Goal: Task Accomplishment & Management: Complete application form

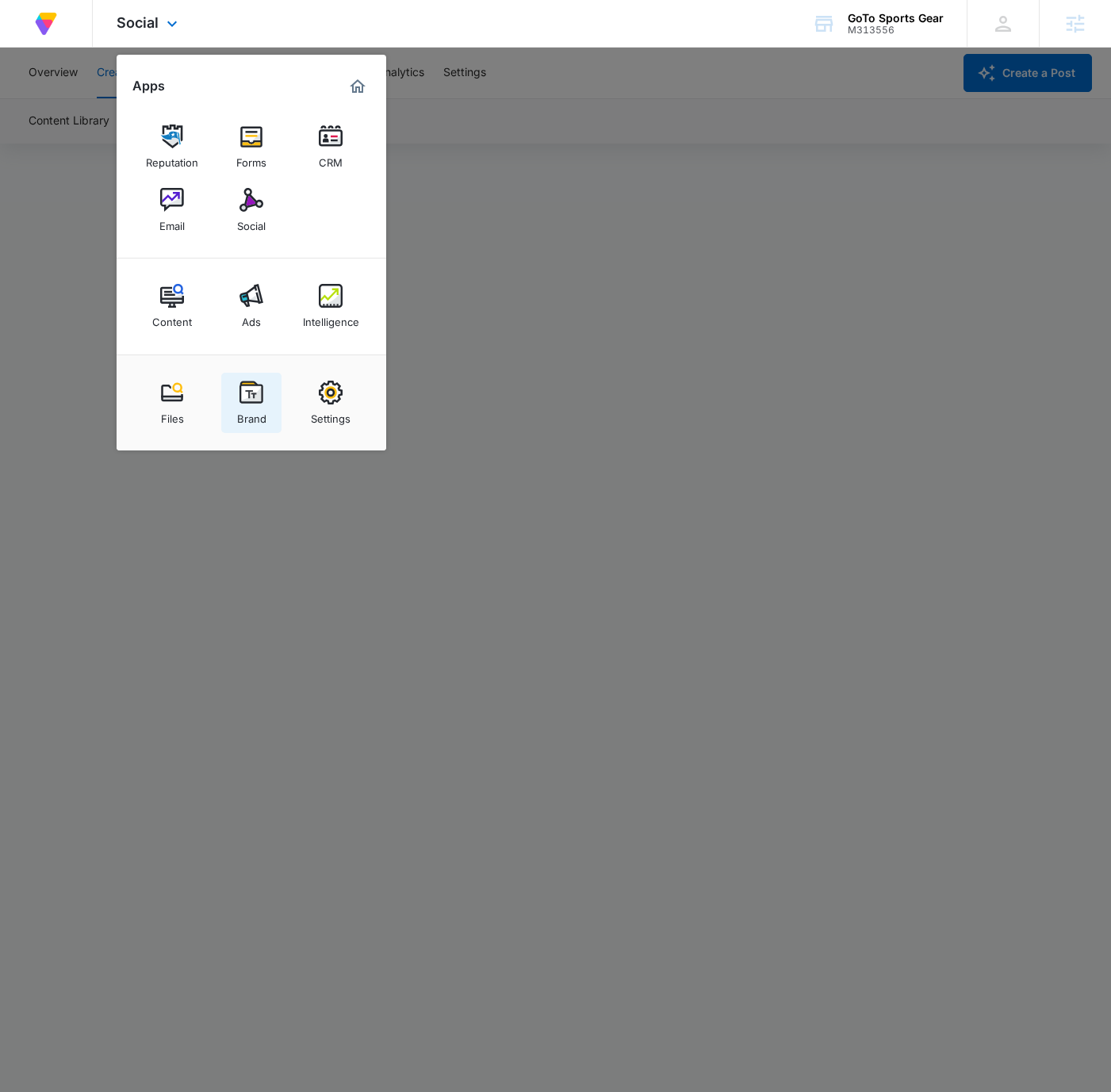
click at [230, 382] on link "Brand" at bounding box center [252, 403] width 60 height 60
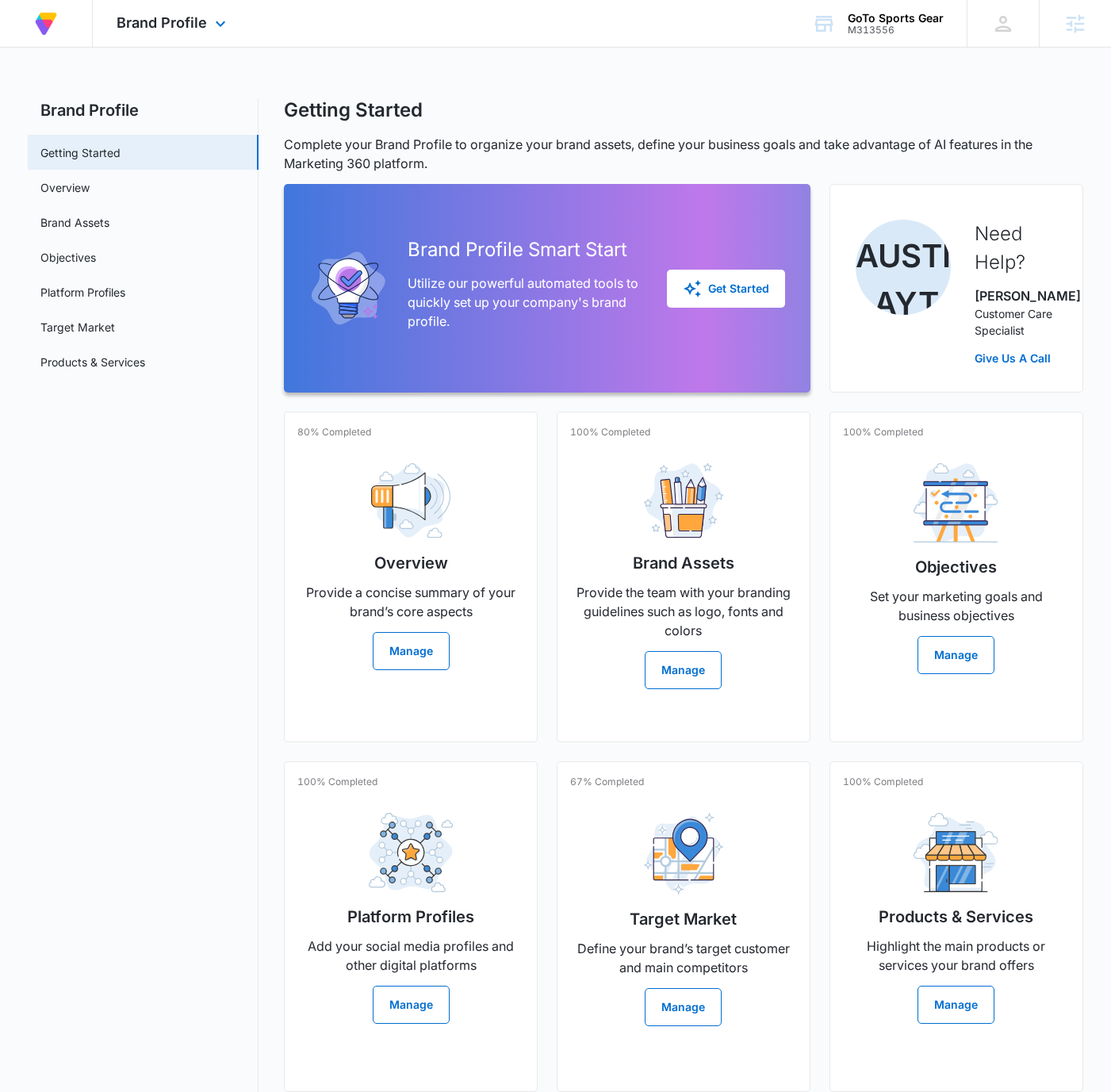
click at [546, 27] on div "At Volusion, we work hard to [PERSON_NAME] a great work environment where every…" at bounding box center [555, 24] width 1111 height 48
click at [109, 215] on link "Brand Assets" at bounding box center [74, 222] width 69 height 17
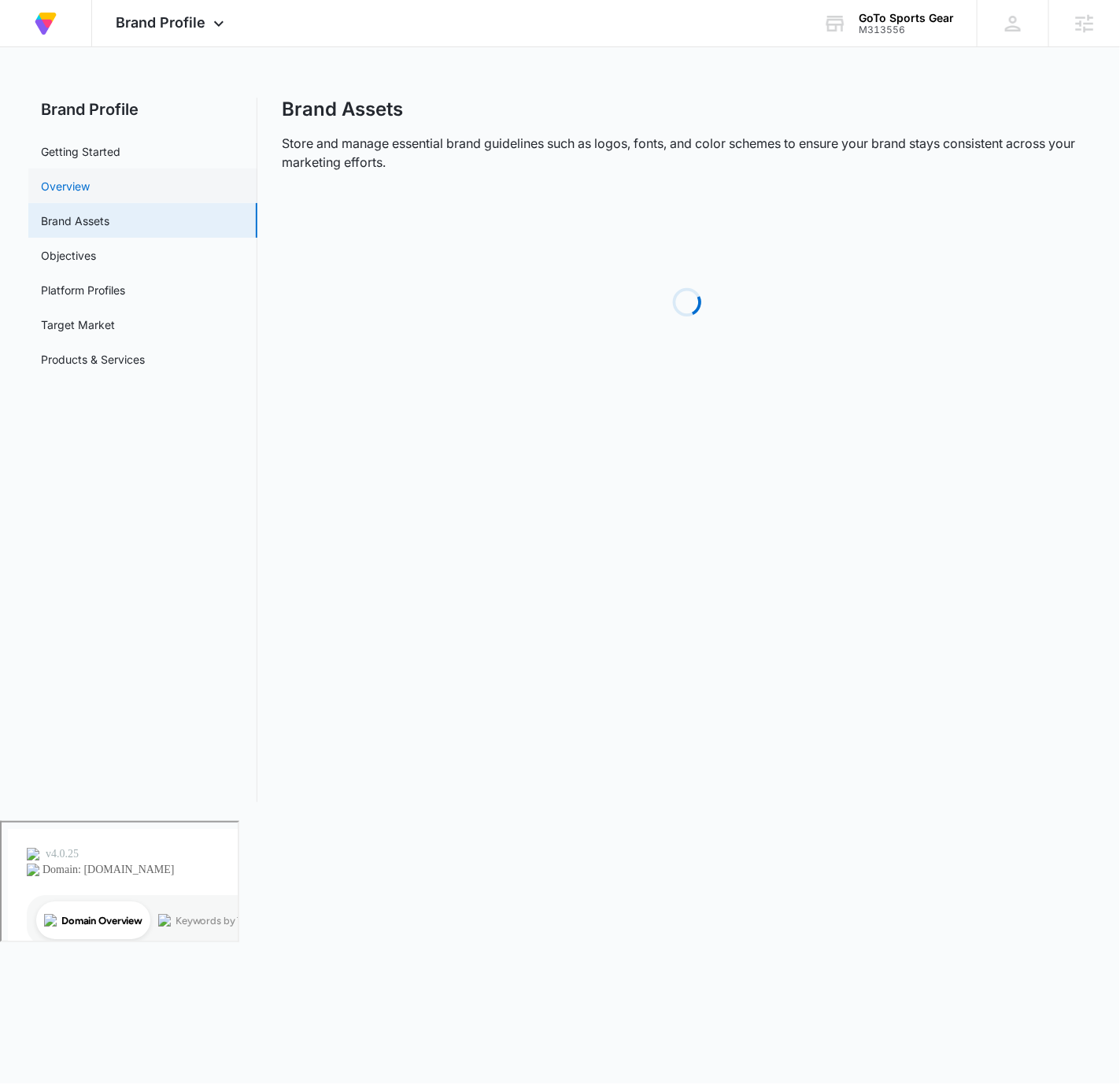
click at [90, 195] on link "Overview" at bounding box center [65, 186] width 49 height 17
click at [109, 217] on link "Brand Assets" at bounding box center [75, 221] width 68 height 17
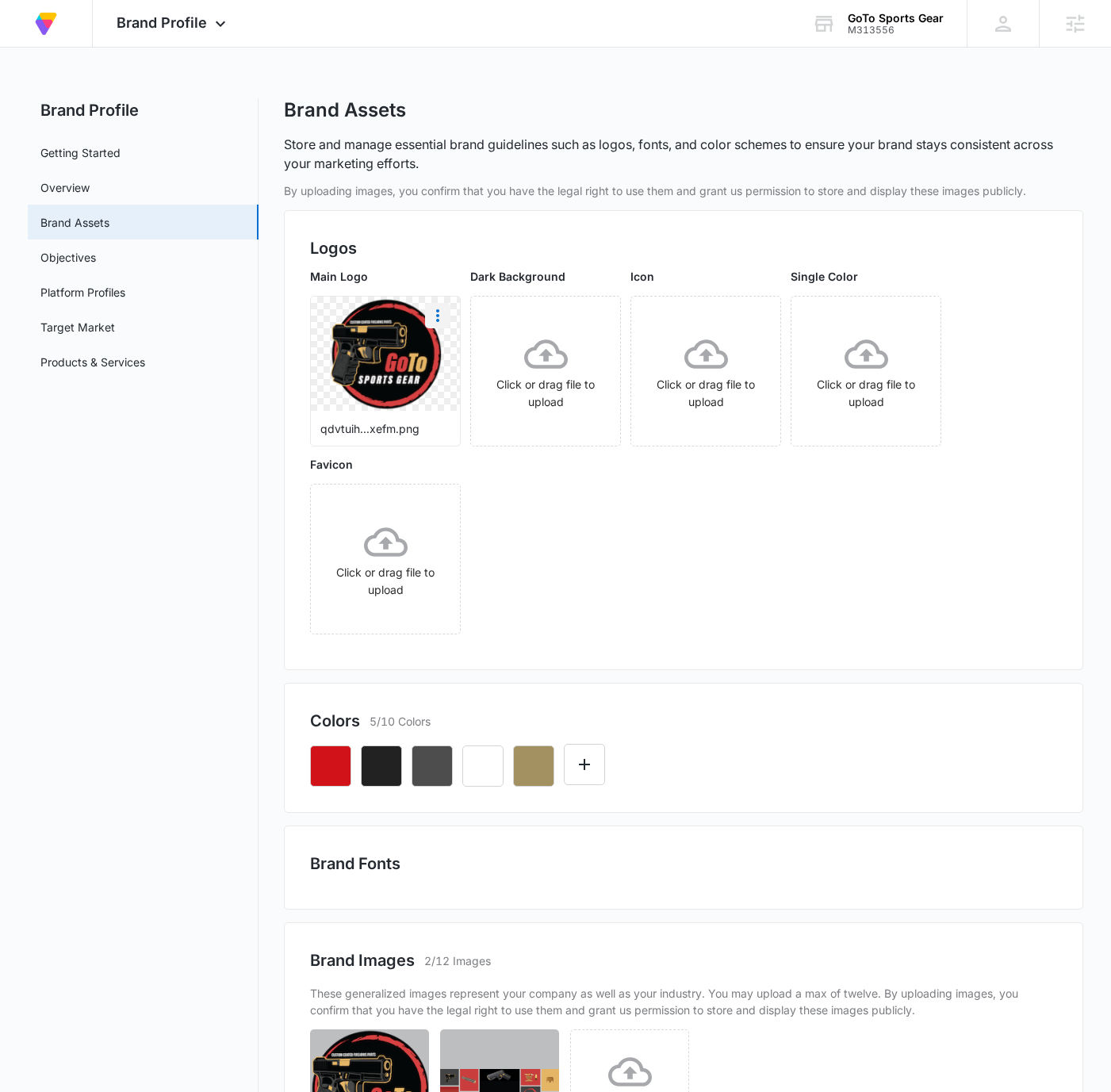
click at [435, 315] on icon "More" at bounding box center [438, 316] width 19 height 19
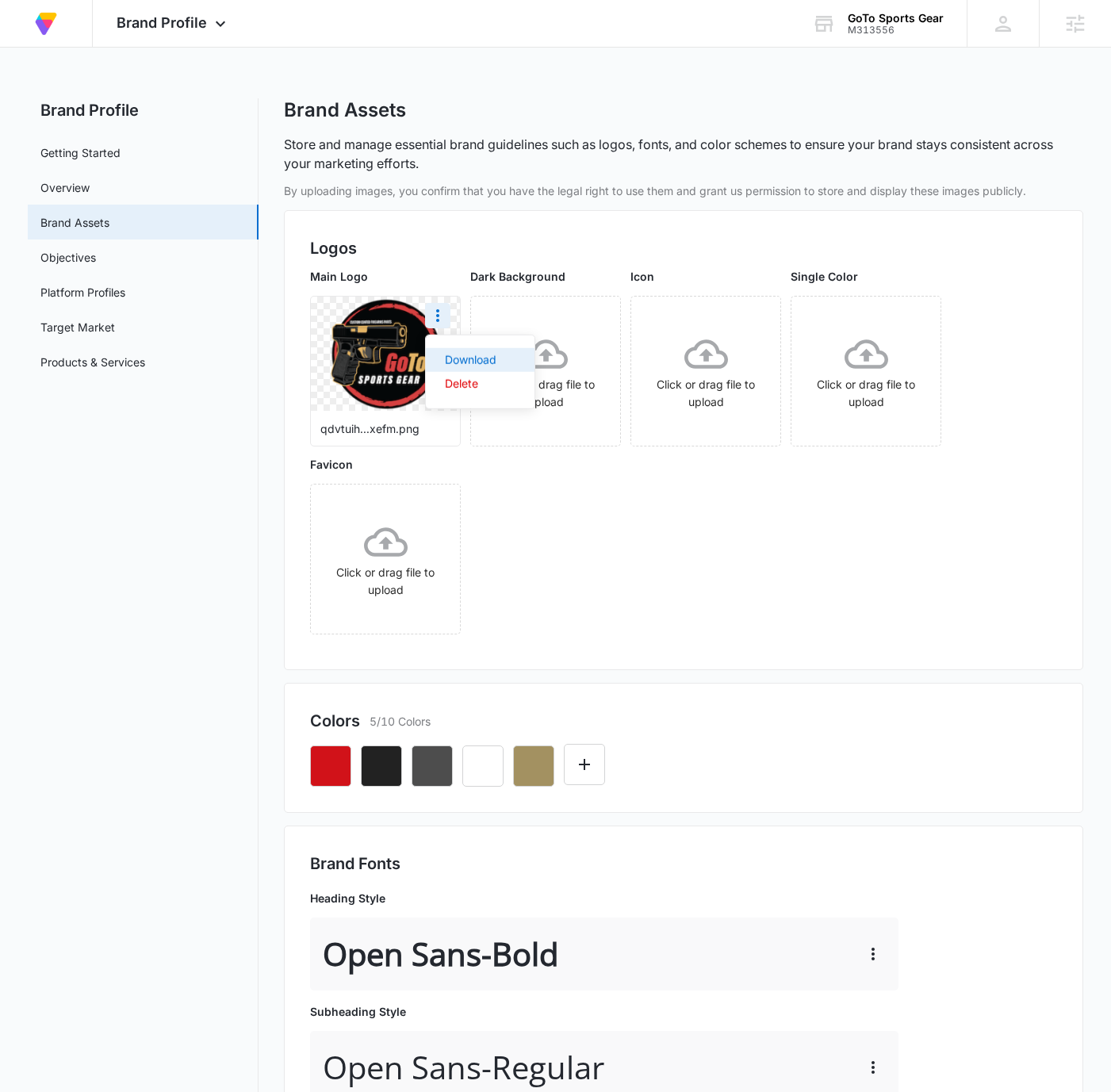
click at [494, 360] on div "Download" at bounding box center [470, 360] width 52 height 11
click at [204, 42] on div "Brand Profile Apps Reputation Forms CRM Email Social Content Ads Intelligence F…" at bounding box center [172, 24] width 161 height 47
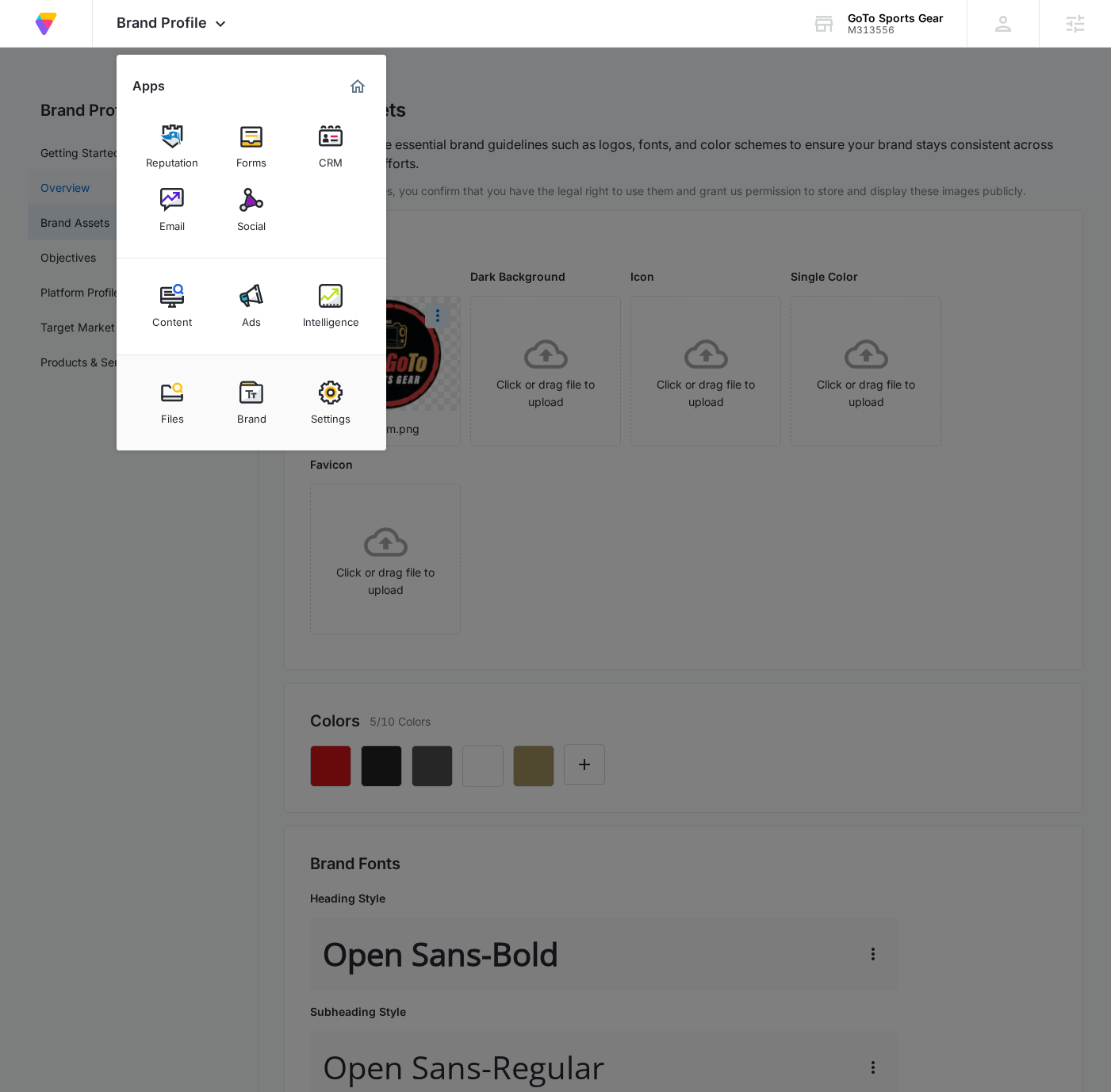
click at [257, 193] on img at bounding box center [251, 200] width 24 height 24
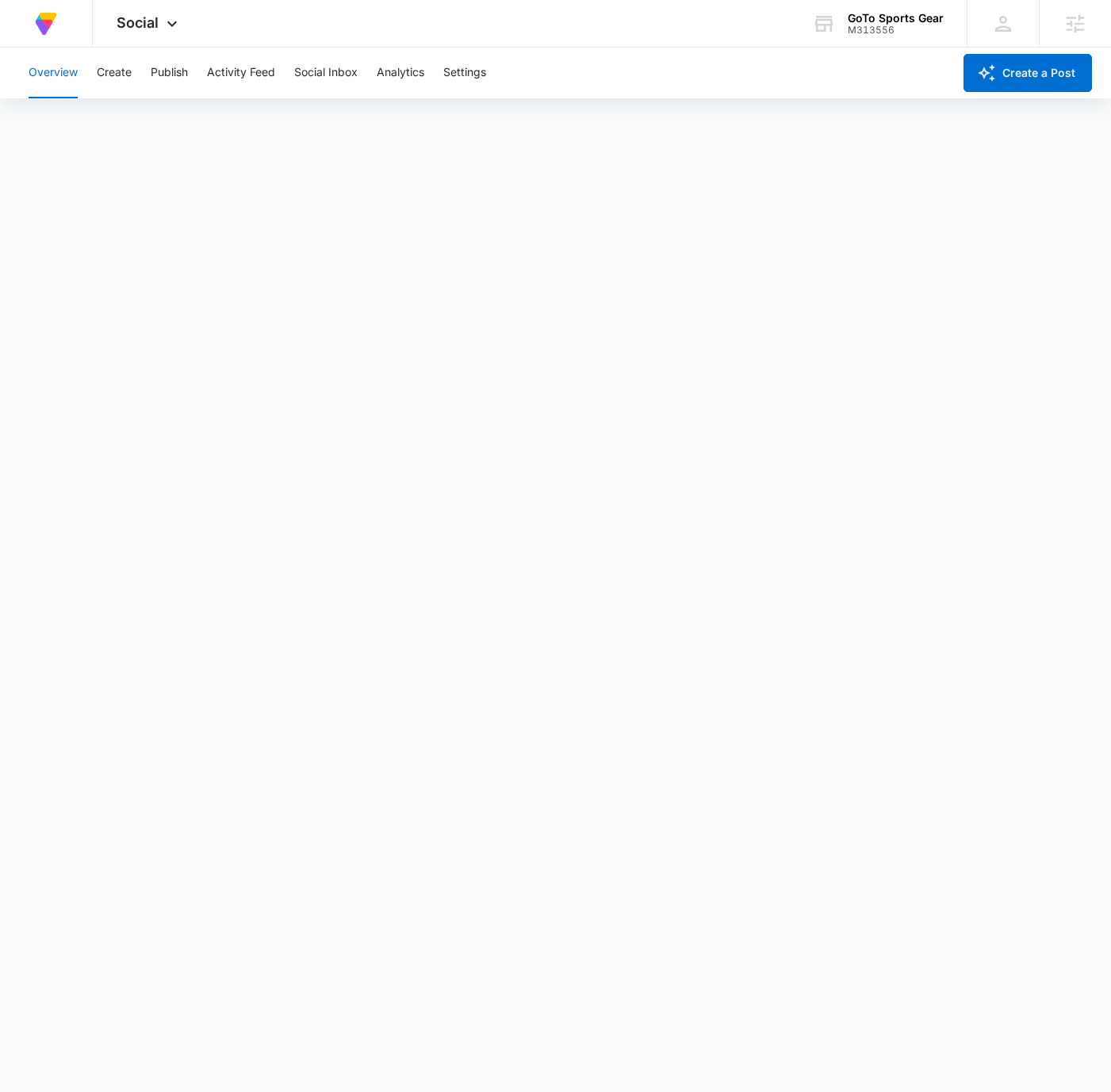
click at [139, 73] on div "Overview Create Publish Activity Feed Social Inbox Analytics Settings" at bounding box center [485, 73] width 934 height 51
click at [129, 73] on button "Create" at bounding box center [114, 73] width 35 height 51
click at [895, 15] on div "GoTo Sports Gear" at bounding box center [896, 18] width 96 height 12
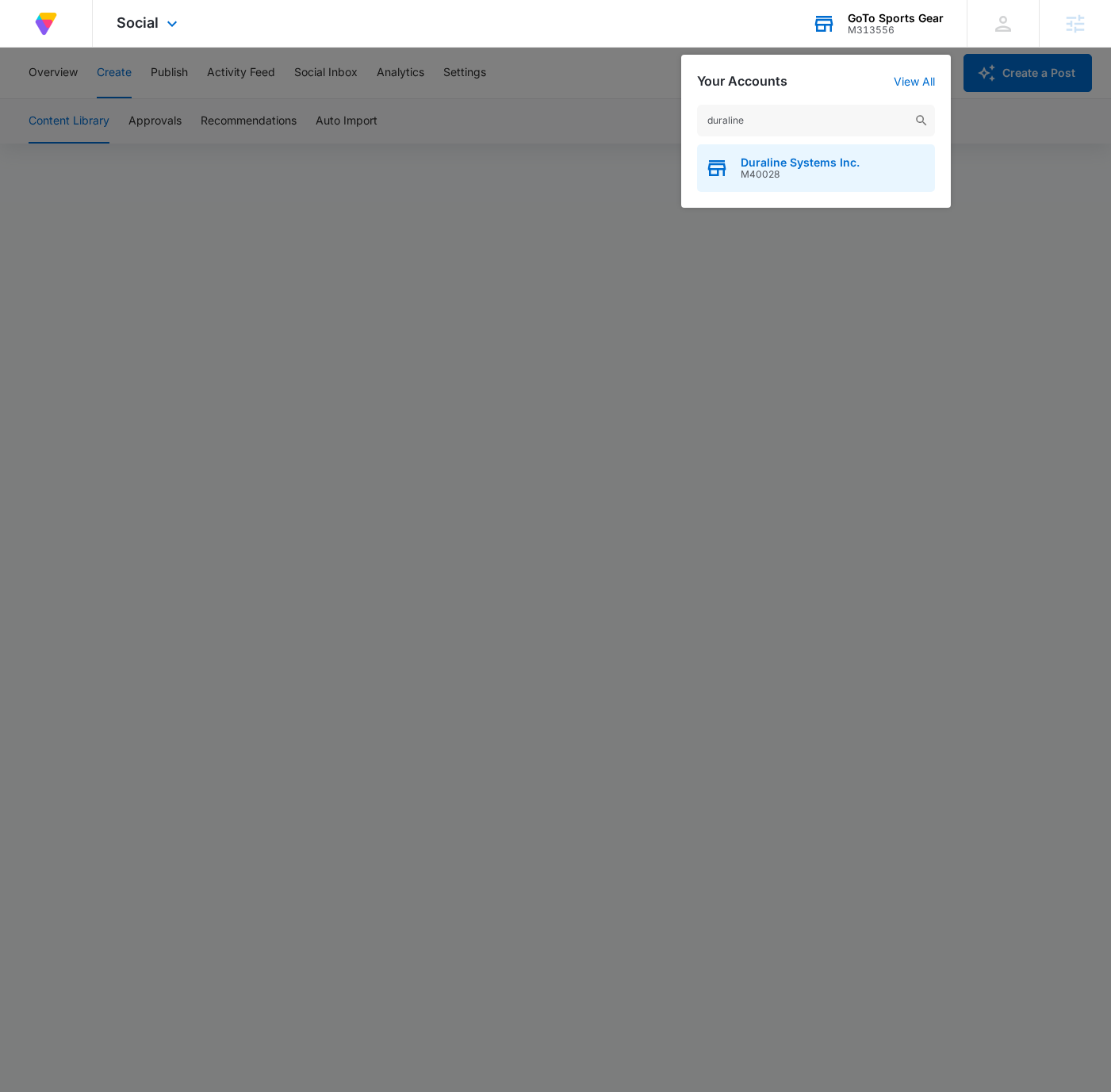
type input "duraline"
click at [854, 154] on div "Duraline Systems Inc. M40028" at bounding box center [816, 168] width 238 height 48
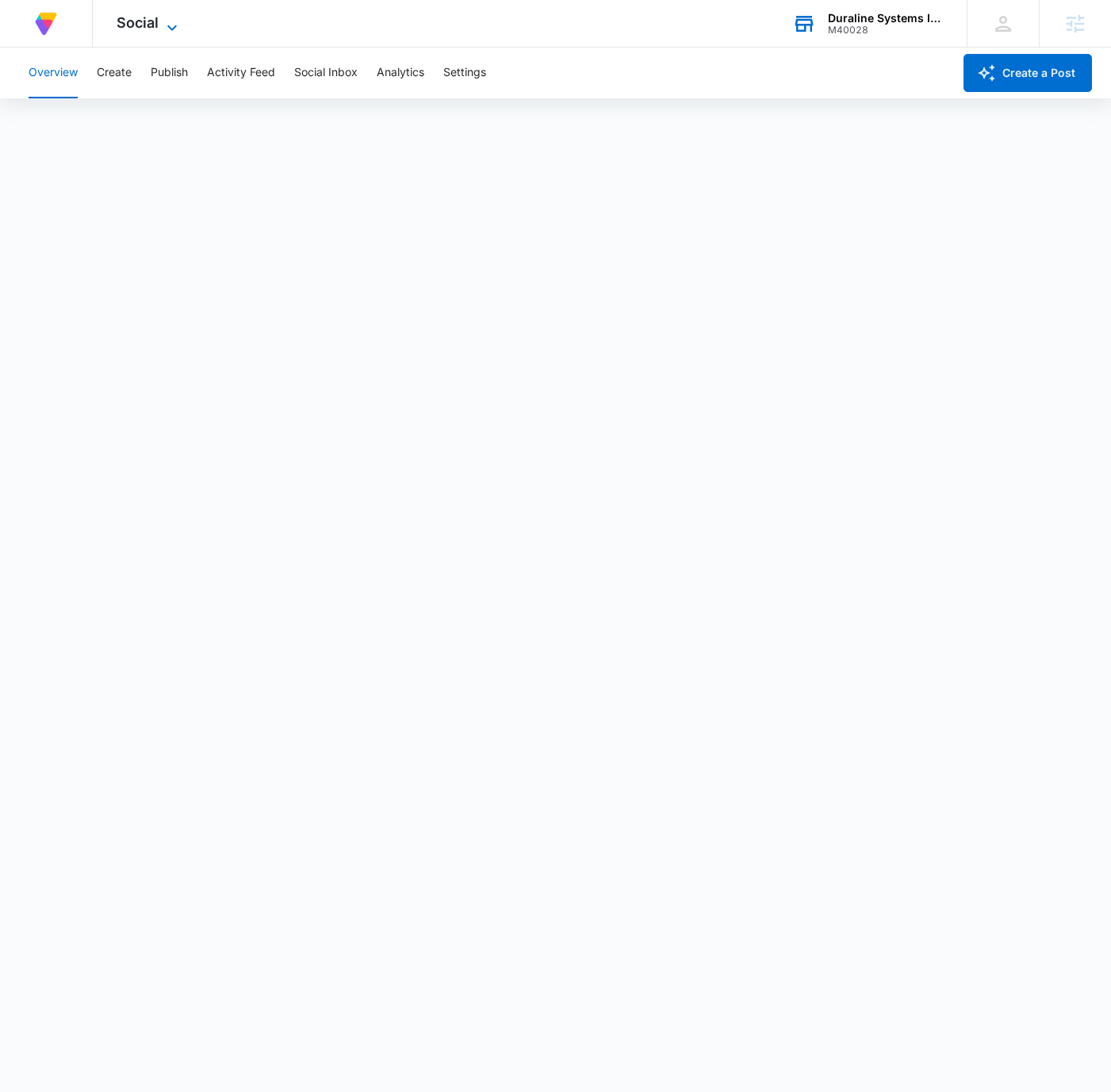
click at [163, 24] on icon at bounding box center [172, 27] width 19 height 19
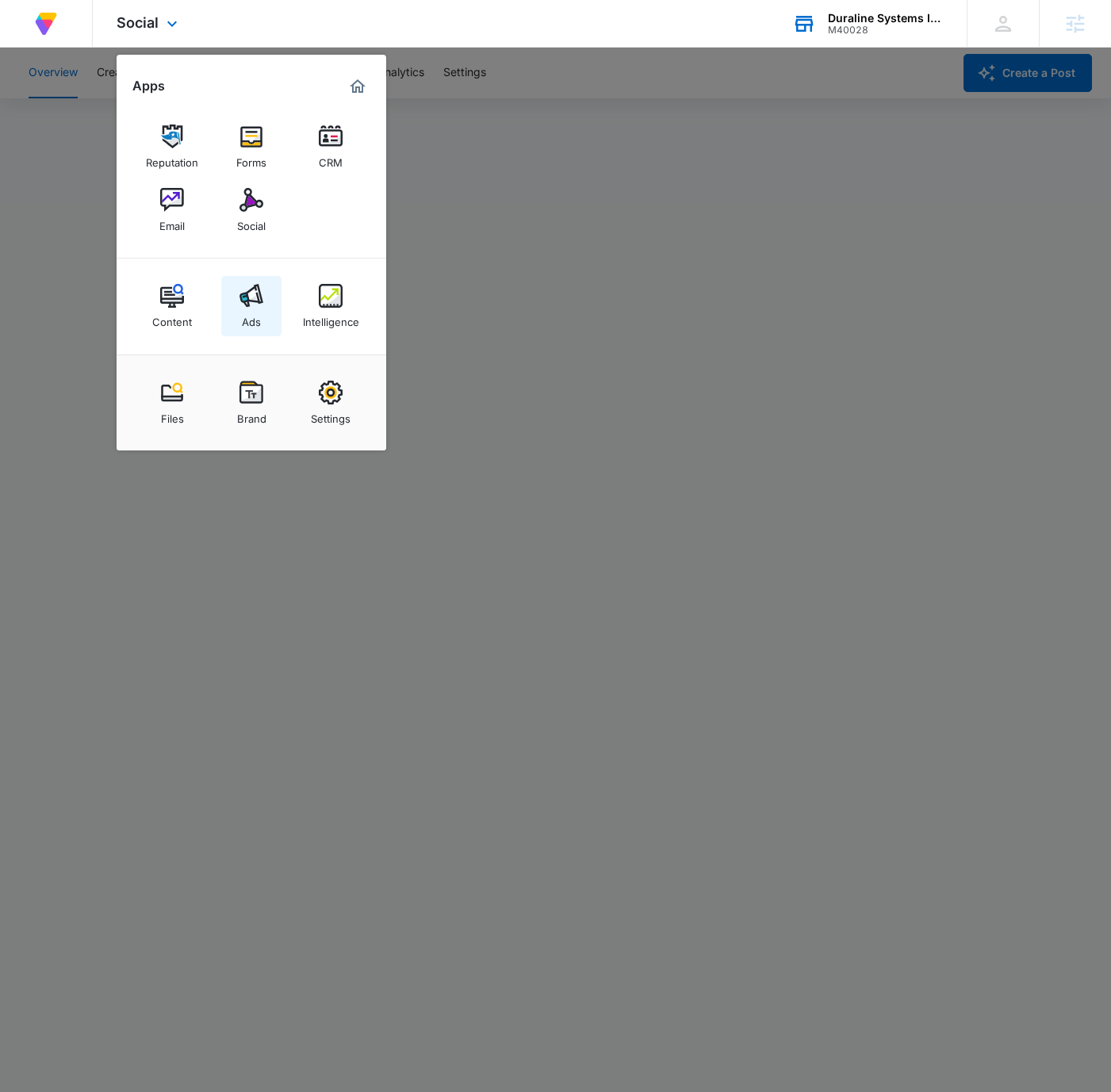
click at [264, 317] on link "Ads" at bounding box center [252, 306] width 60 height 60
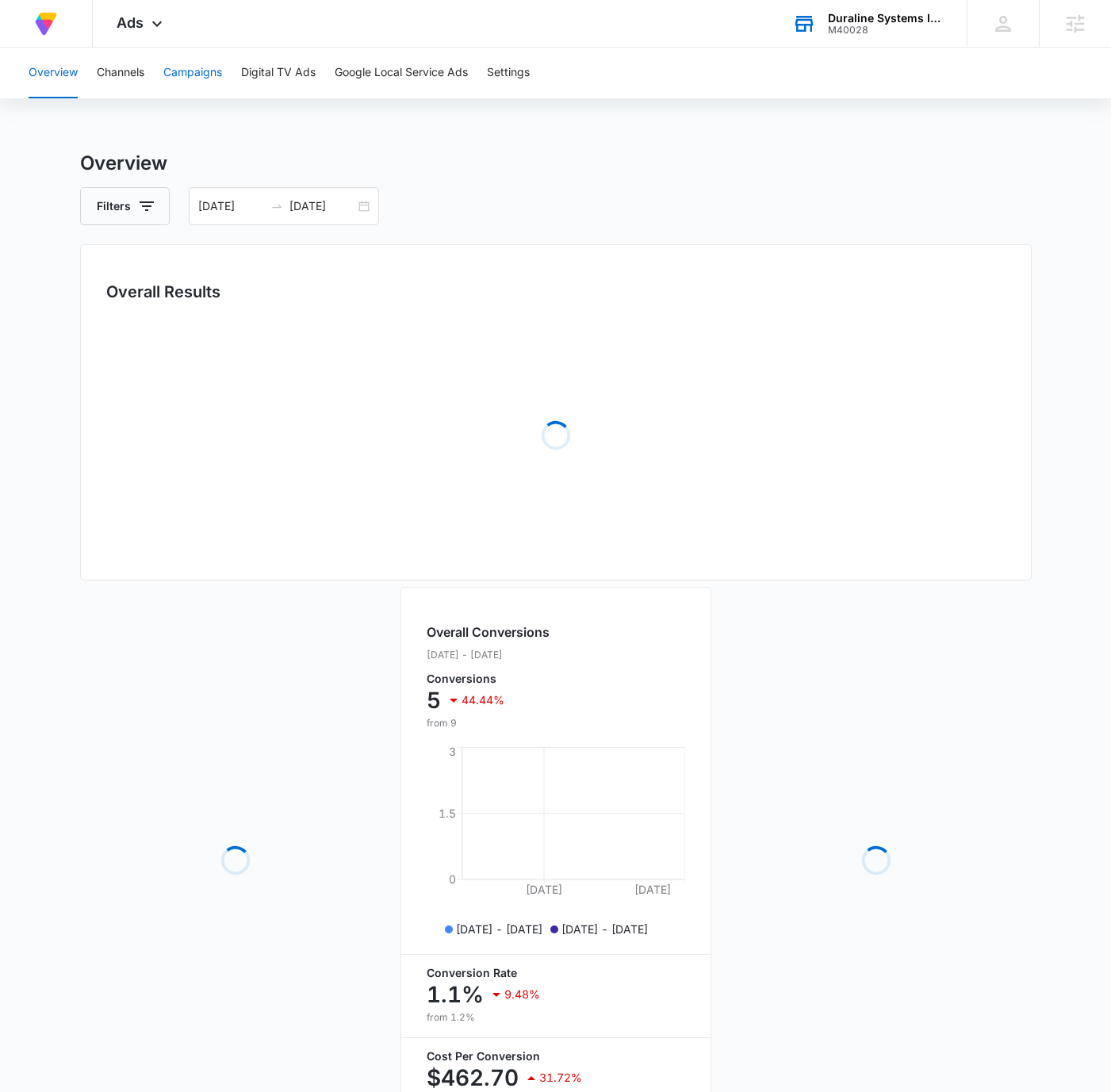
click at [218, 73] on button "Campaigns" at bounding box center [192, 73] width 58 height 51
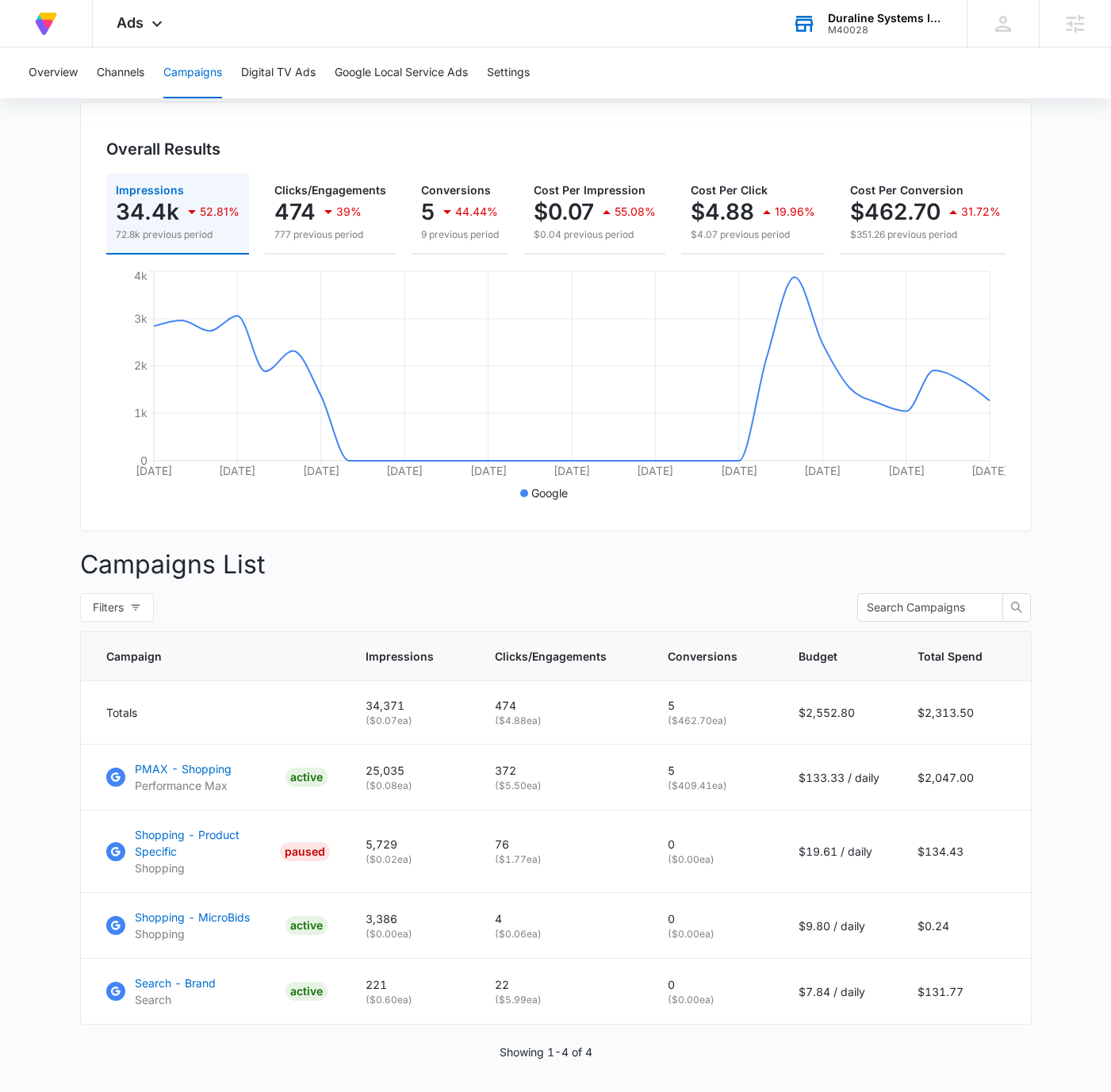
scroll to position [203, 0]
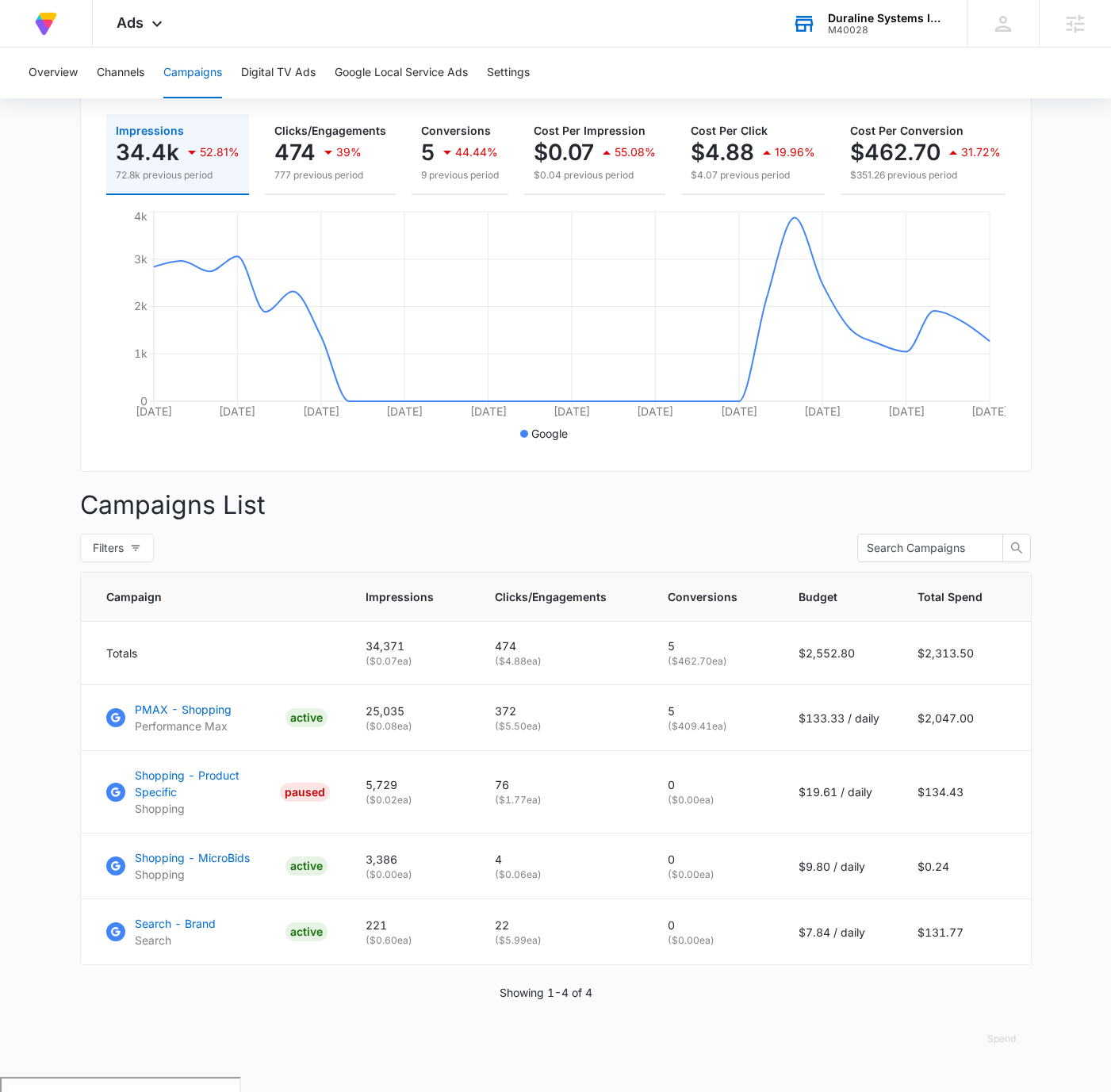
click at [845, 20] on div "Duraline Systems Inc." at bounding box center [886, 18] width 116 height 12
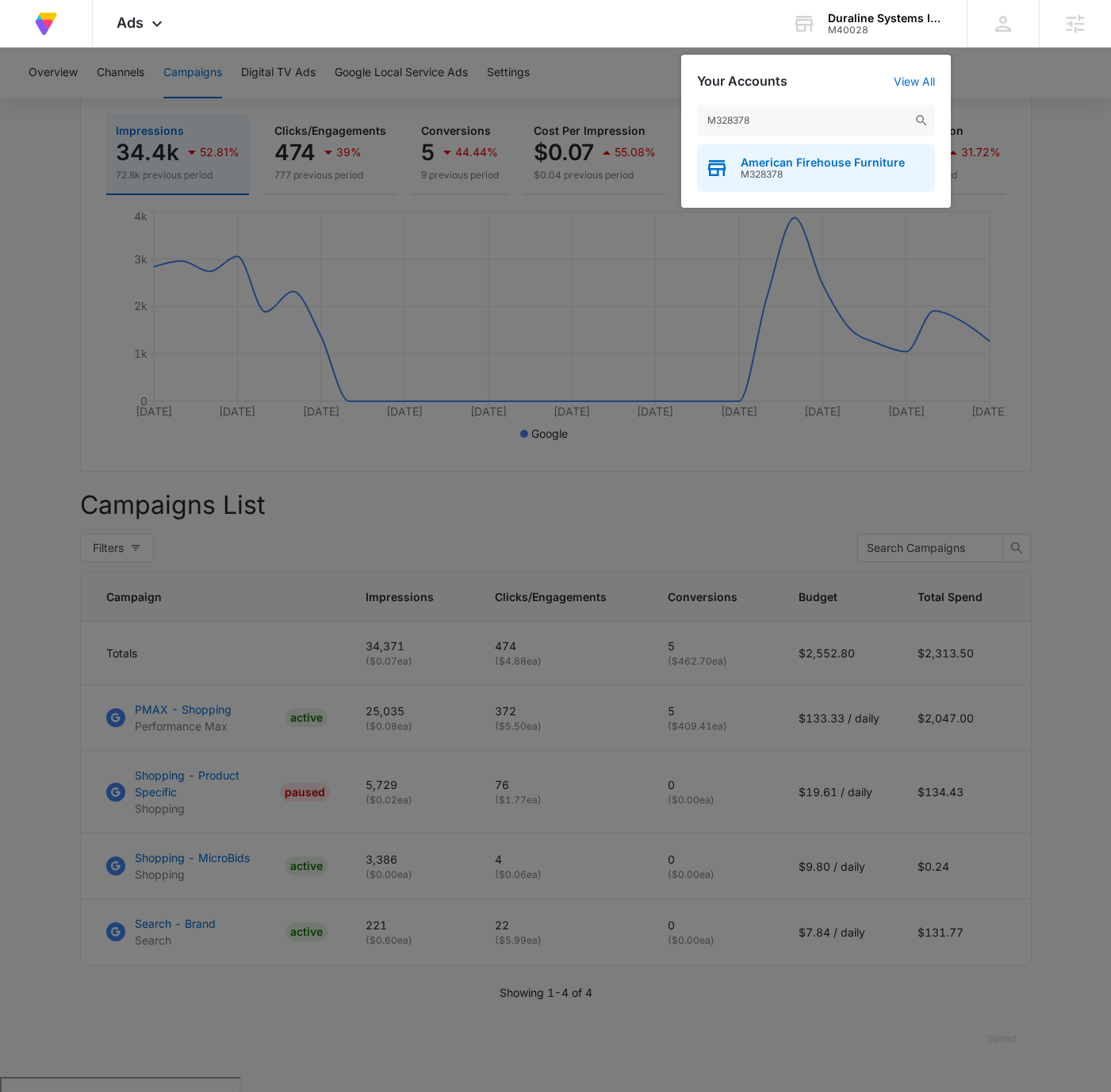
type input "M328378"
click at [890, 180] on div "American Firehouse Furniture M328378" at bounding box center [816, 168] width 238 height 48
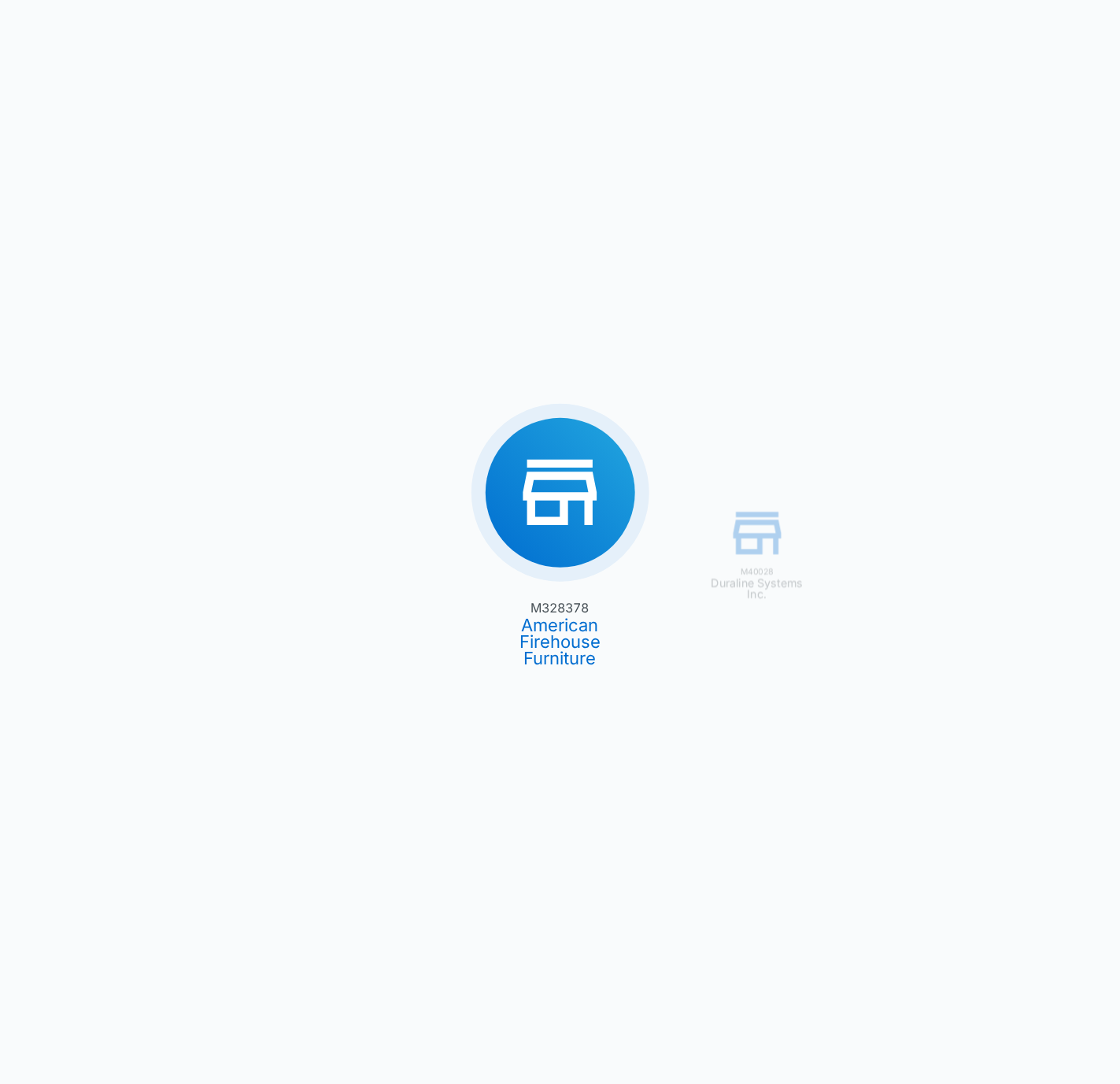
type input "[DATE]"
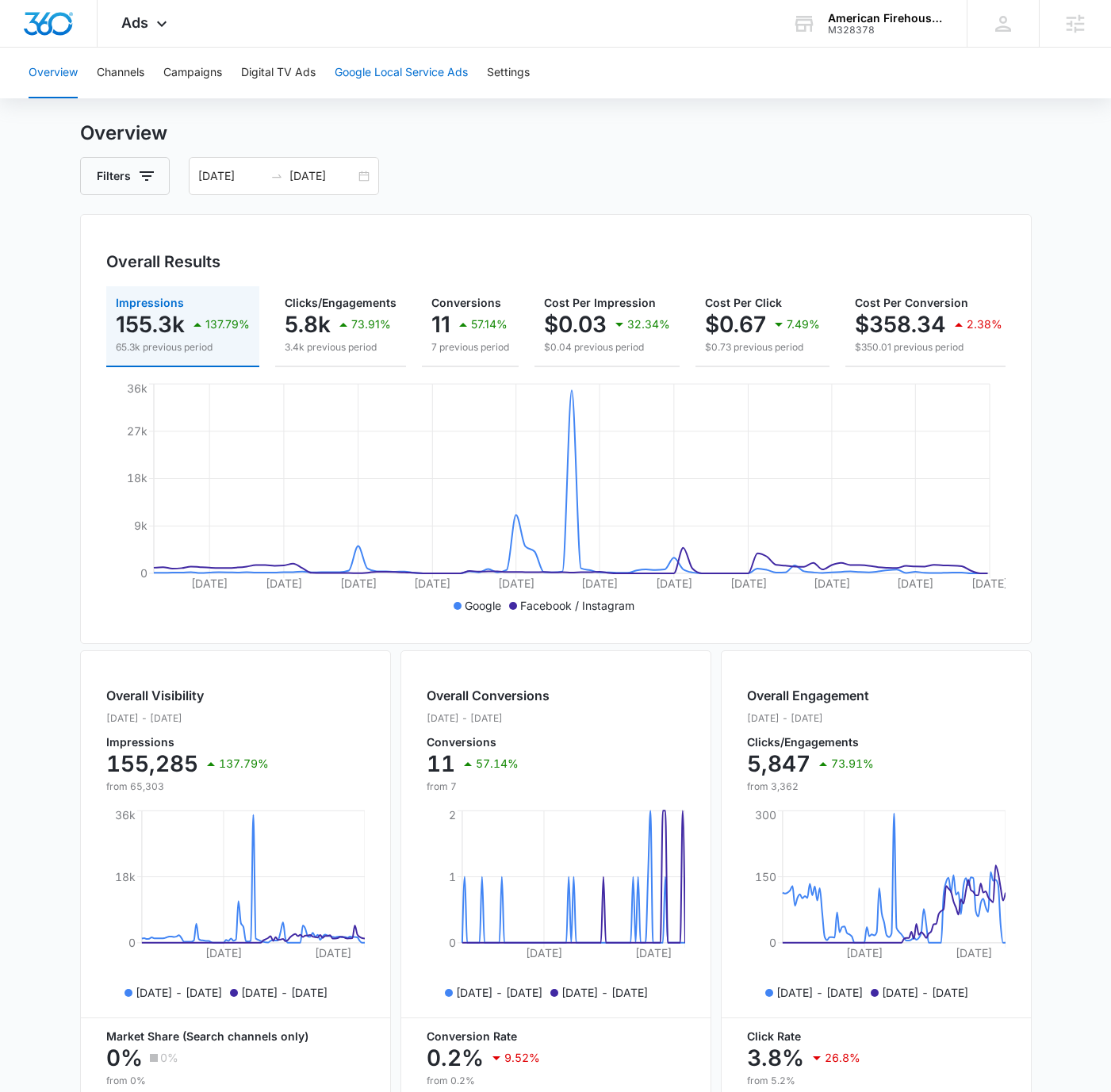
scroll to position [45, 0]
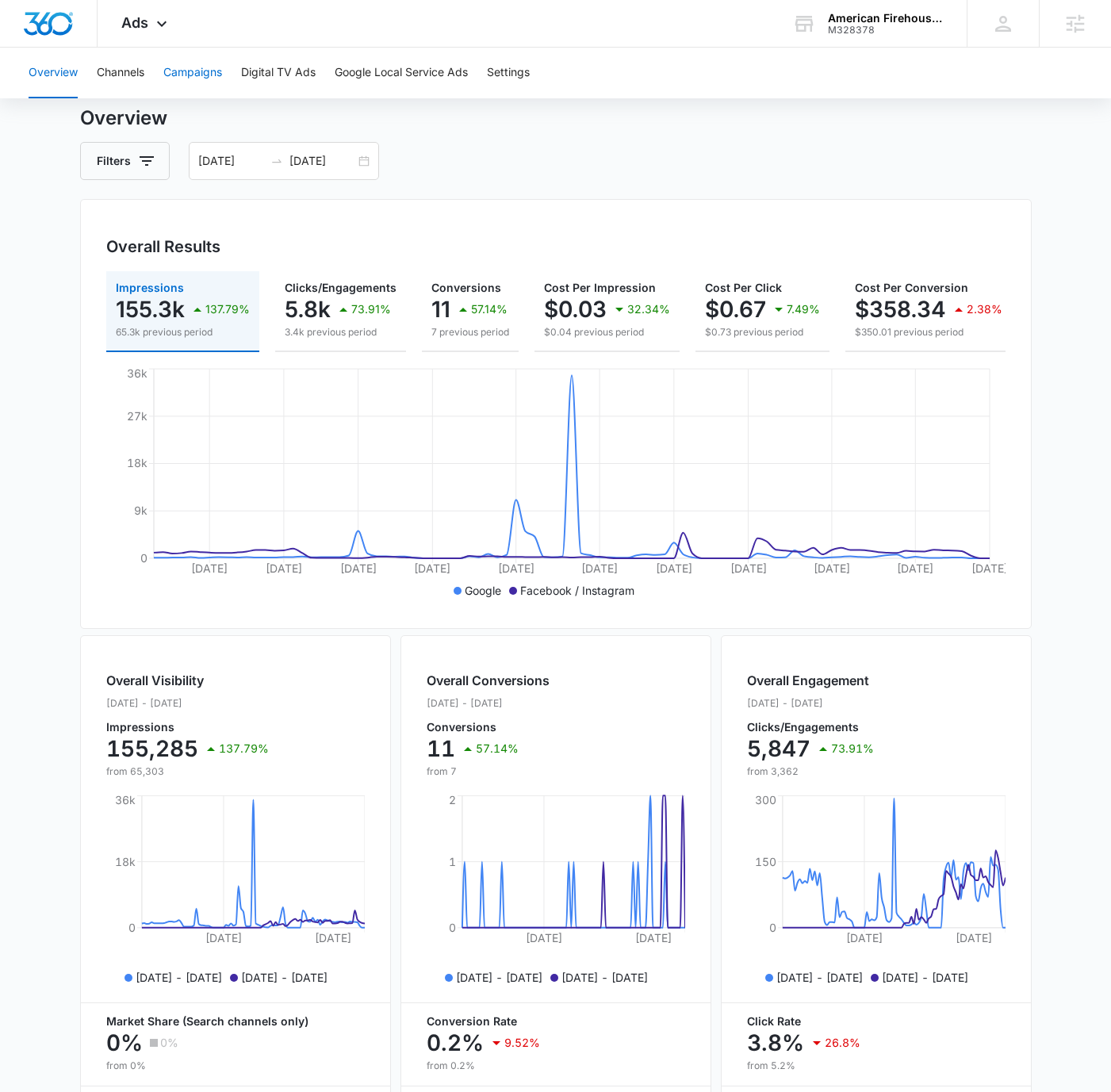
click at [171, 69] on button "Campaigns" at bounding box center [192, 73] width 58 height 51
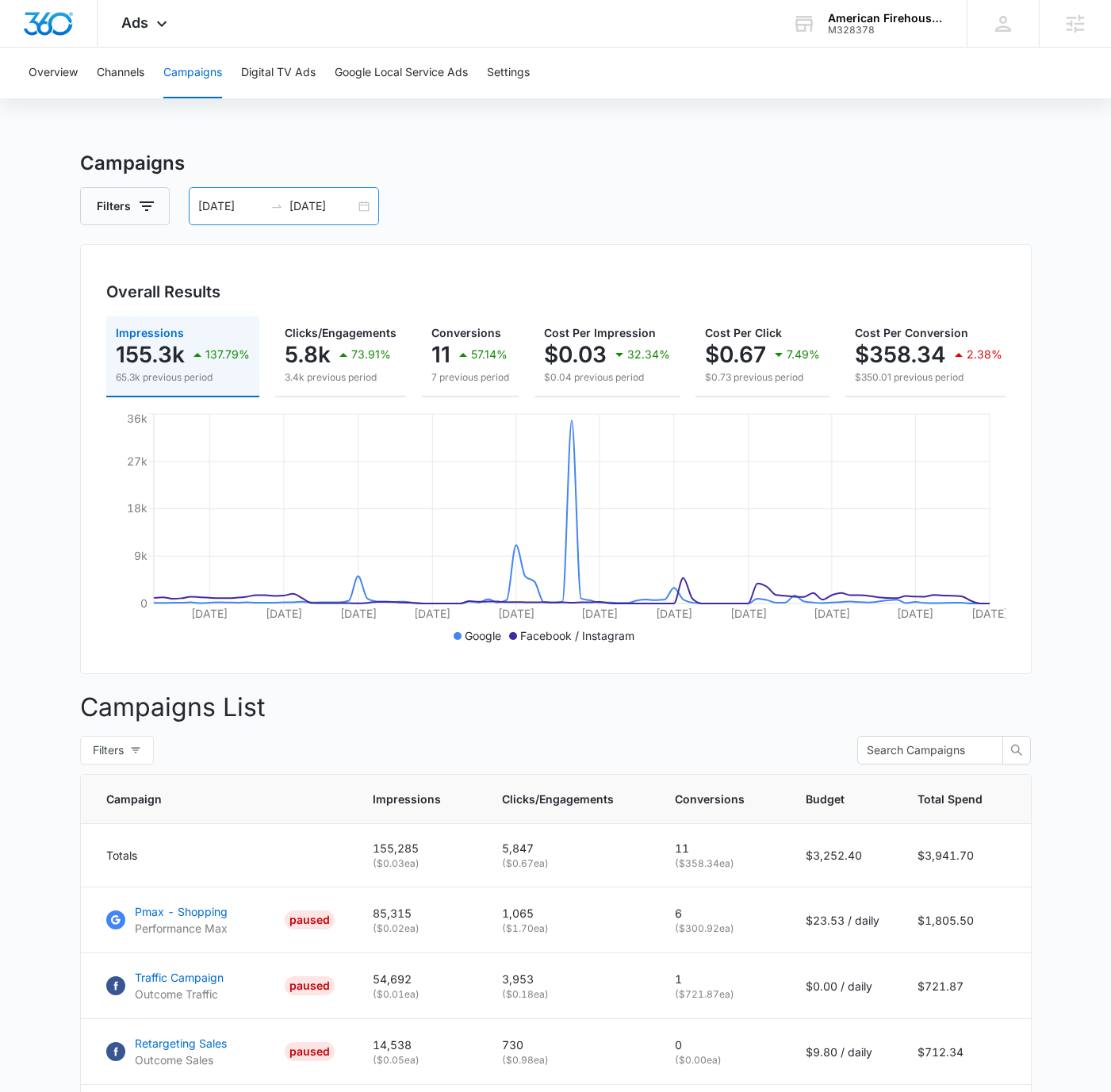
click at [359, 208] on div "[DATE] [DATE]" at bounding box center [284, 206] width 190 height 38
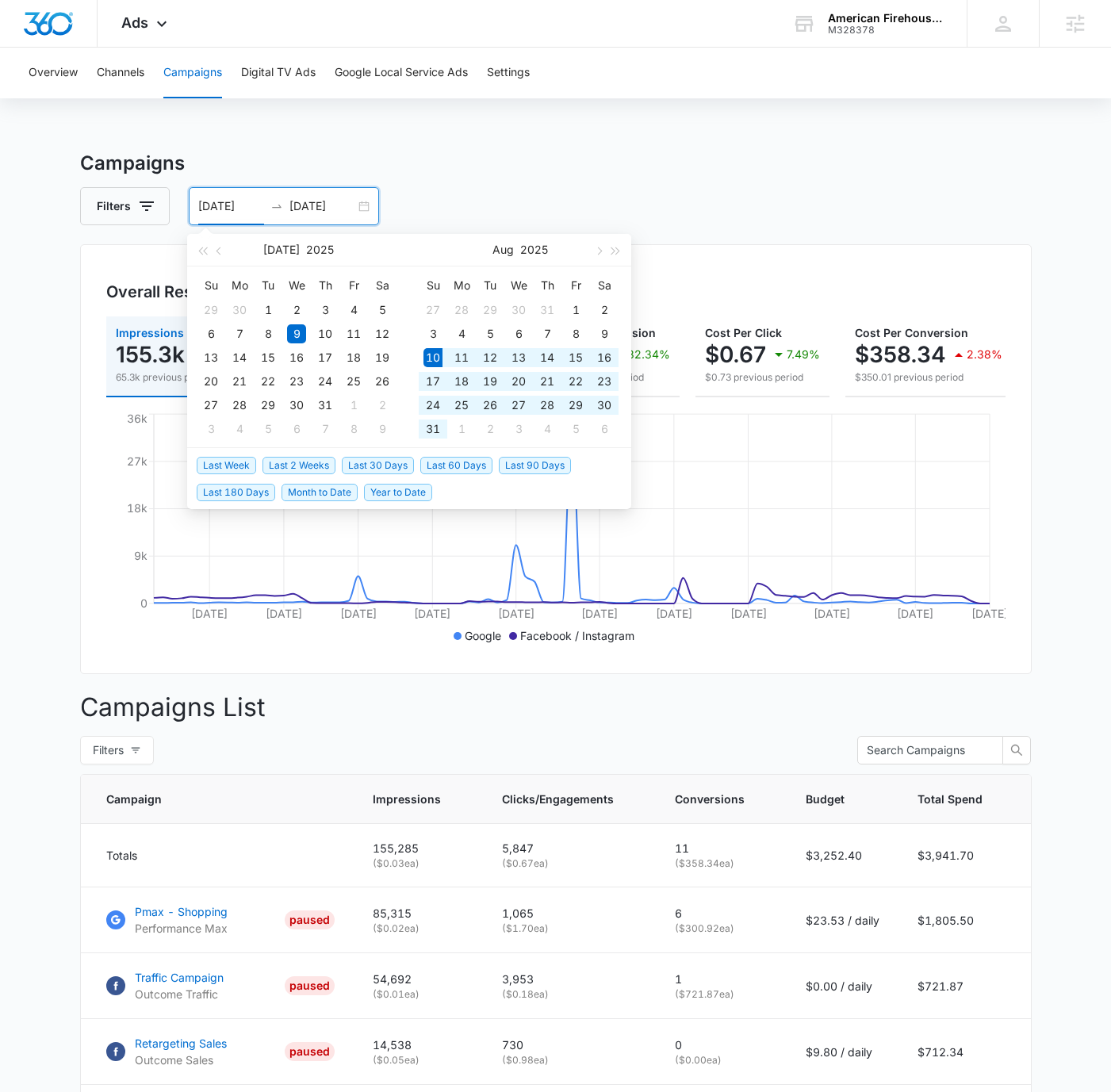
click at [542, 469] on span "Last 90 Days" at bounding box center [535, 465] width 73 height 18
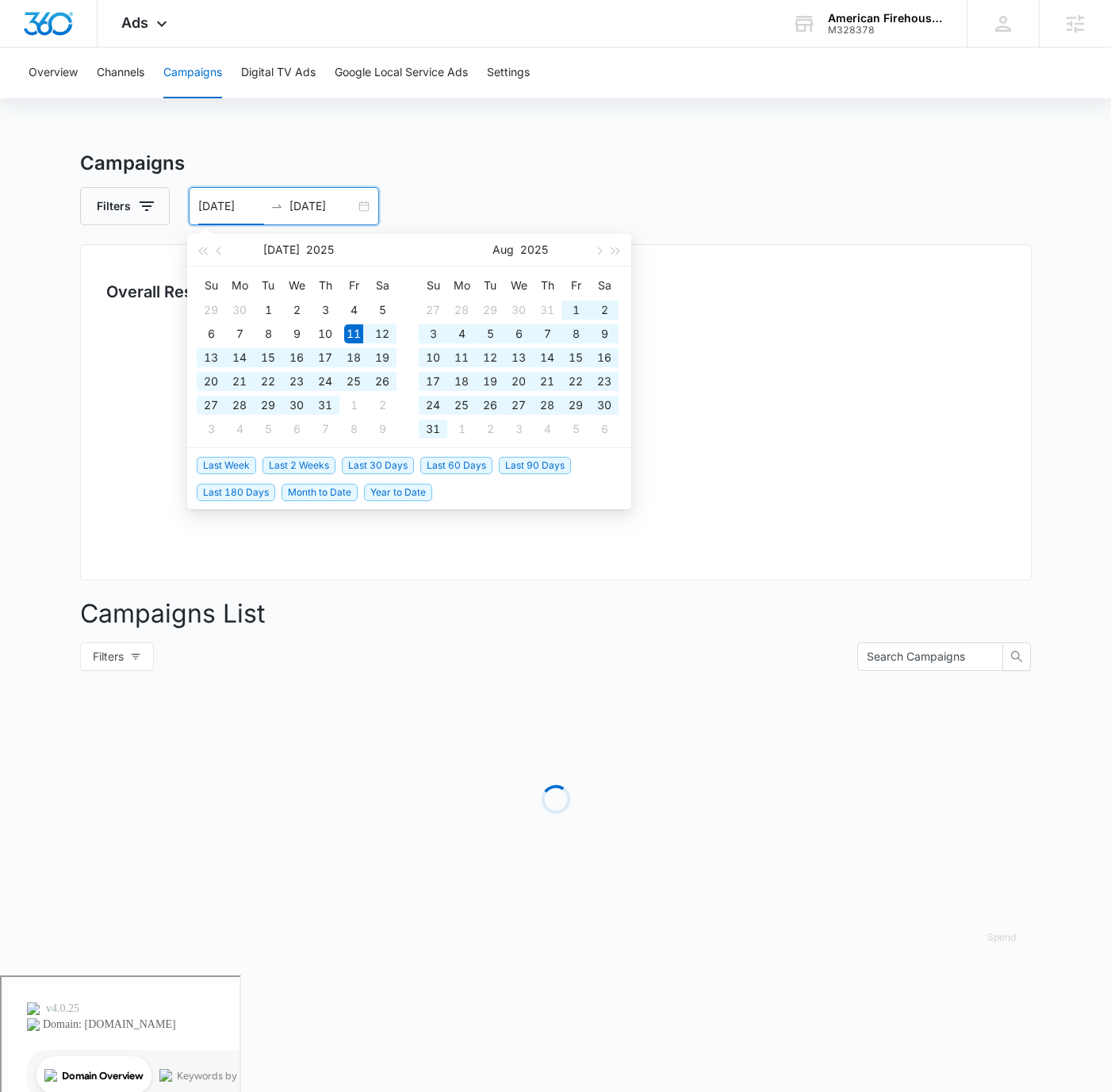
type input "[DATE]"
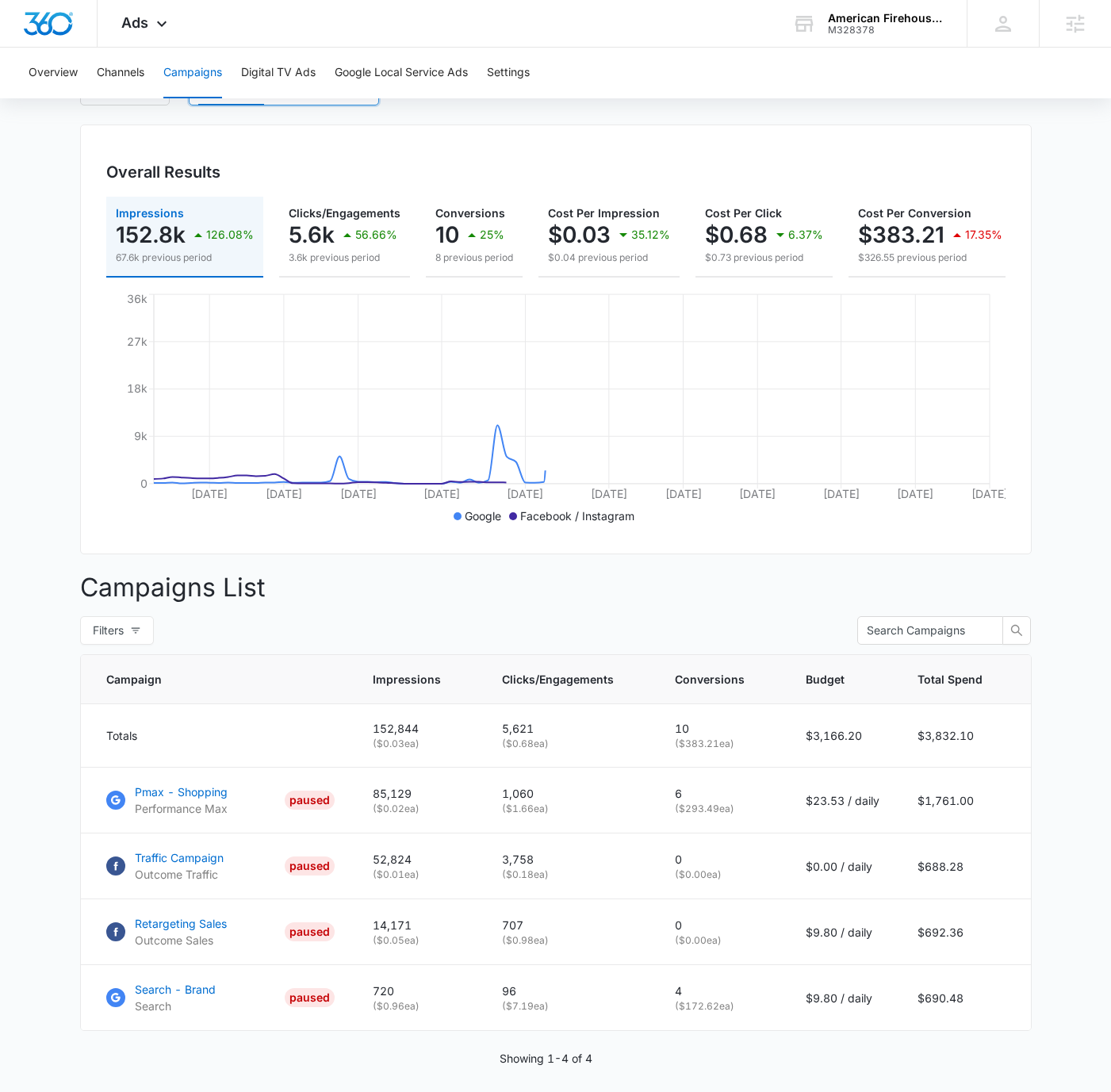
scroll to position [186, 0]
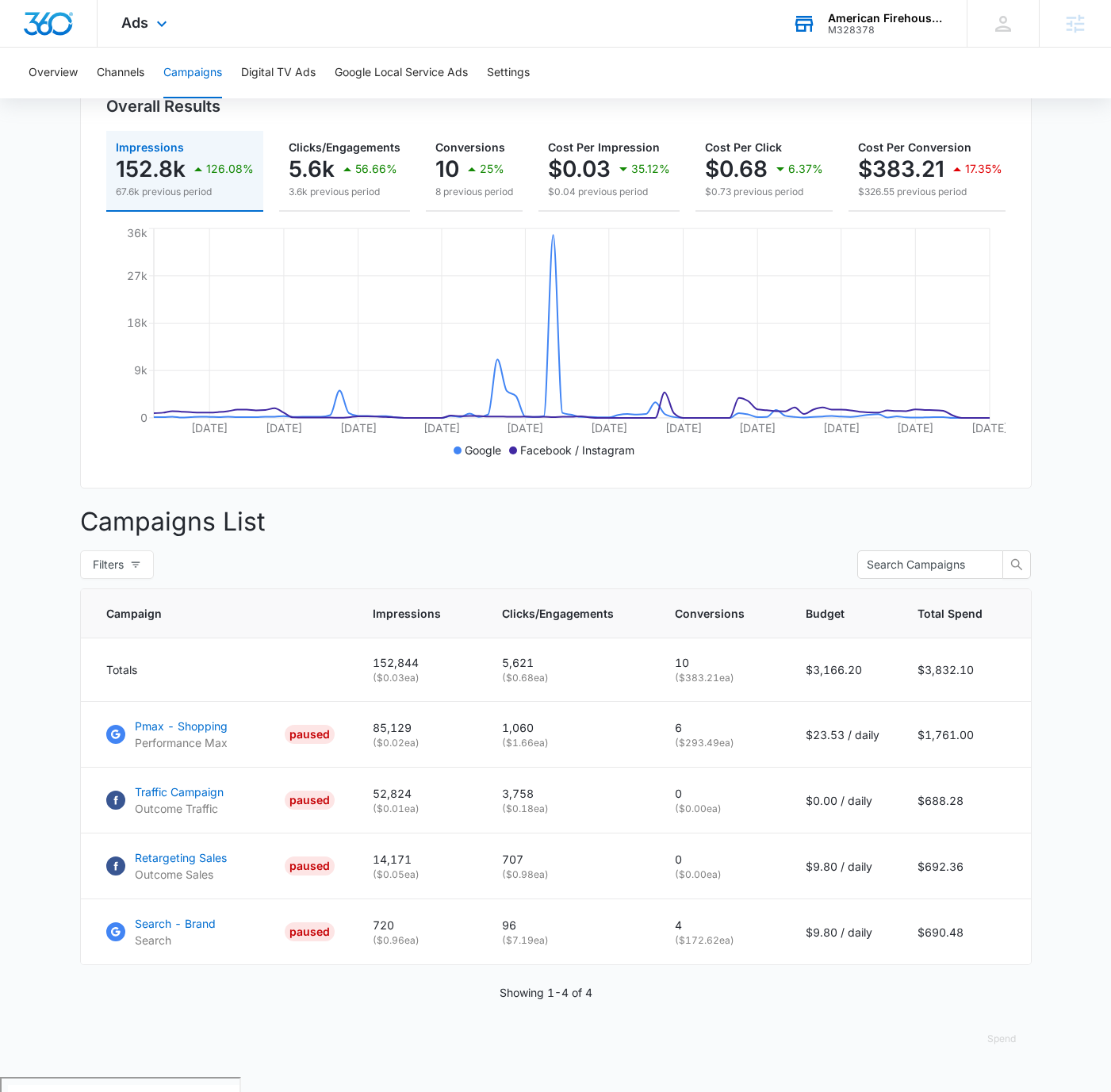
click at [867, 18] on div "American Firehouse Furniture" at bounding box center [886, 18] width 116 height 12
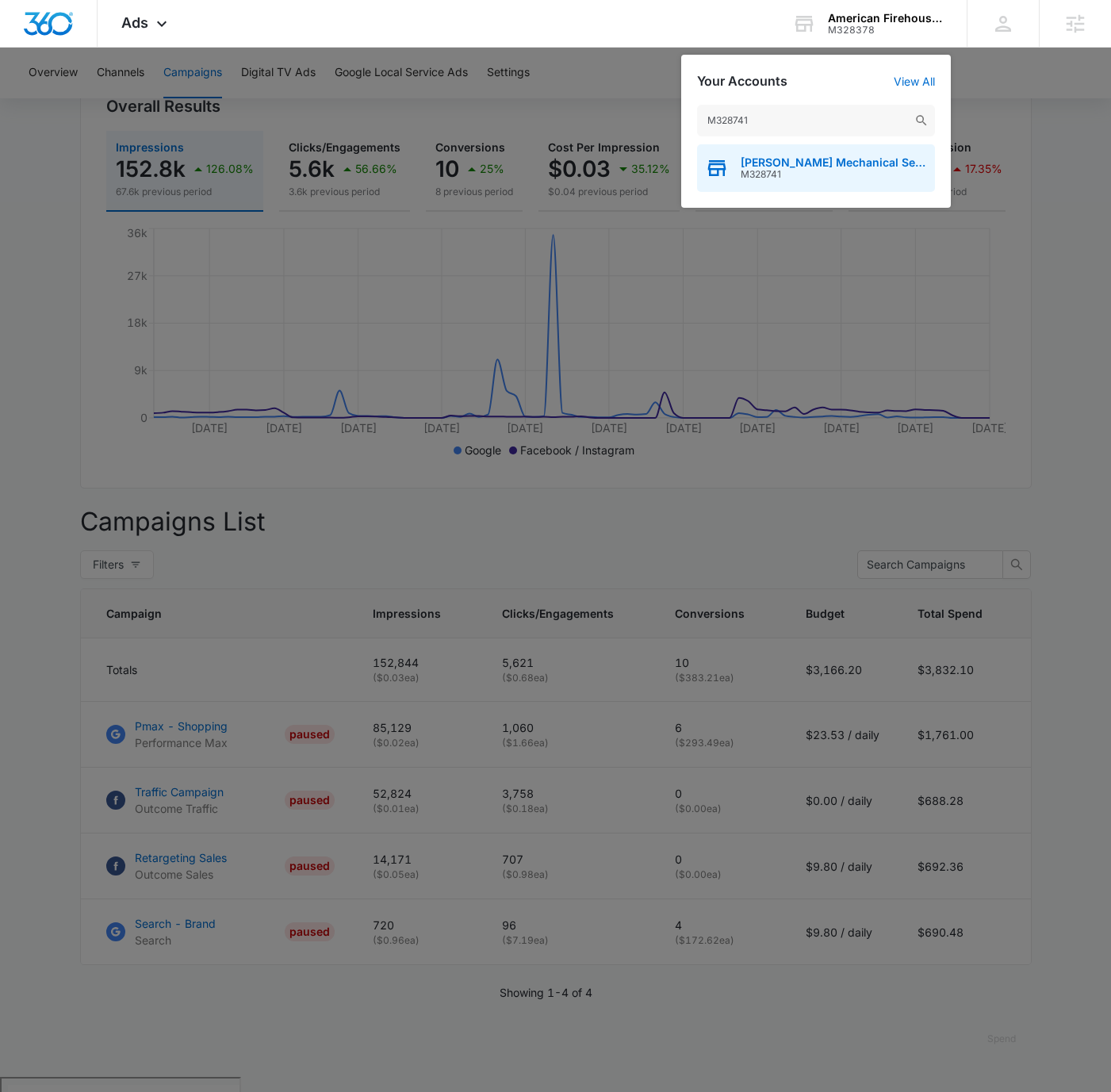
type input "M328741"
click at [842, 166] on span "[PERSON_NAME] Mechanical Services" at bounding box center [834, 162] width 187 height 12
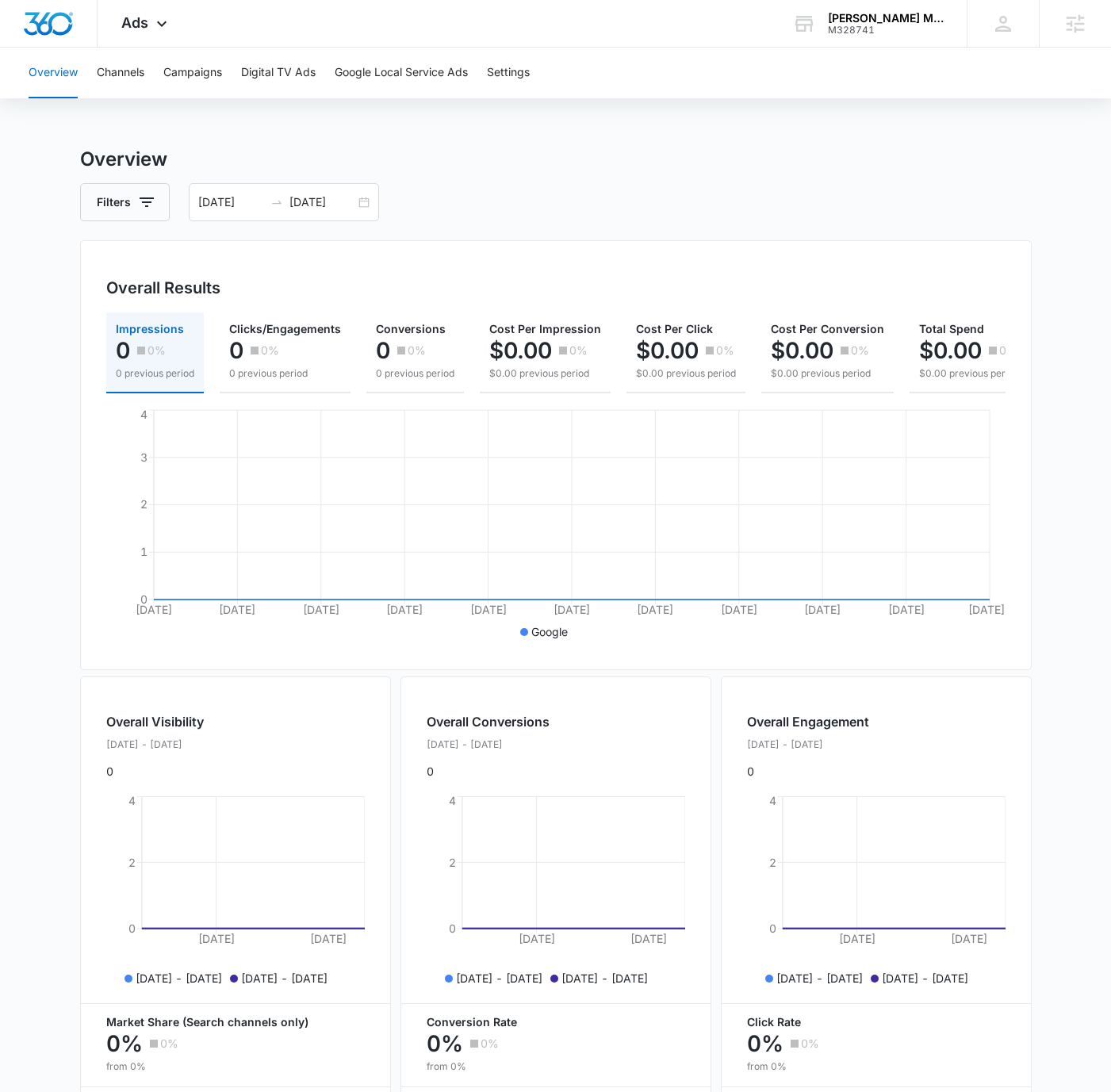
scroll to position [5, 0]
click at [362, 199] on div "[DATE] [DATE]" at bounding box center [284, 202] width 190 height 38
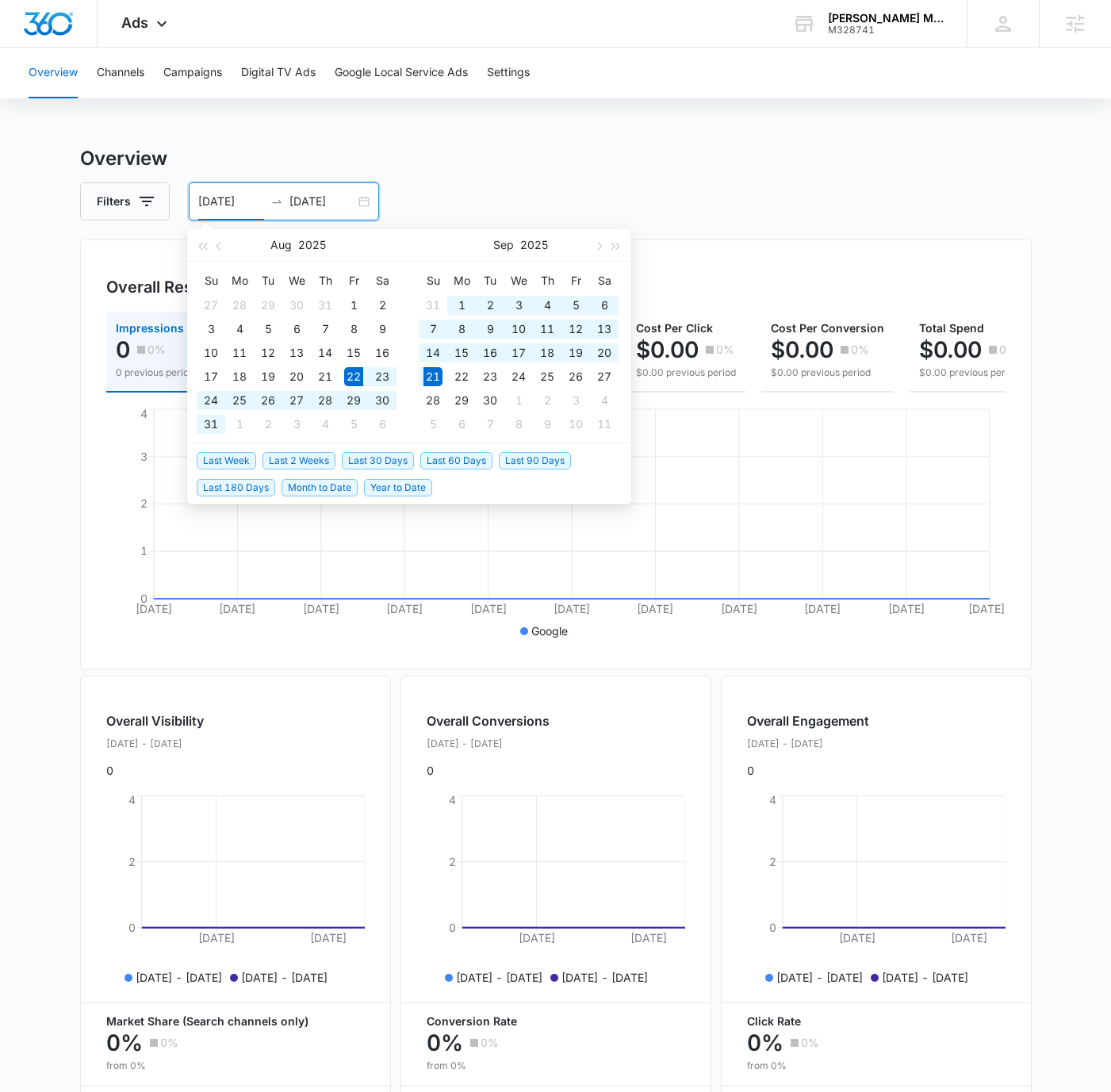
click at [372, 457] on span "Last 30 Days" at bounding box center [378, 461] width 73 height 18
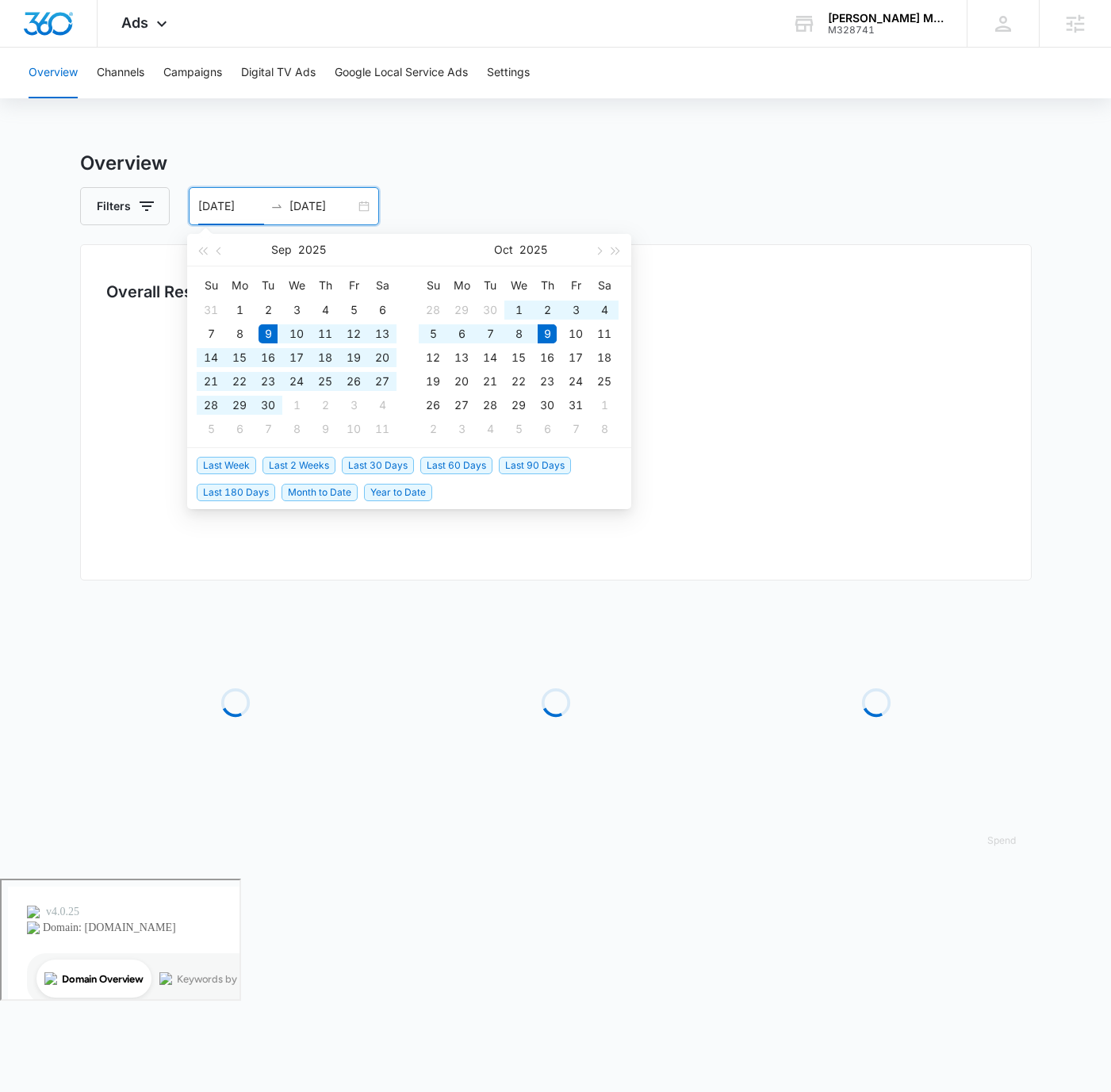
type input "[DATE]"
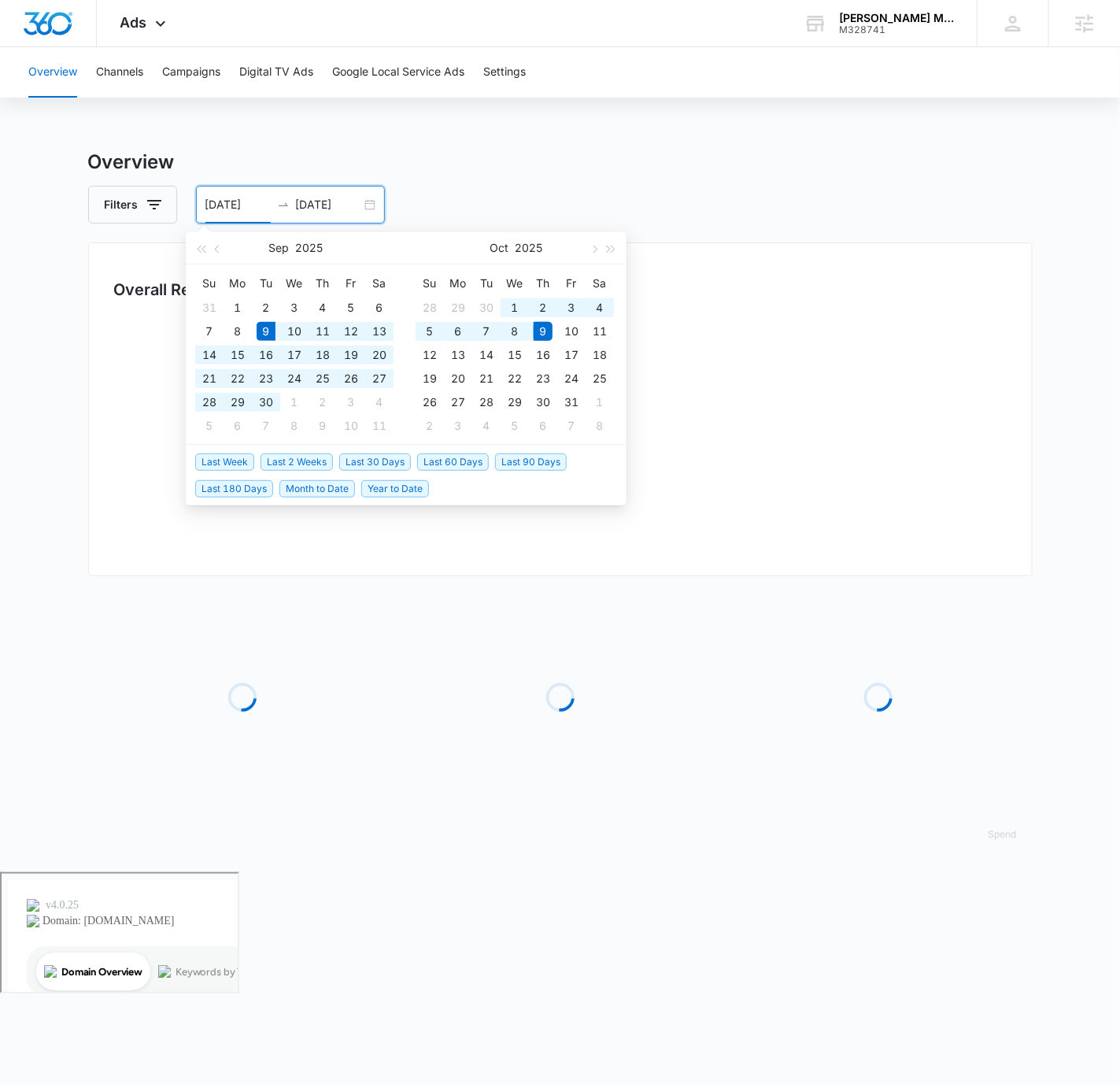
click at [716, 136] on div "Overview Channels Campaigns Digital TV Ads Google Local Service Ads Settings Ov…" at bounding box center [560, 460] width 1120 height 825
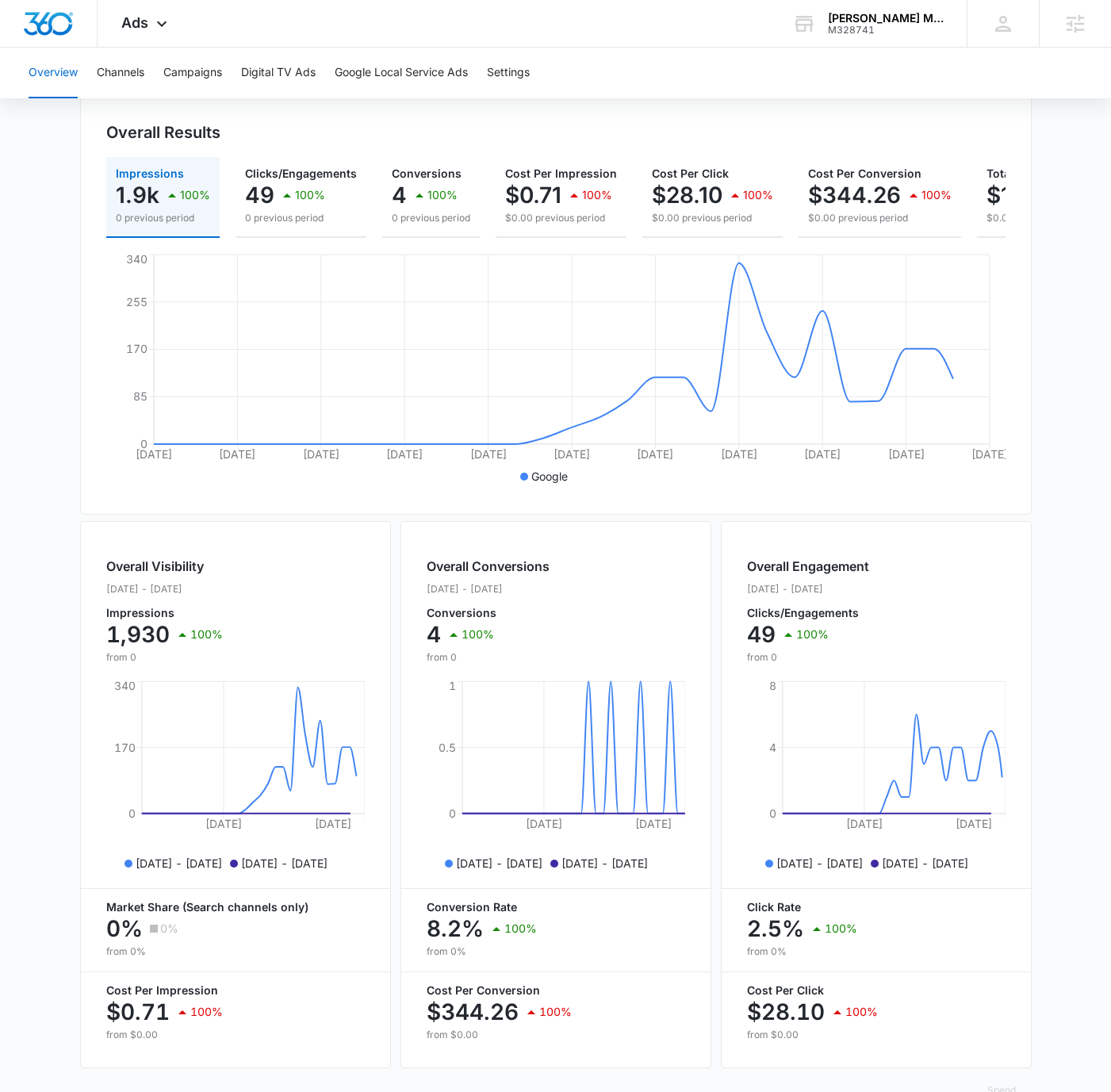
scroll to position [212, 0]
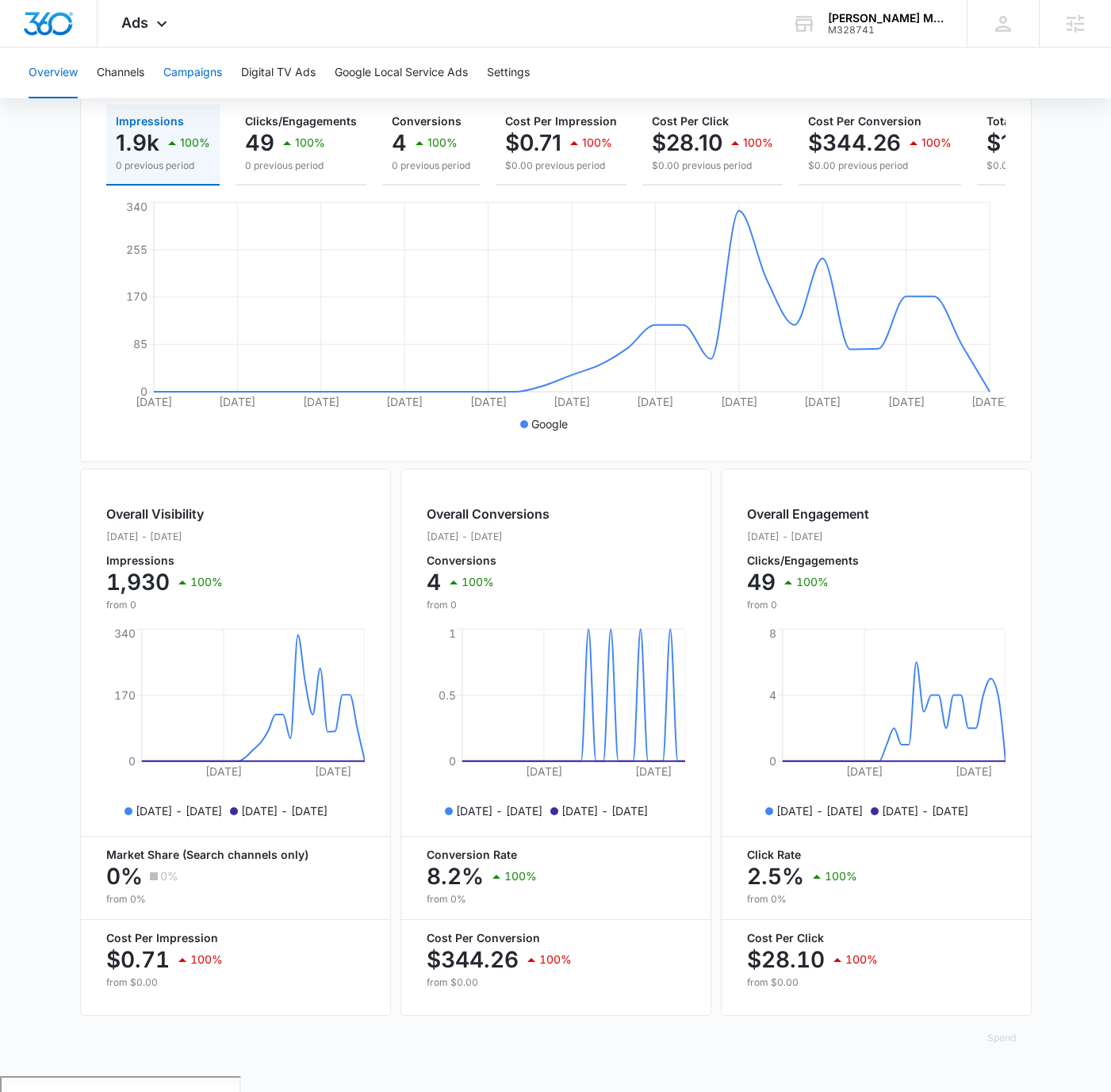
click at [179, 67] on button "Campaigns" at bounding box center [192, 73] width 58 height 51
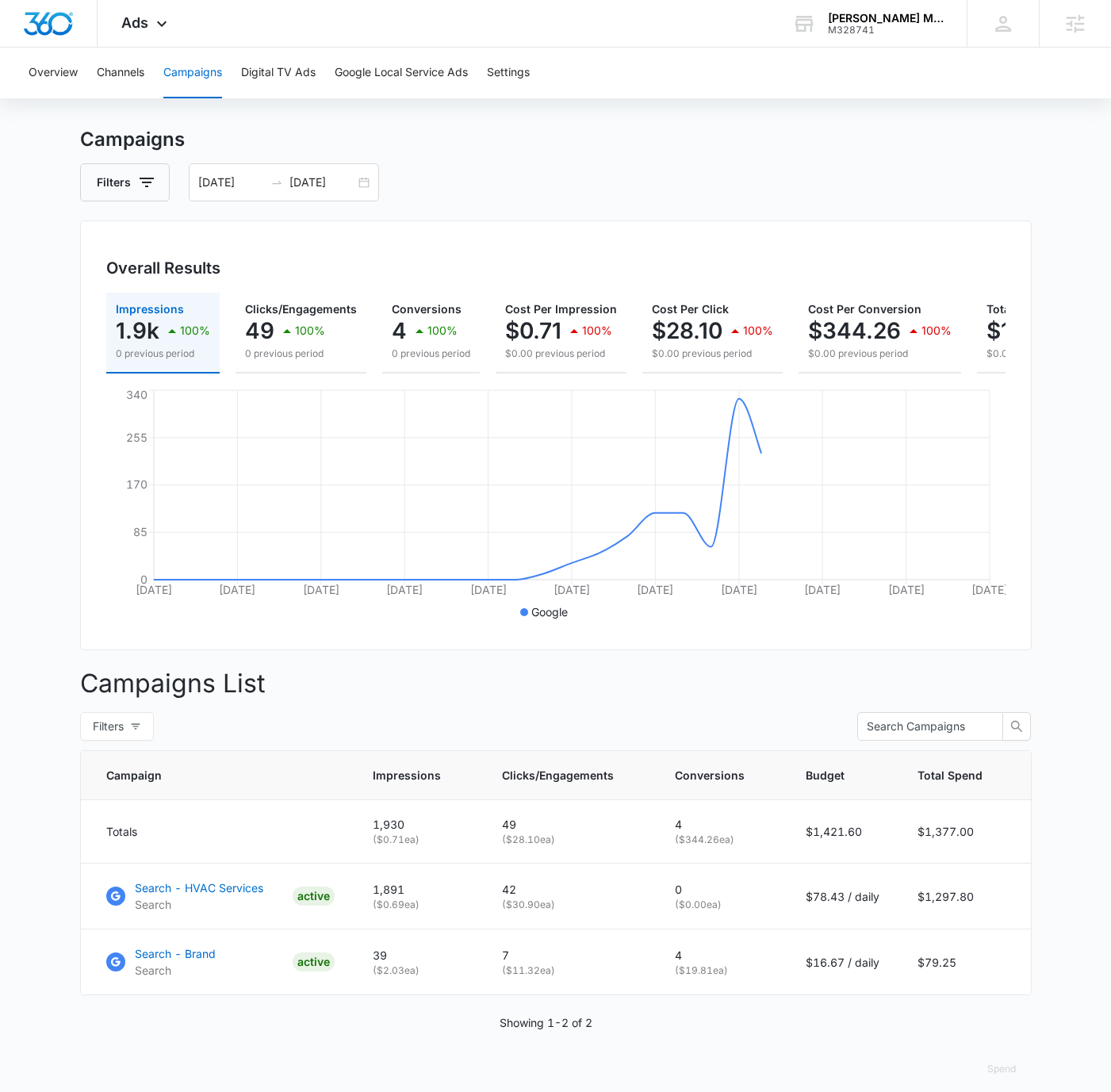
scroll to position [26, 0]
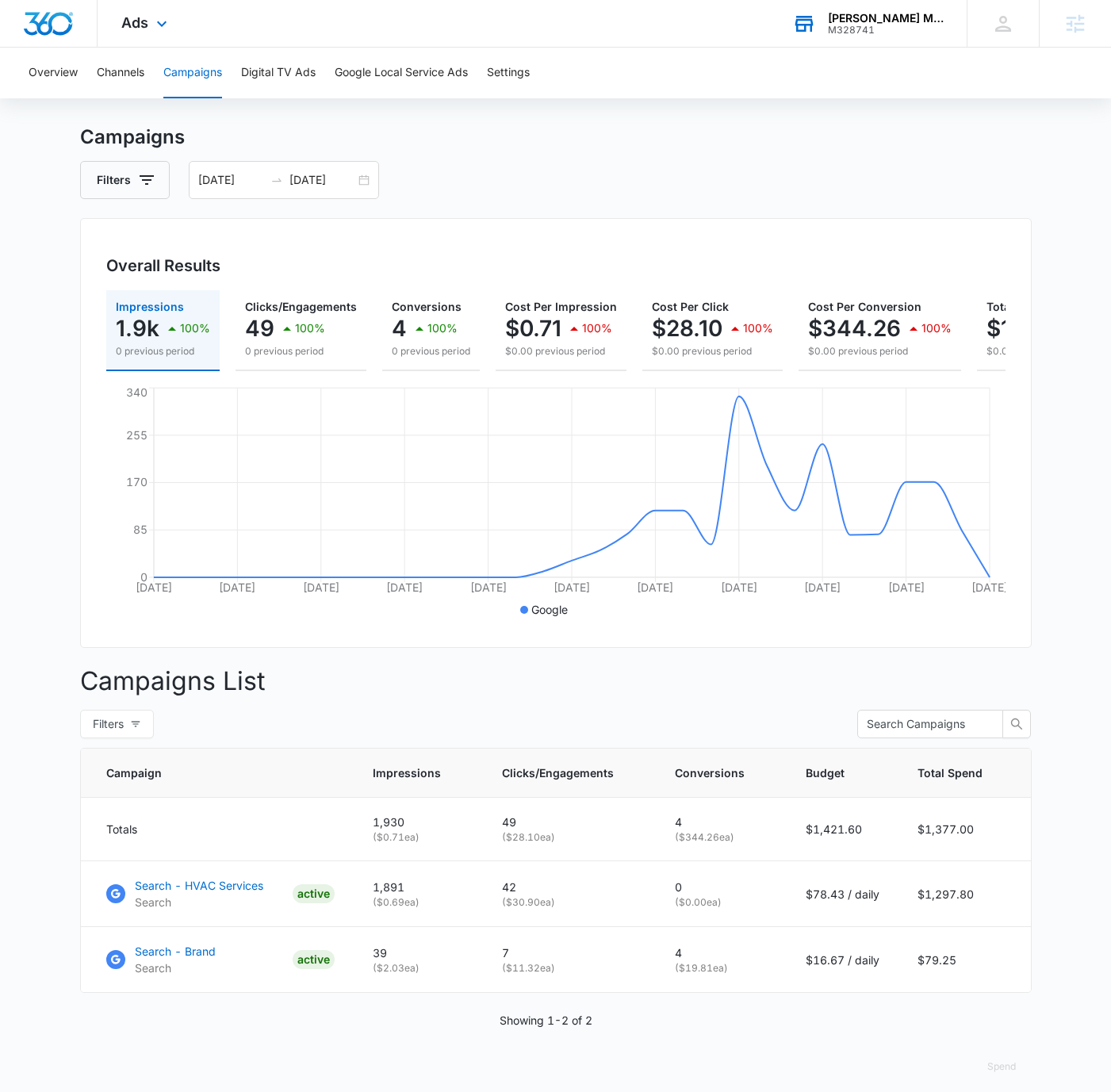
click at [879, 23] on div "[PERSON_NAME] Mechanical Services" at bounding box center [886, 18] width 116 height 12
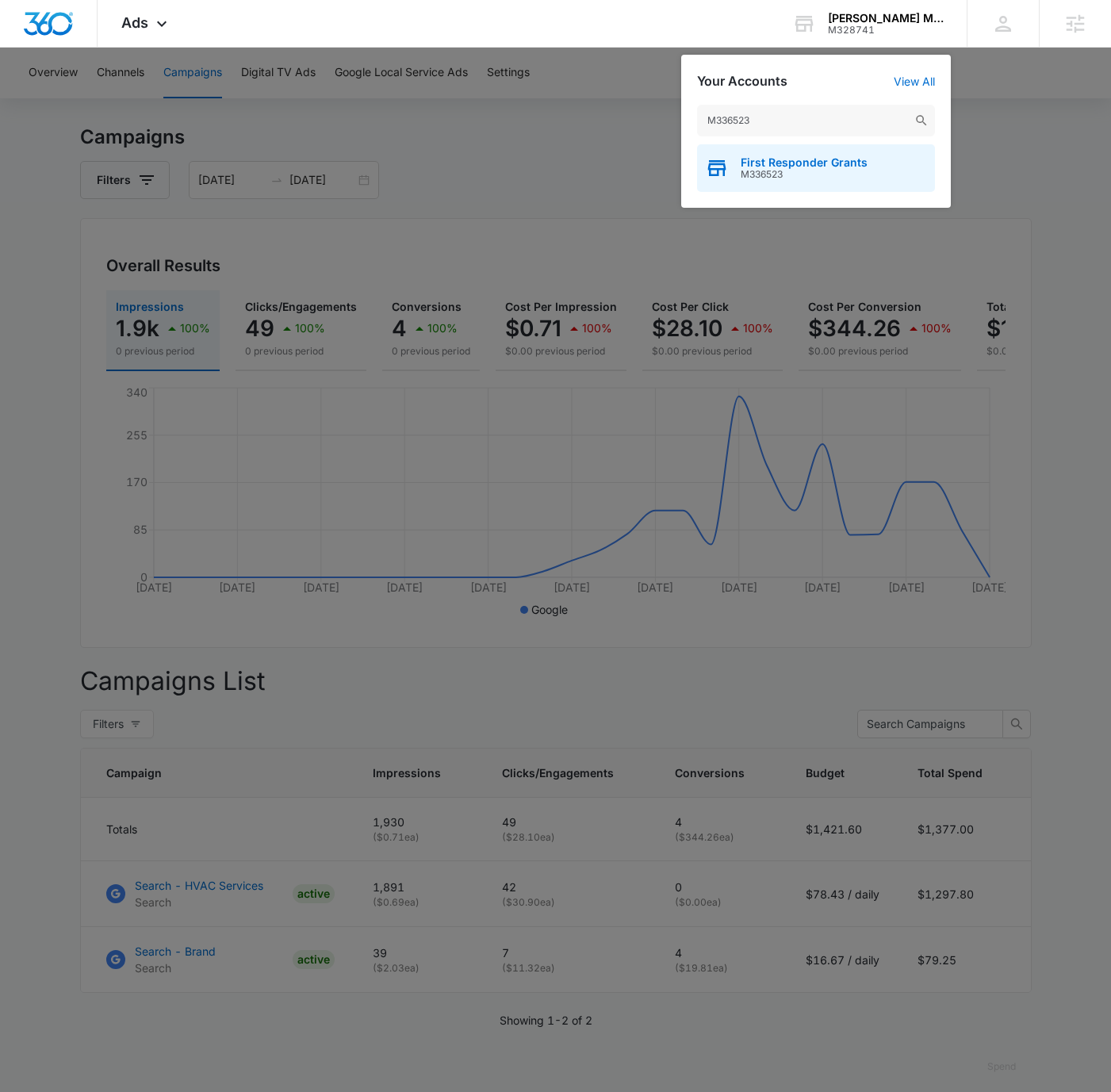
type input "M336523"
click at [876, 168] on div "First Responder Grants M336523" at bounding box center [816, 168] width 238 height 48
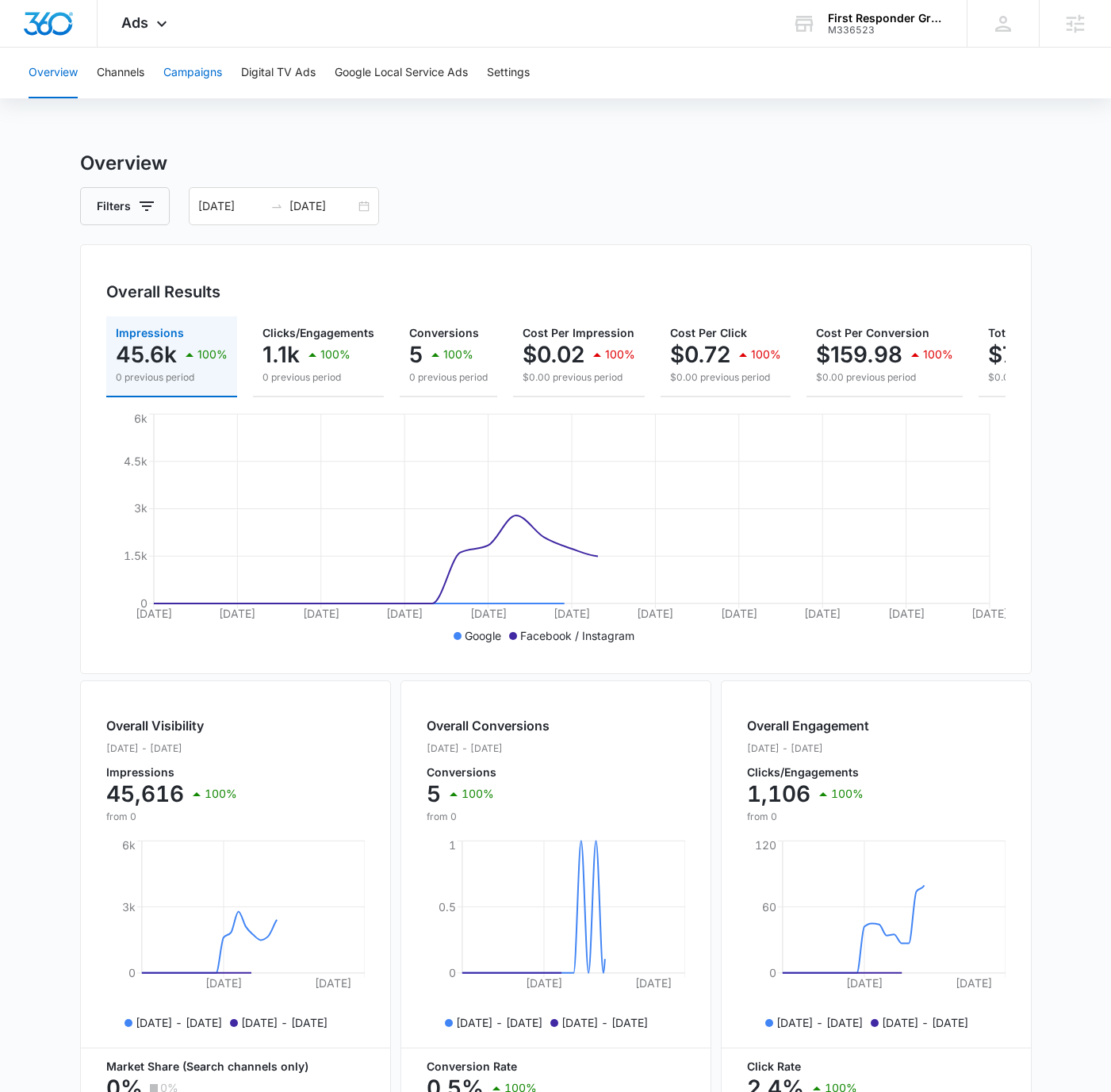
click at [170, 70] on button "Campaigns" at bounding box center [192, 73] width 58 height 51
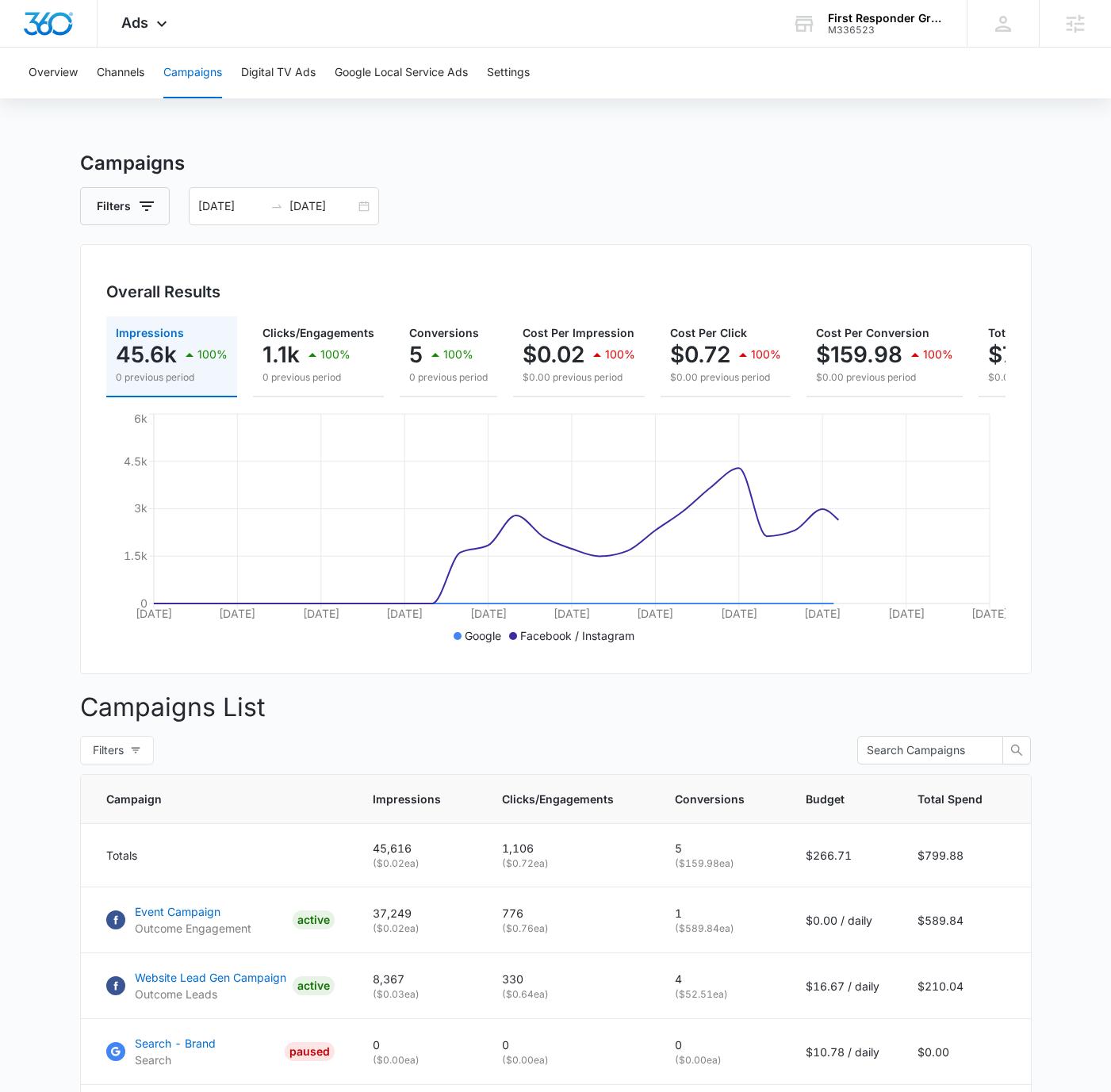
scroll to position [186, 0]
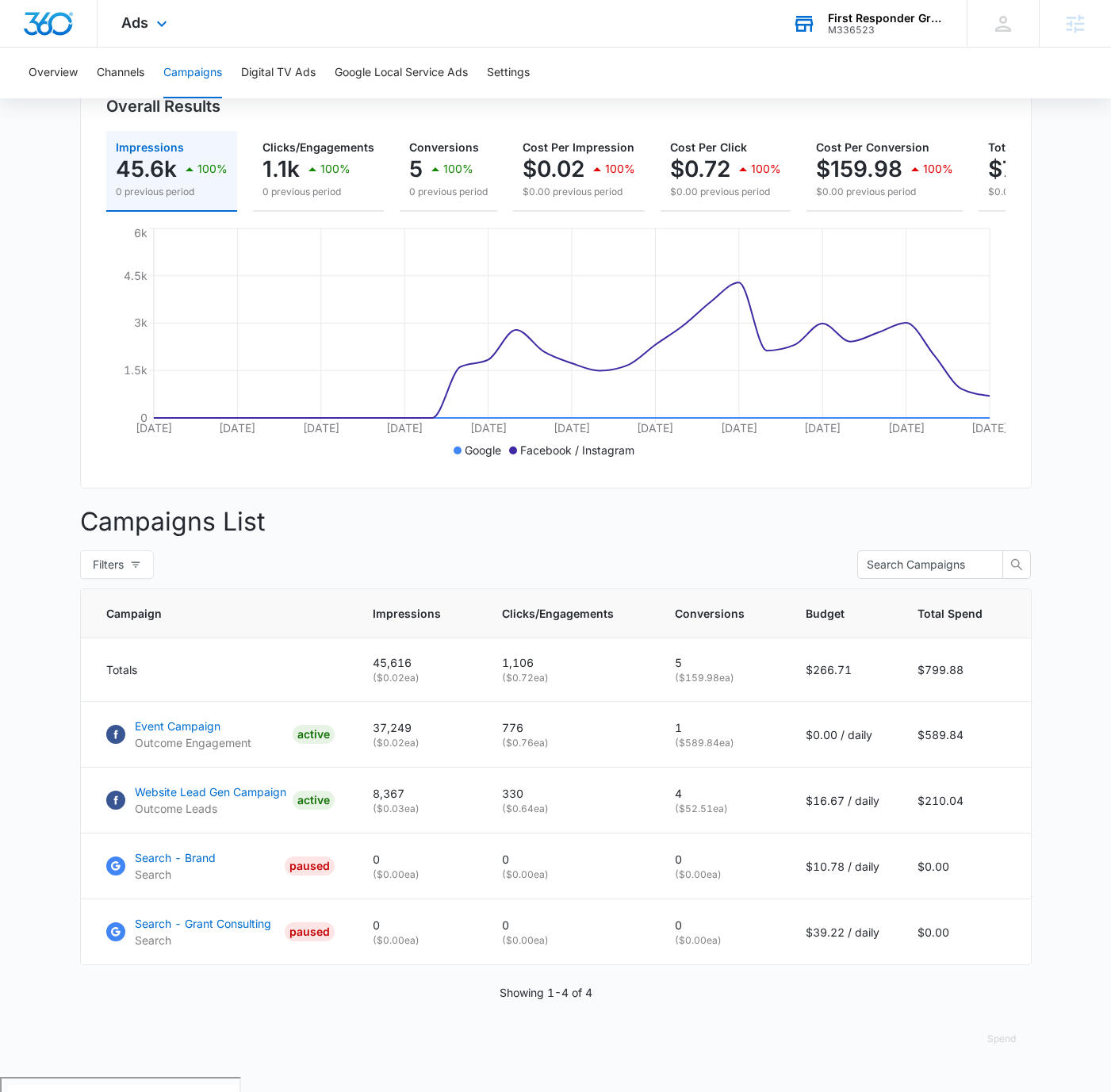
click at [864, 28] on div "M336523" at bounding box center [886, 30] width 116 height 11
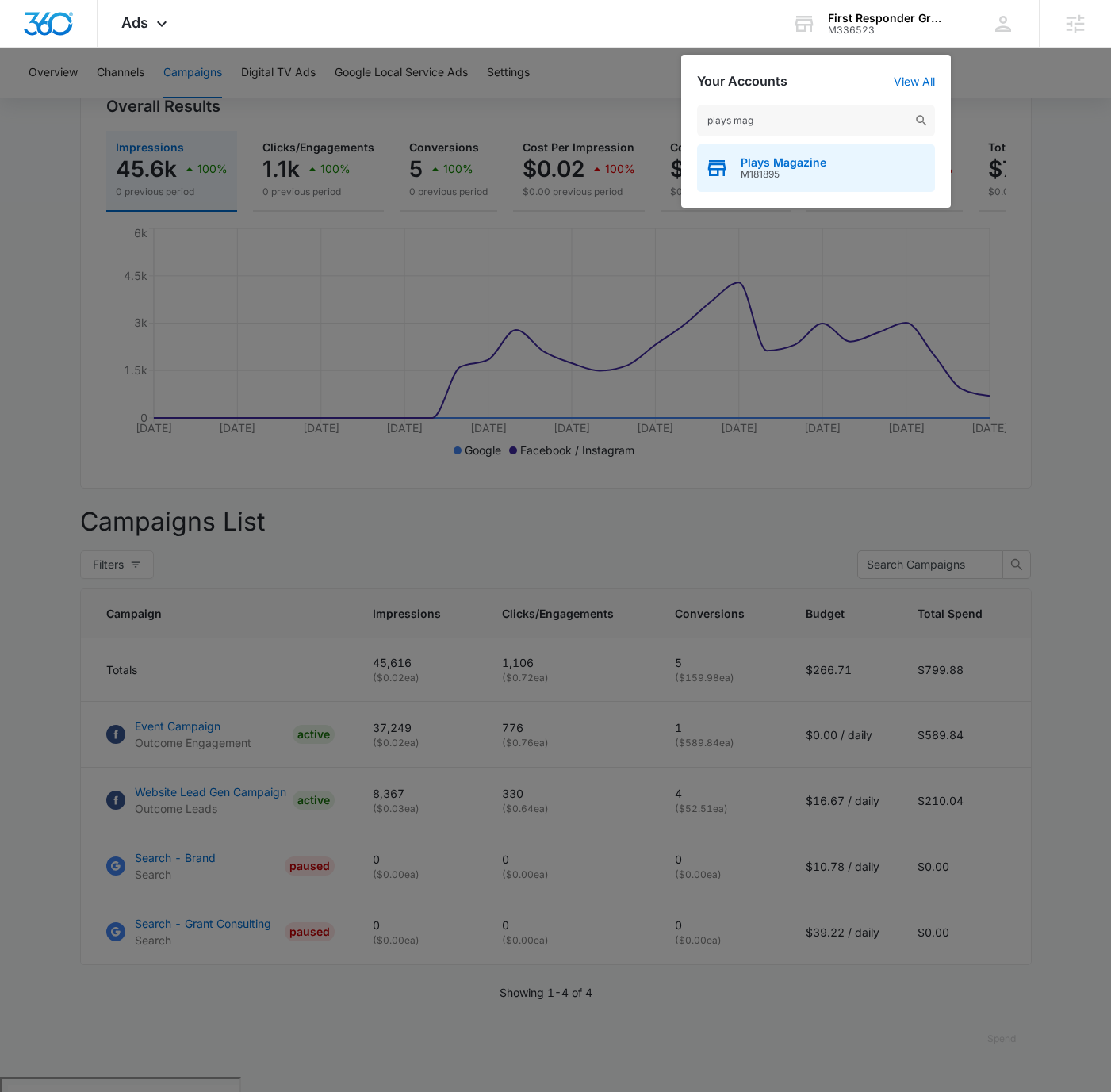
type input "plays mag"
click at [852, 173] on div "Plays Magazine M181895" at bounding box center [816, 168] width 238 height 48
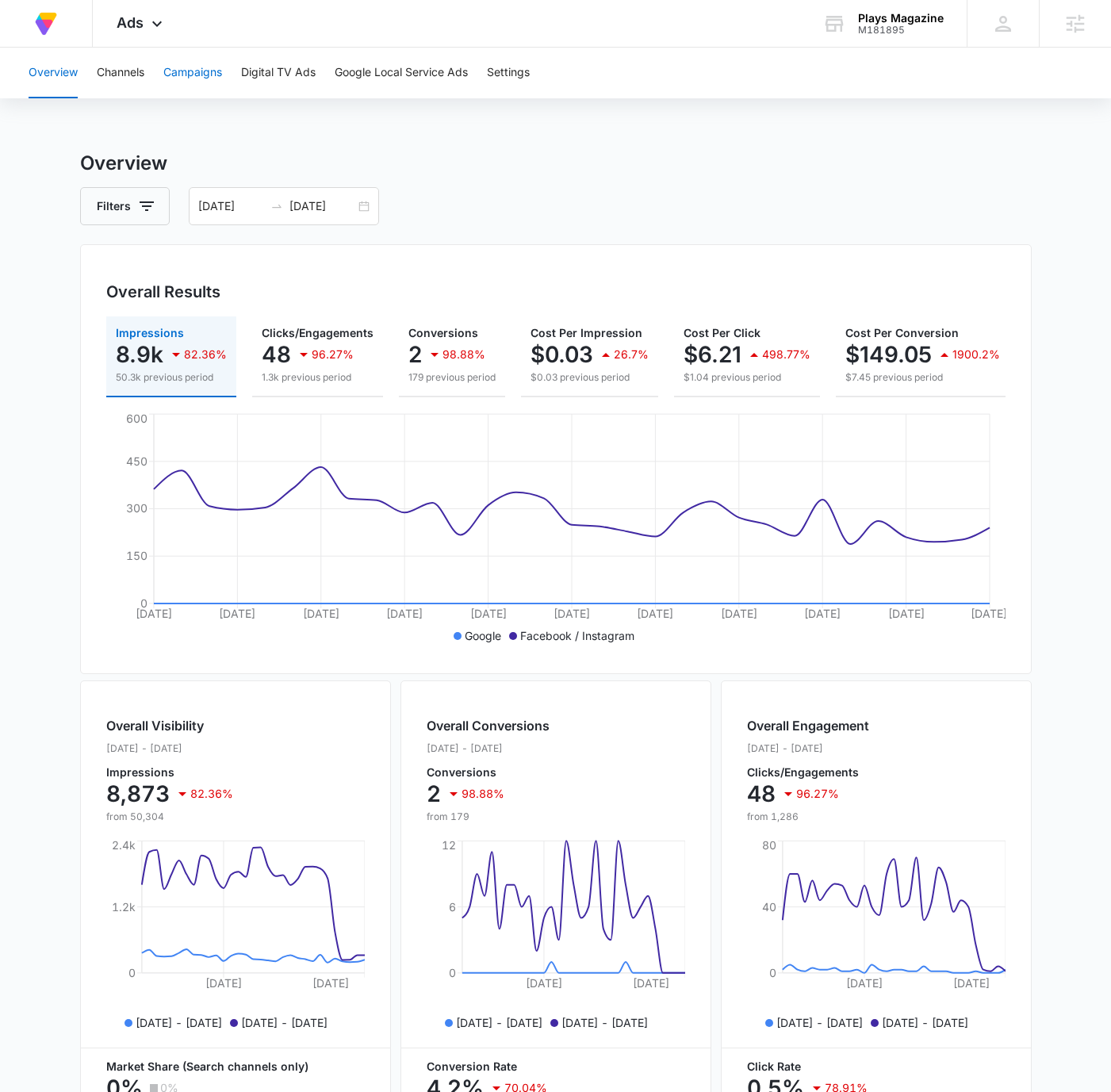
click at [214, 80] on button "Campaigns" at bounding box center [192, 73] width 58 height 51
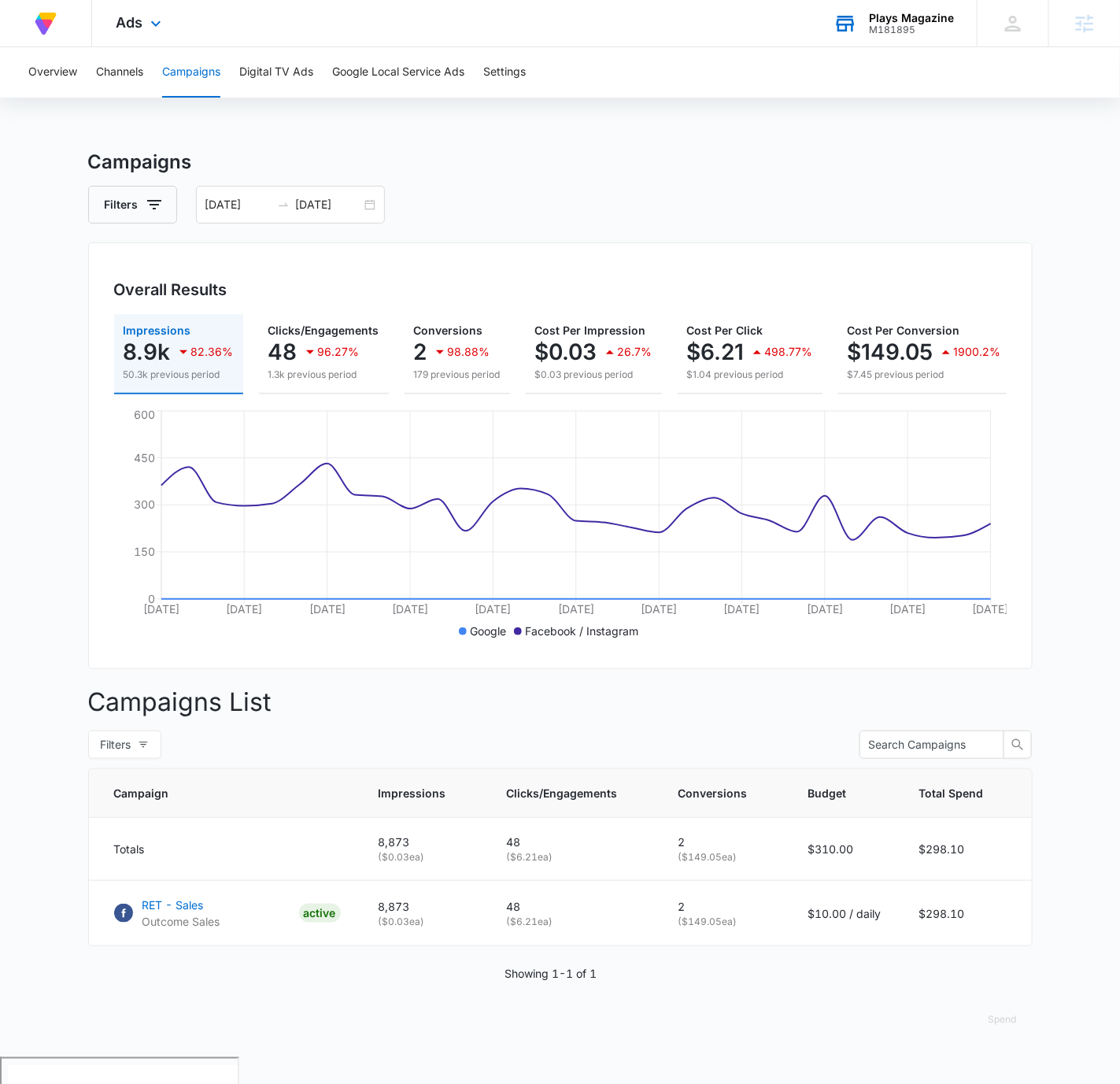
click at [897, 26] on div "M181895" at bounding box center [911, 30] width 85 height 11
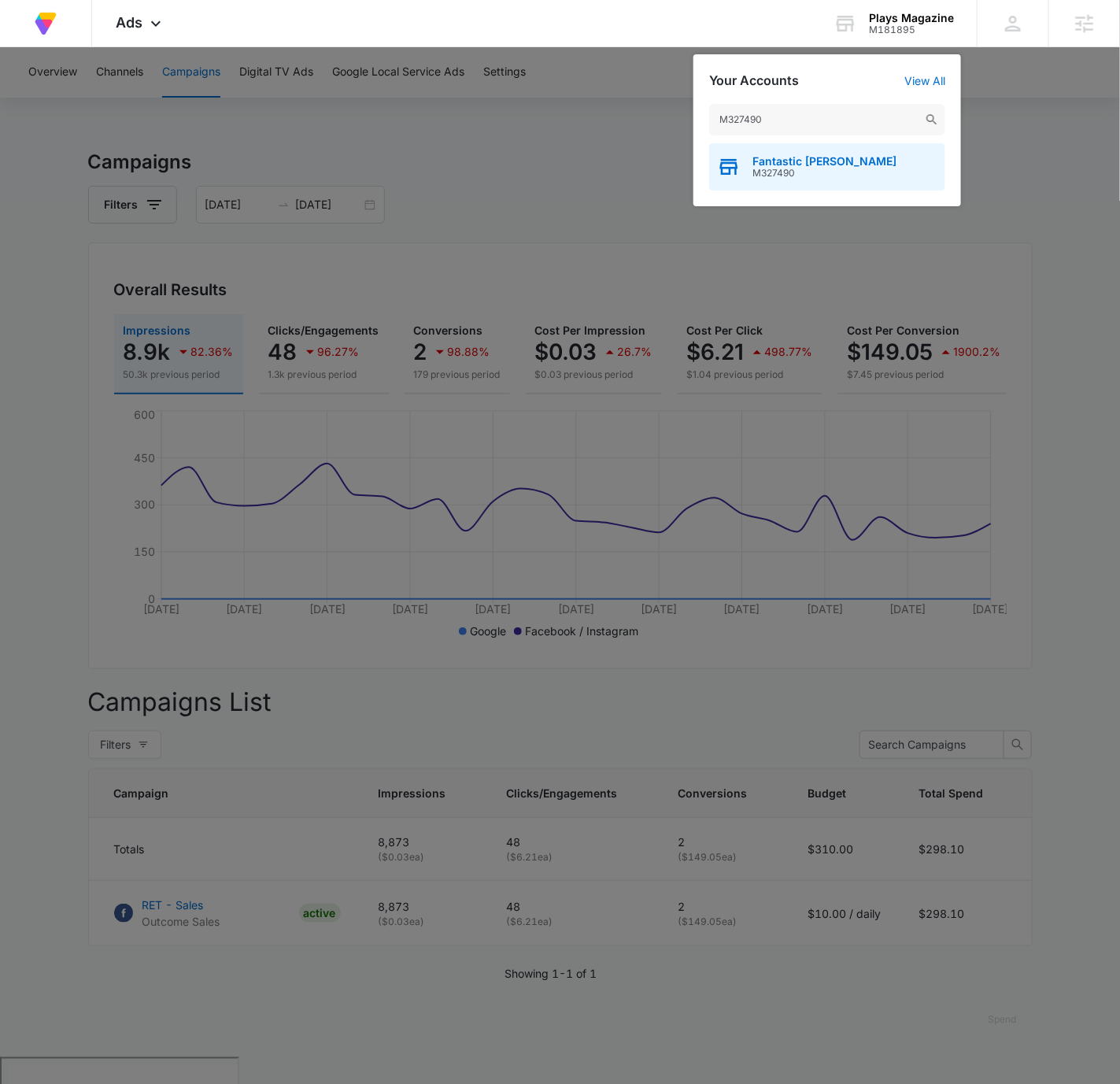
type input "M327490"
click at [864, 163] on div "Fantastic [PERSON_NAME] M327490" at bounding box center [827, 166] width 237 height 48
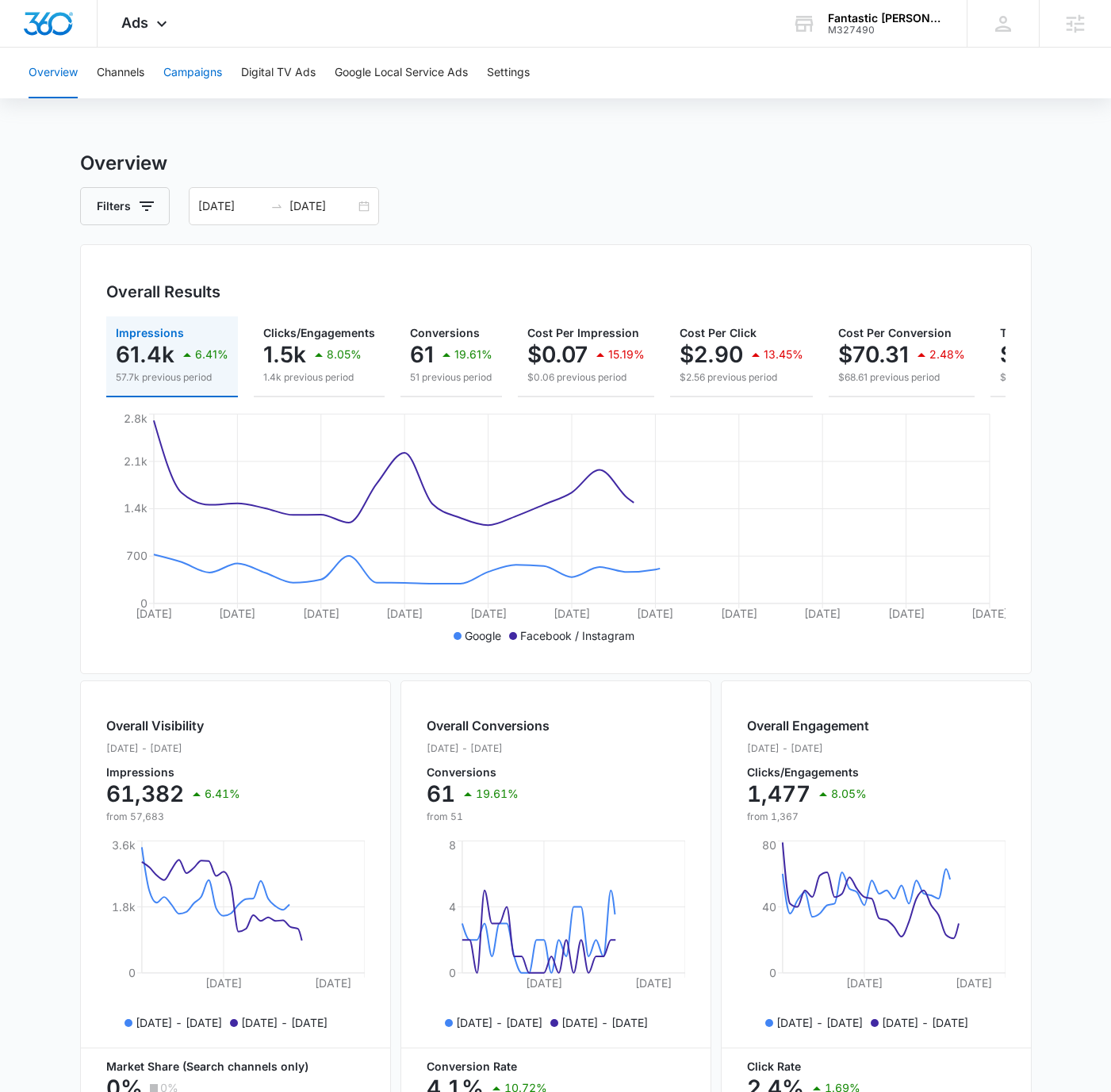
click at [183, 78] on button "Campaigns" at bounding box center [192, 73] width 58 height 51
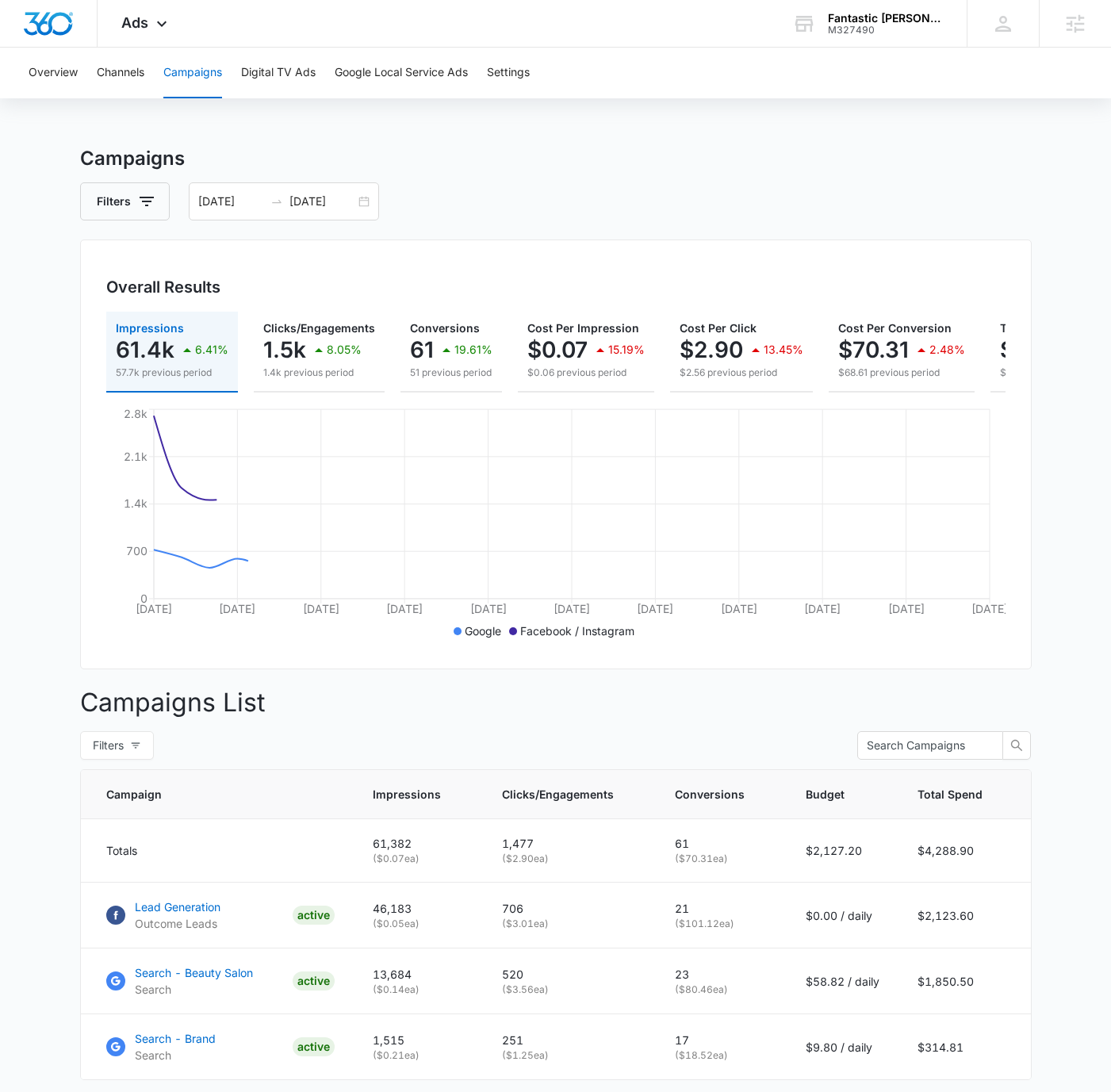
scroll to position [120, 0]
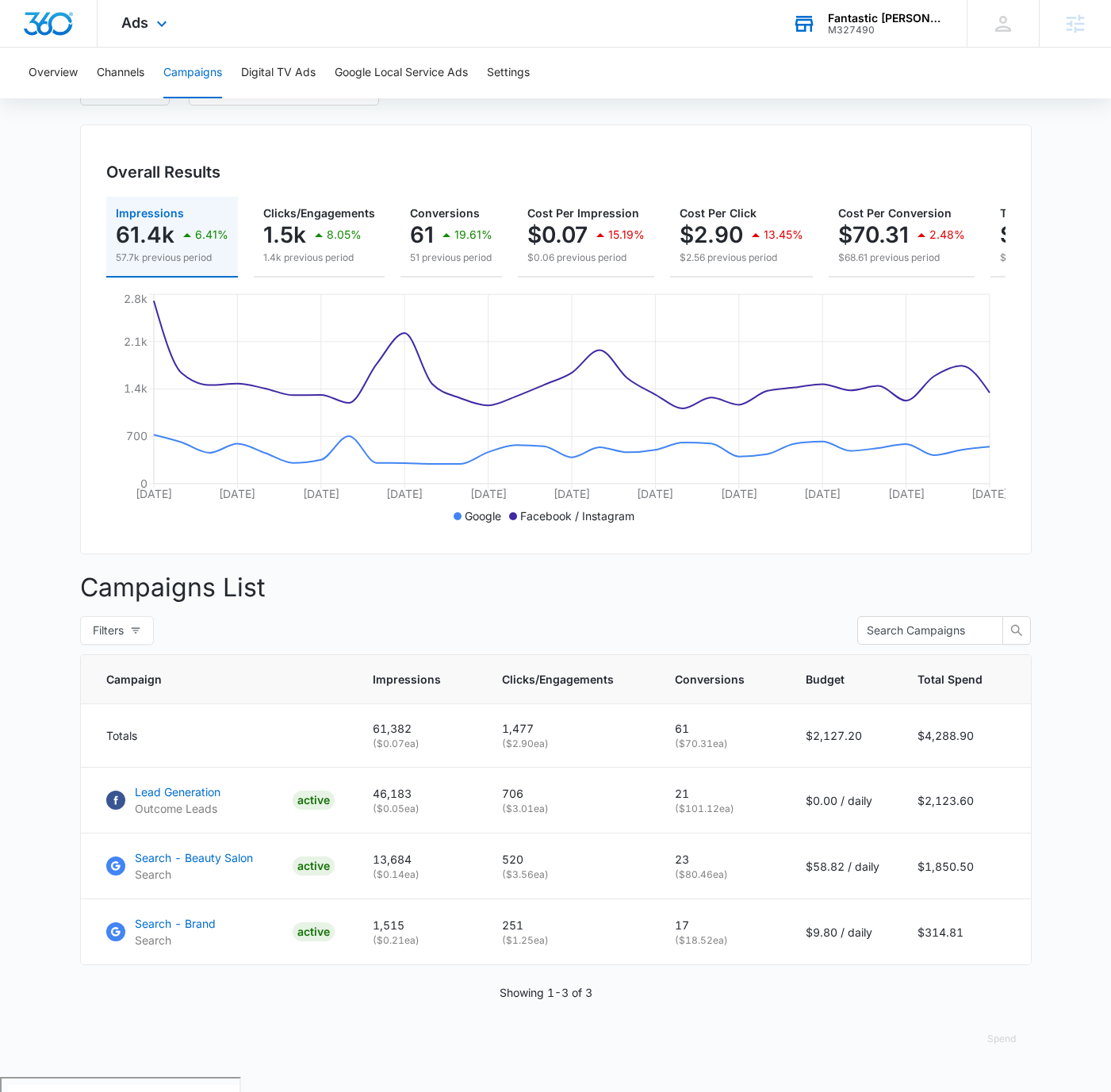
click at [881, 26] on div "M327490" at bounding box center [886, 30] width 116 height 11
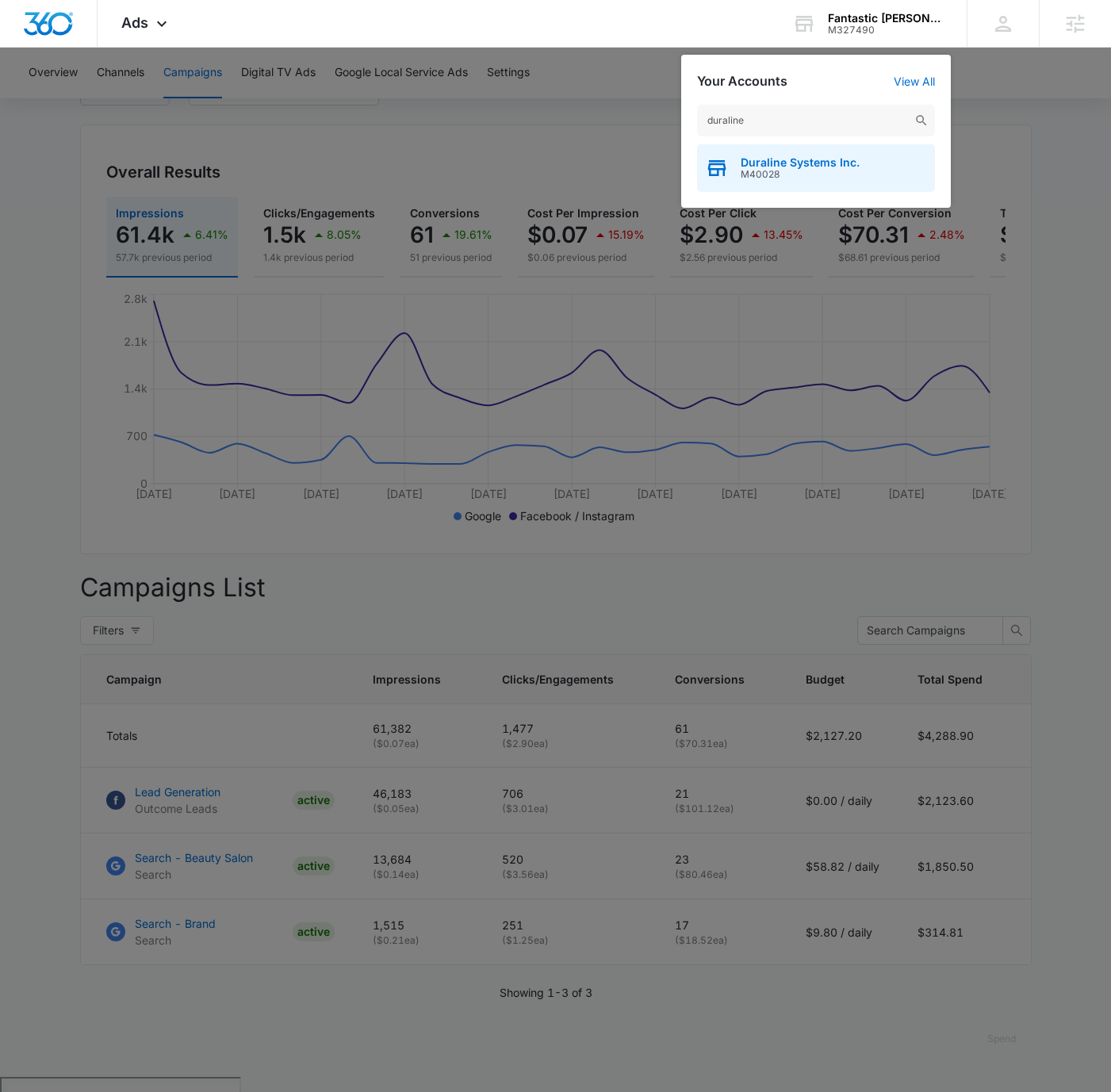
type input "duraline"
click at [881, 163] on div "Duraline Systems Inc. M40028" at bounding box center [816, 168] width 238 height 48
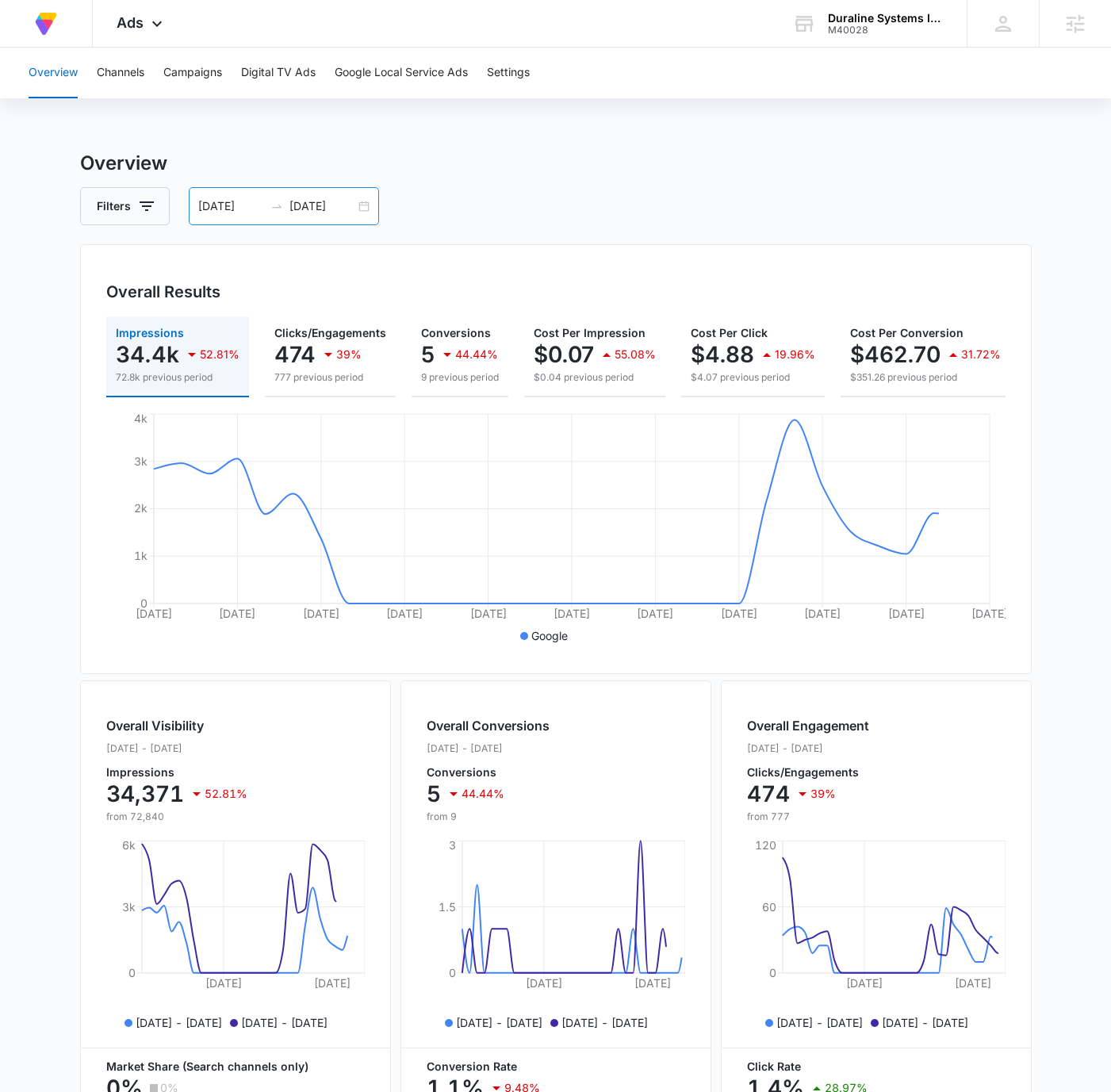
click at [353, 188] on div "[DATE] [DATE]" at bounding box center [284, 206] width 190 height 38
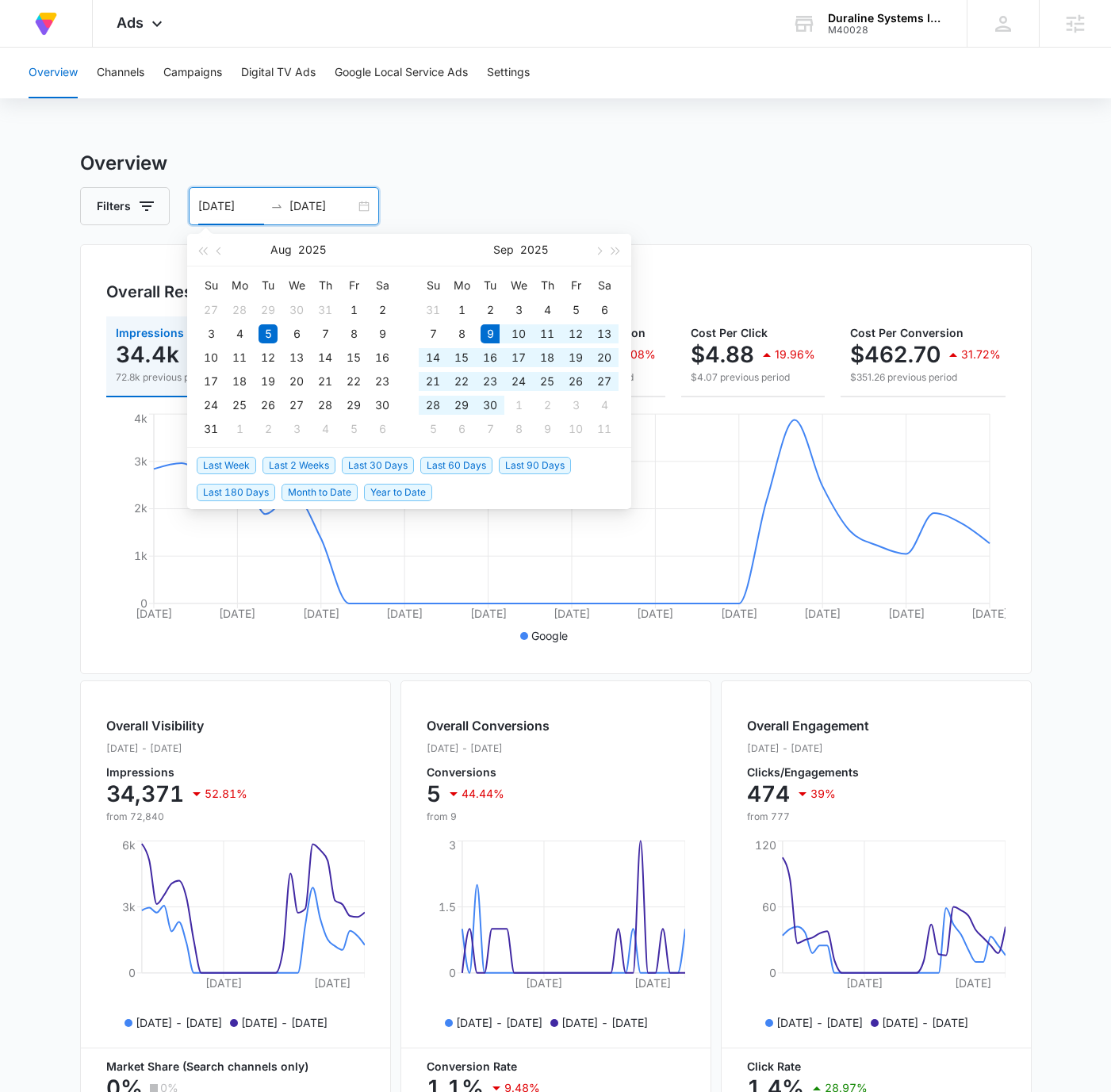
click at [372, 463] on span "Last 30 Days" at bounding box center [378, 465] width 73 height 18
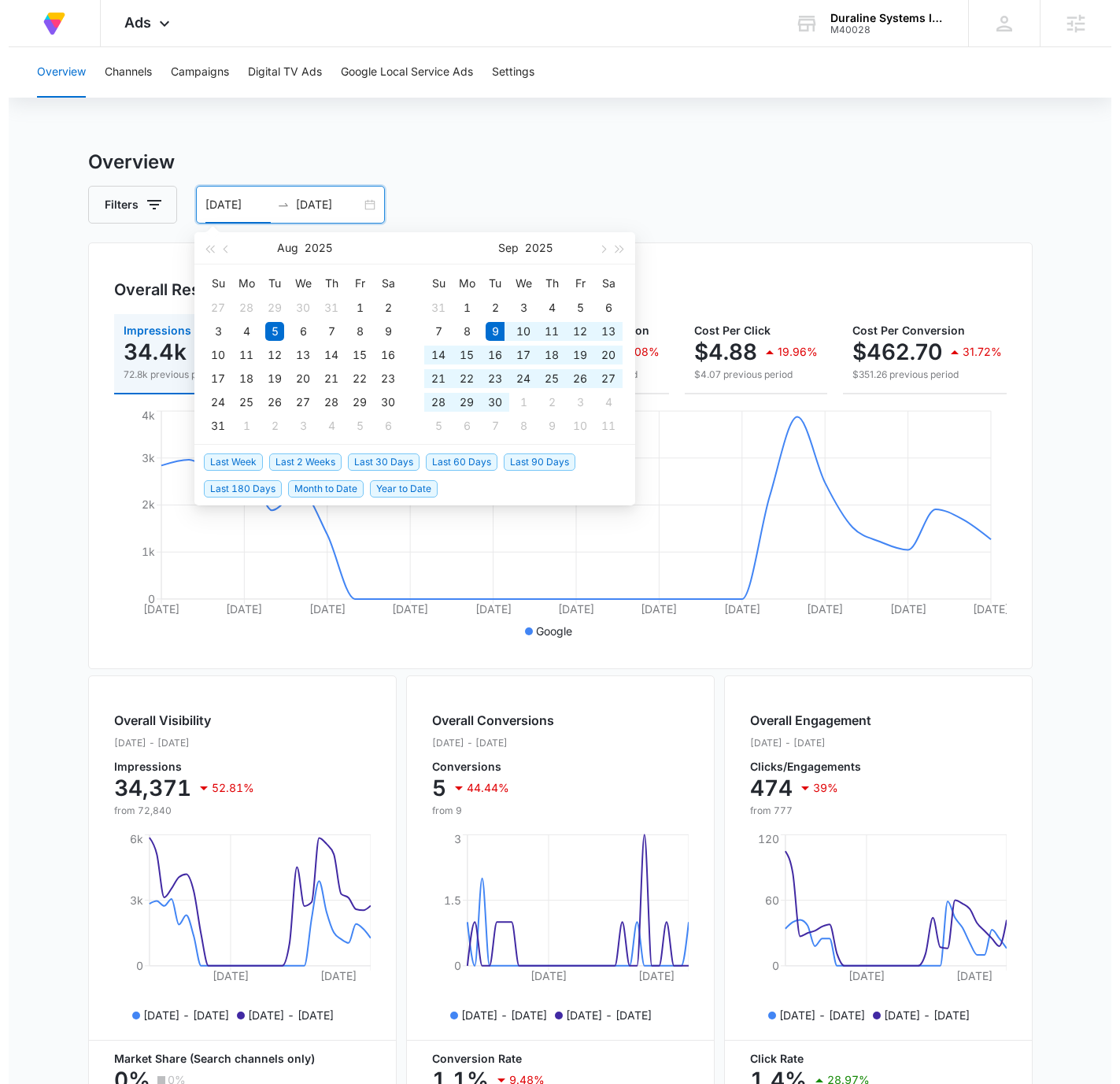
type input "[DATE]"
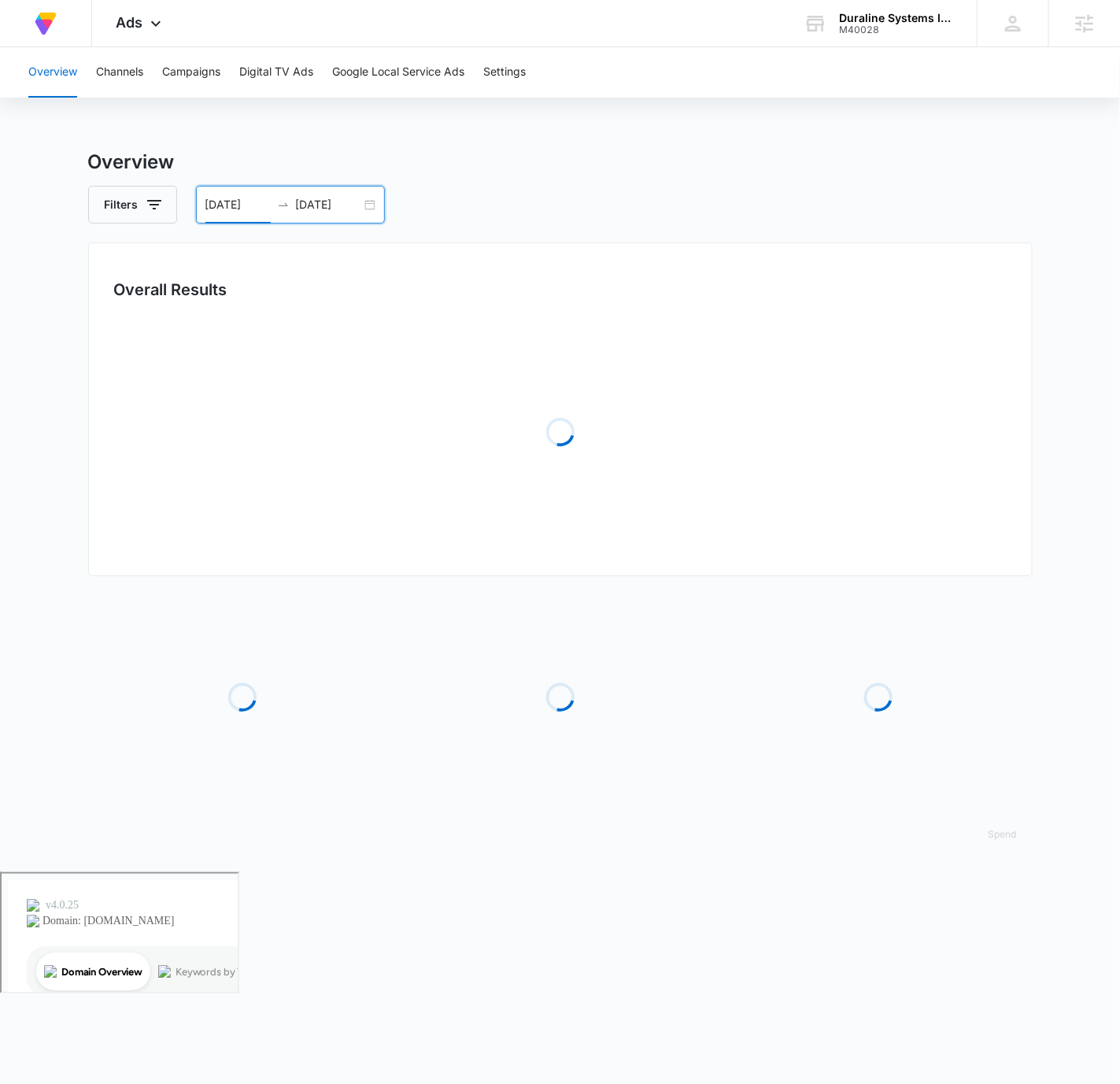
click at [733, 163] on h3 "Overview" at bounding box center [560, 162] width 944 height 28
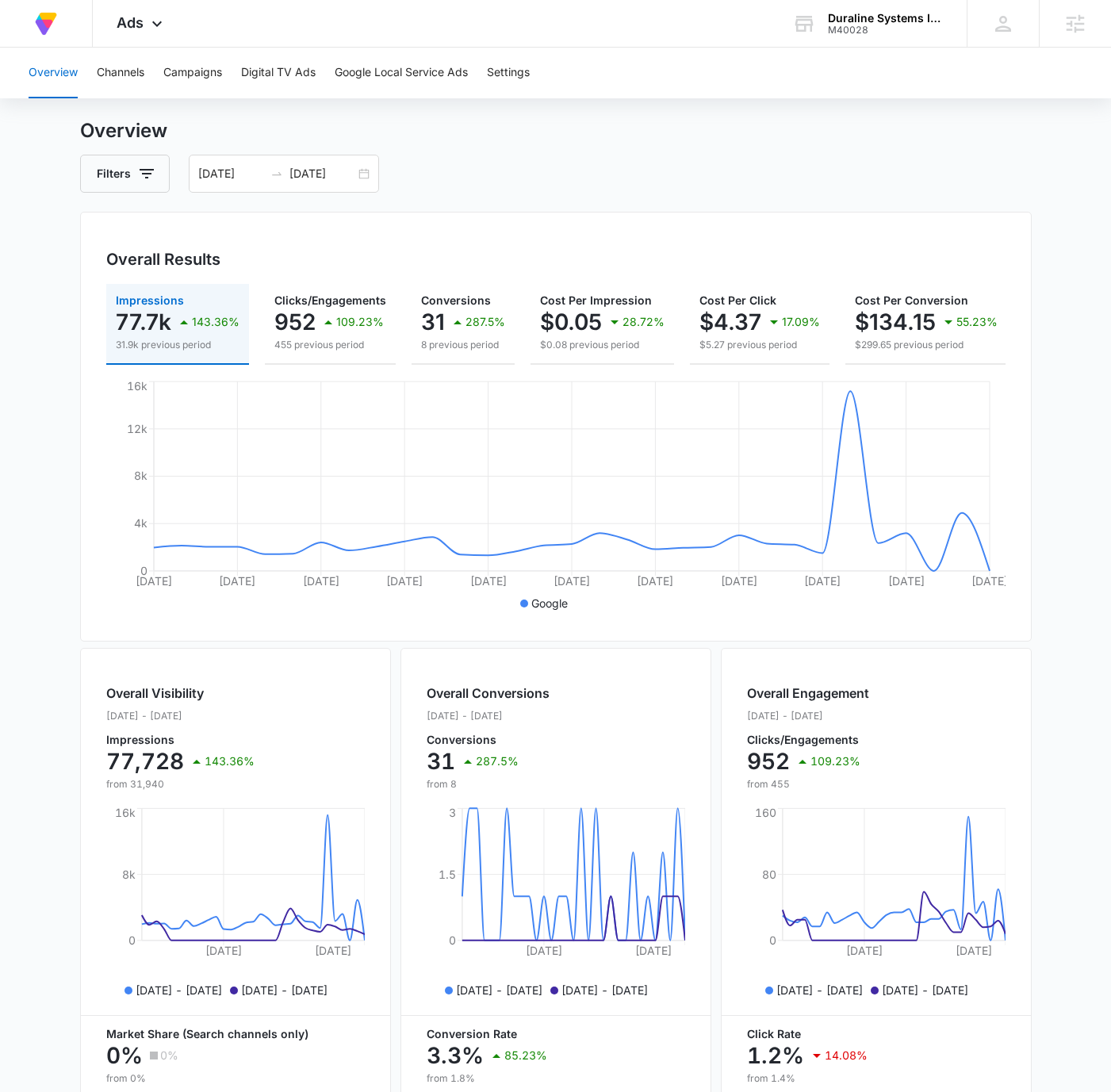
scroll to position [212, 0]
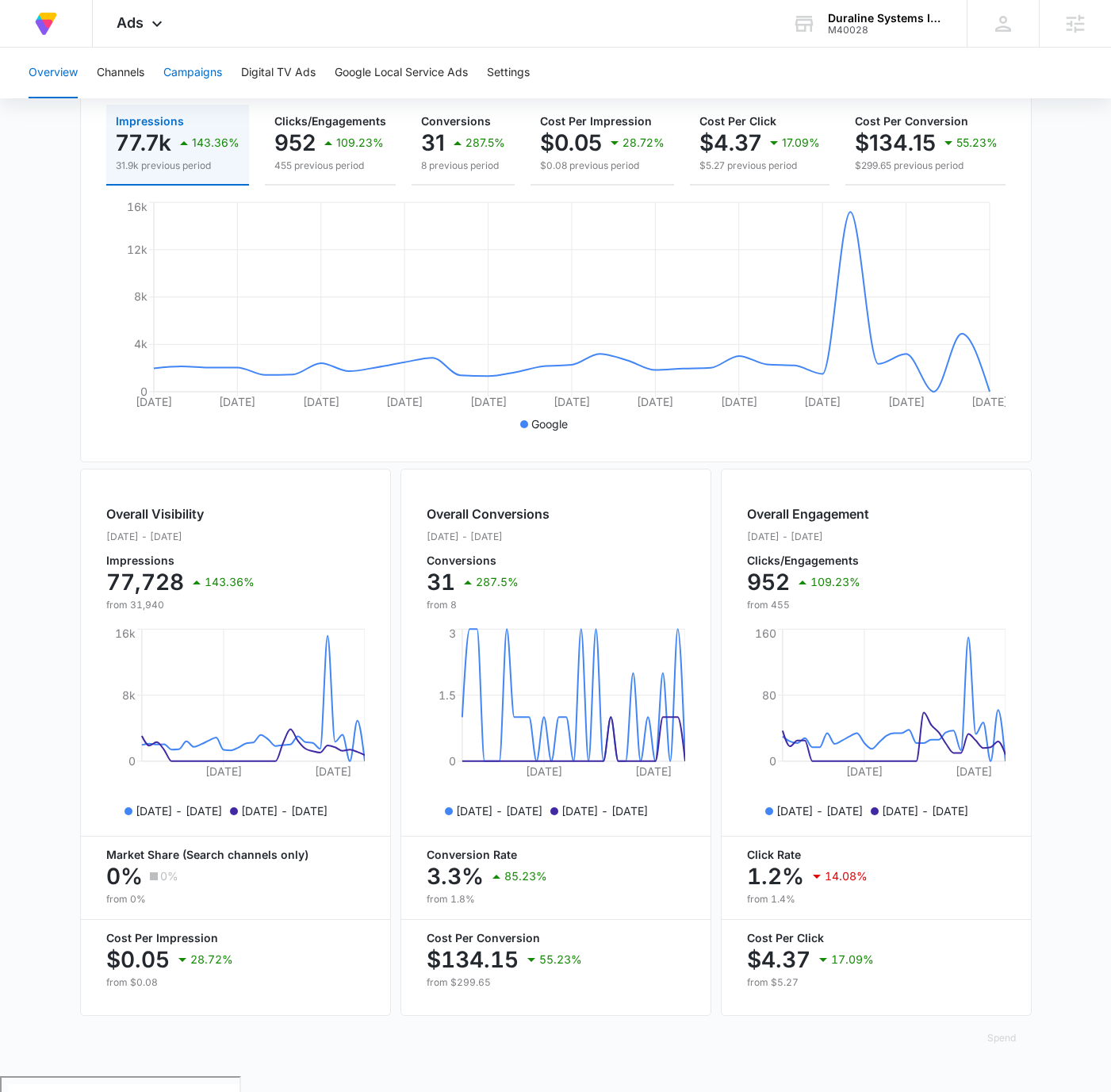
click at [182, 69] on button "Campaigns" at bounding box center [192, 73] width 58 height 51
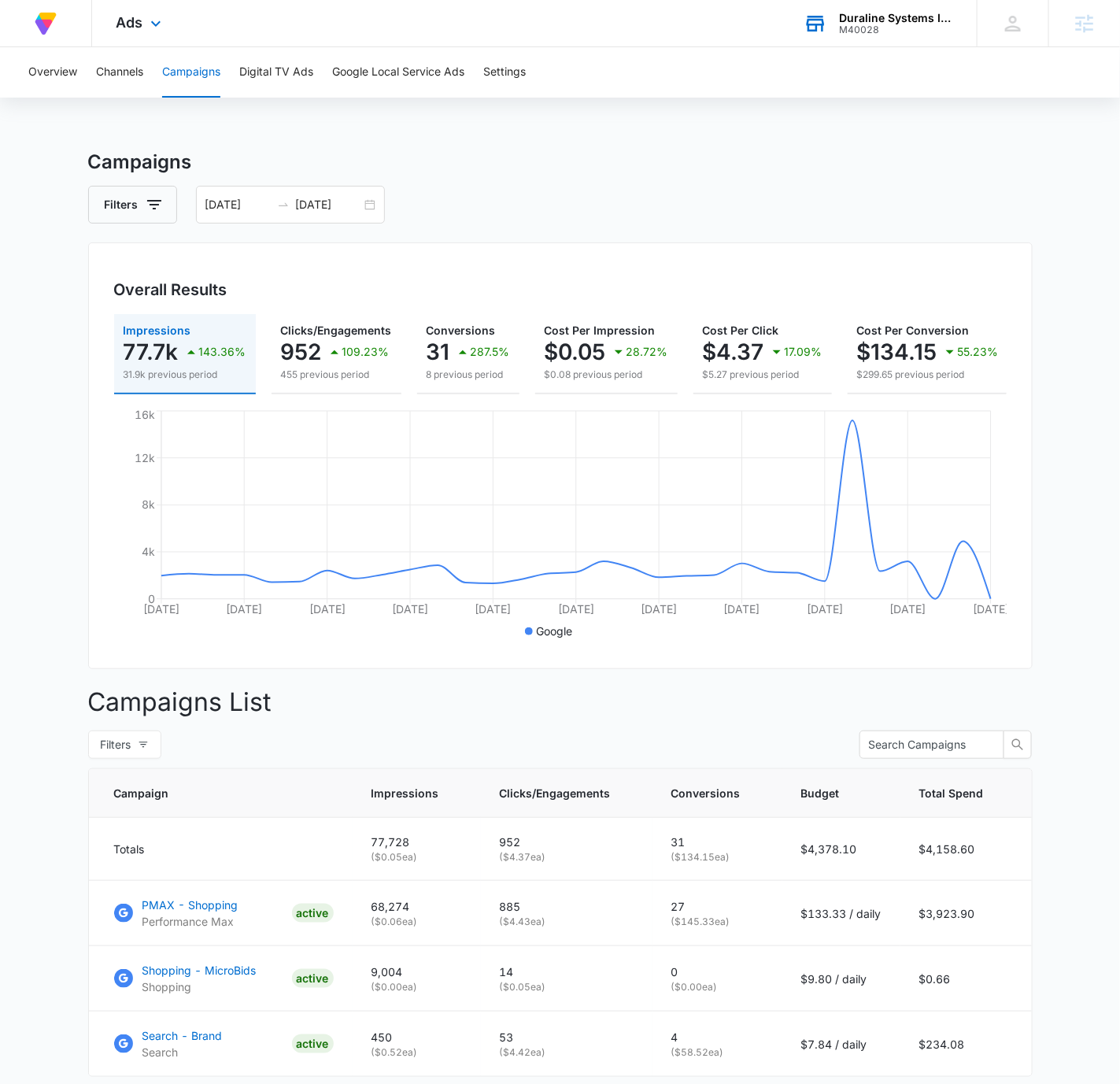
click at [879, 26] on div "M40028" at bounding box center [896, 30] width 115 height 11
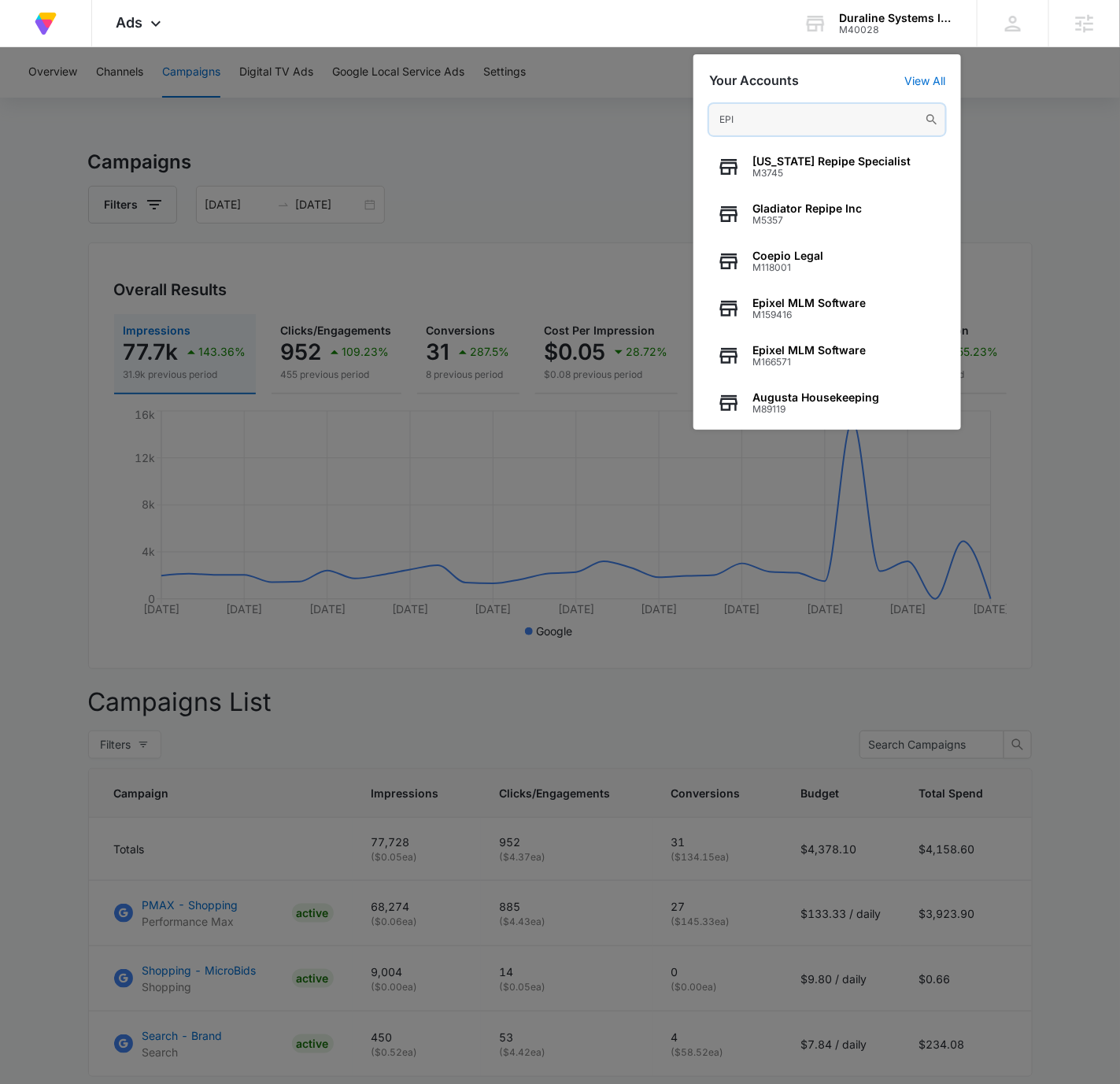
click at [797, 117] on input "EPI" at bounding box center [827, 120] width 237 height 32
paste input "M320146"
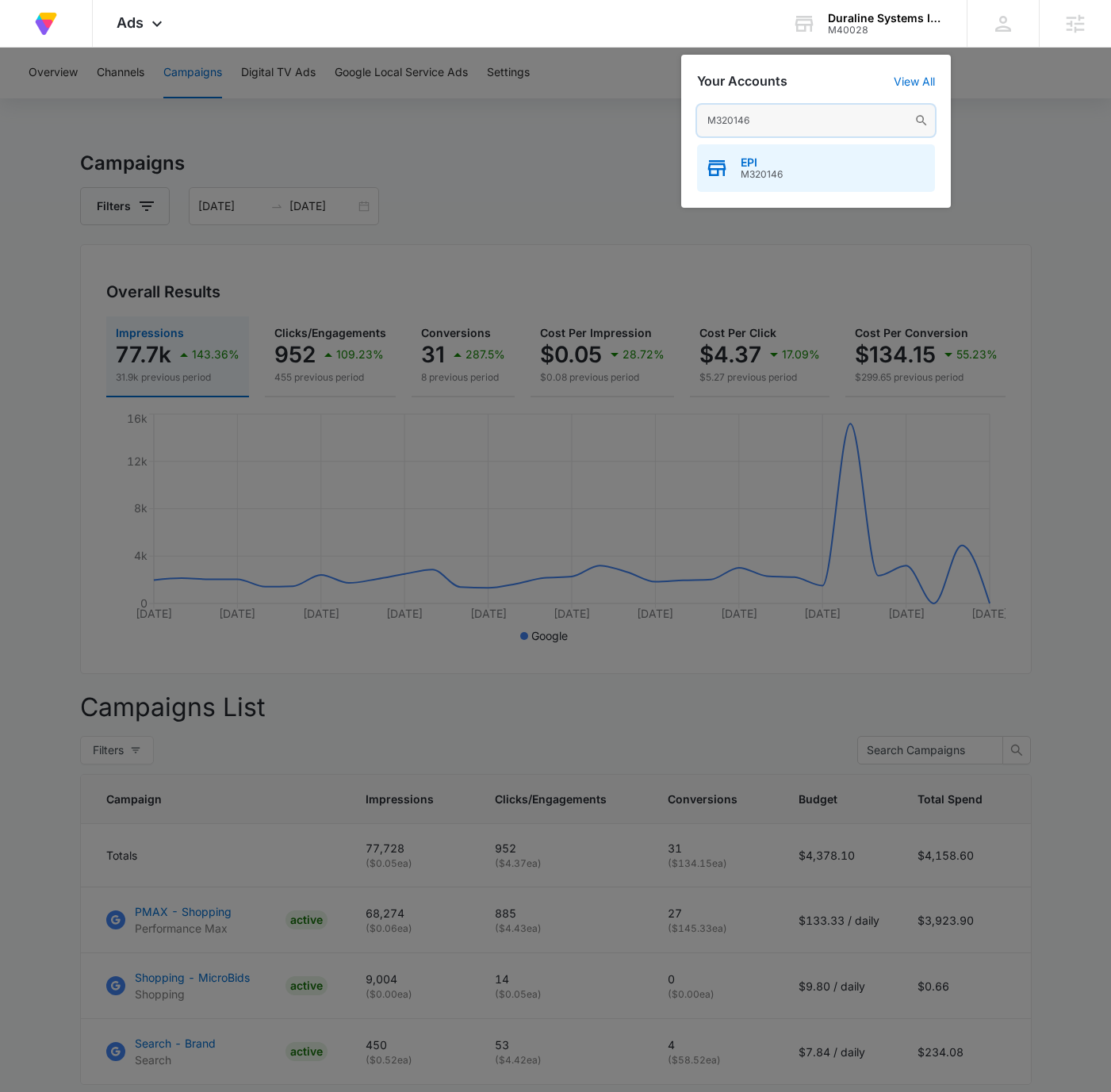
type input "M320146"
click at [863, 176] on div "EPI M320146" at bounding box center [816, 168] width 238 height 48
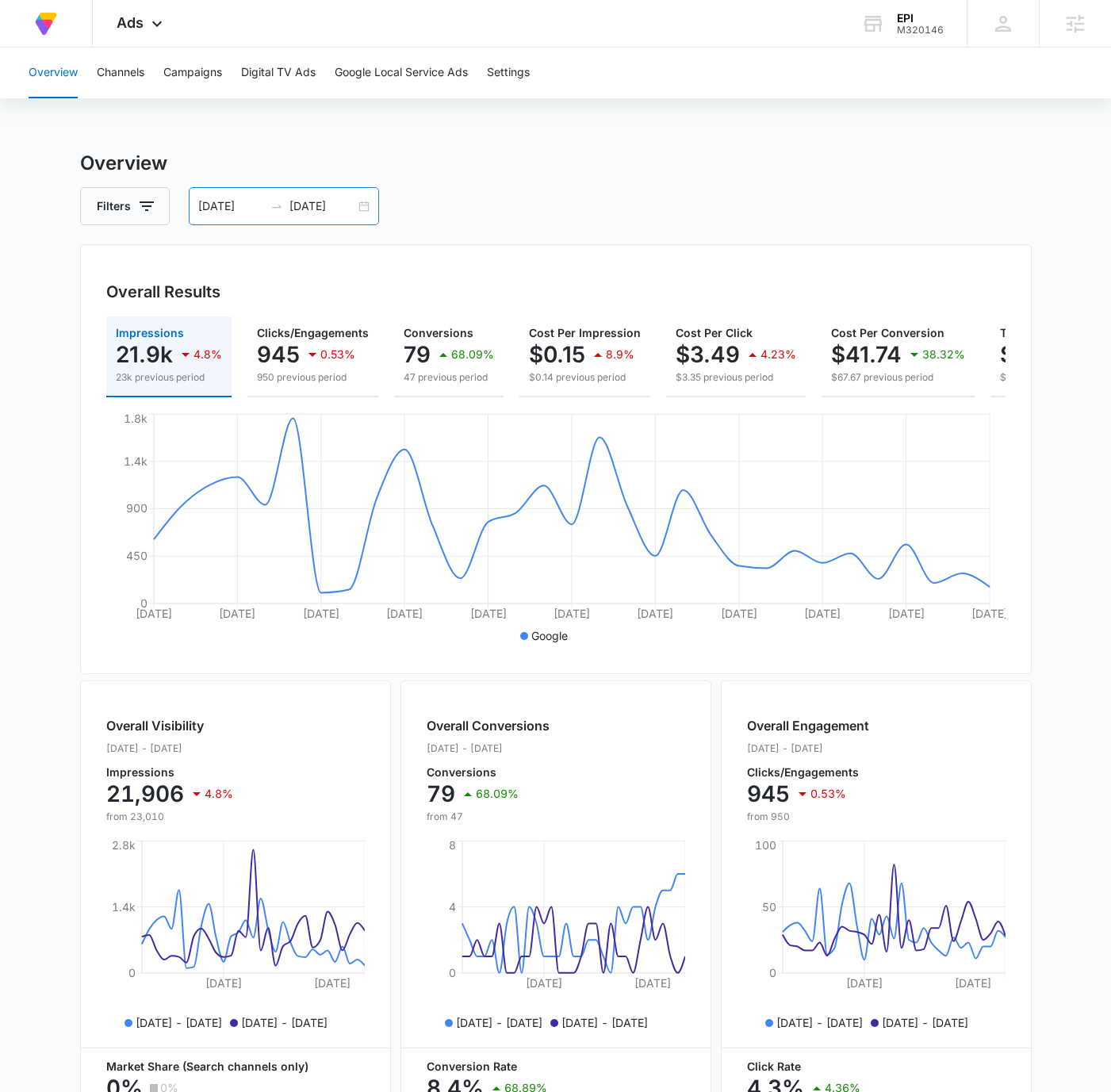
click at [362, 204] on div "[DATE] [DATE]" at bounding box center [284, 206] width 190 height 38
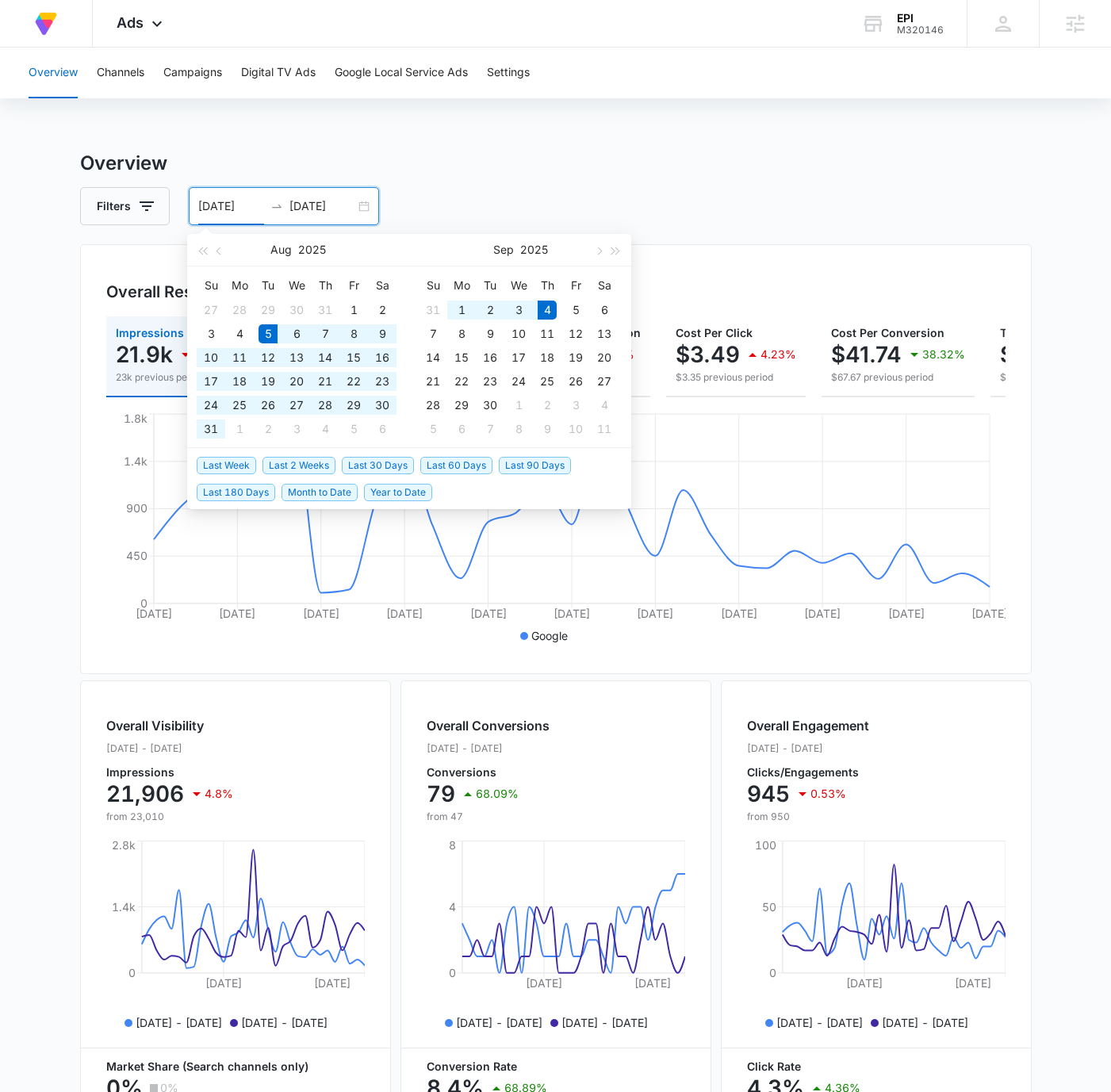
click at [379, 453] on li "Last 30 Days" at bounding box center [381, 465] width 78 height 27
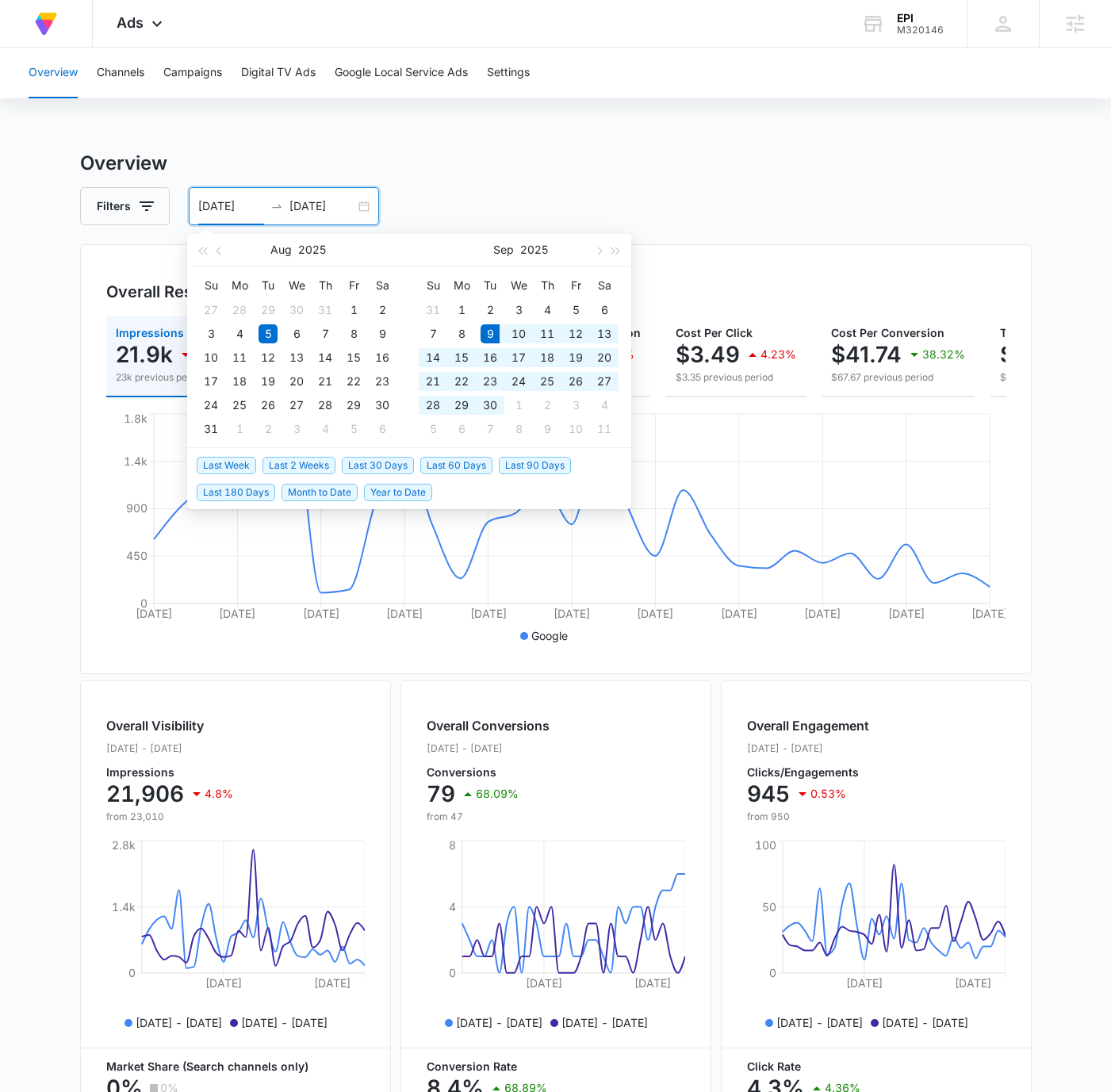
click at [381, 457] on span "Last 30 Days" at bounding box center [378, 465] width 73 height 18
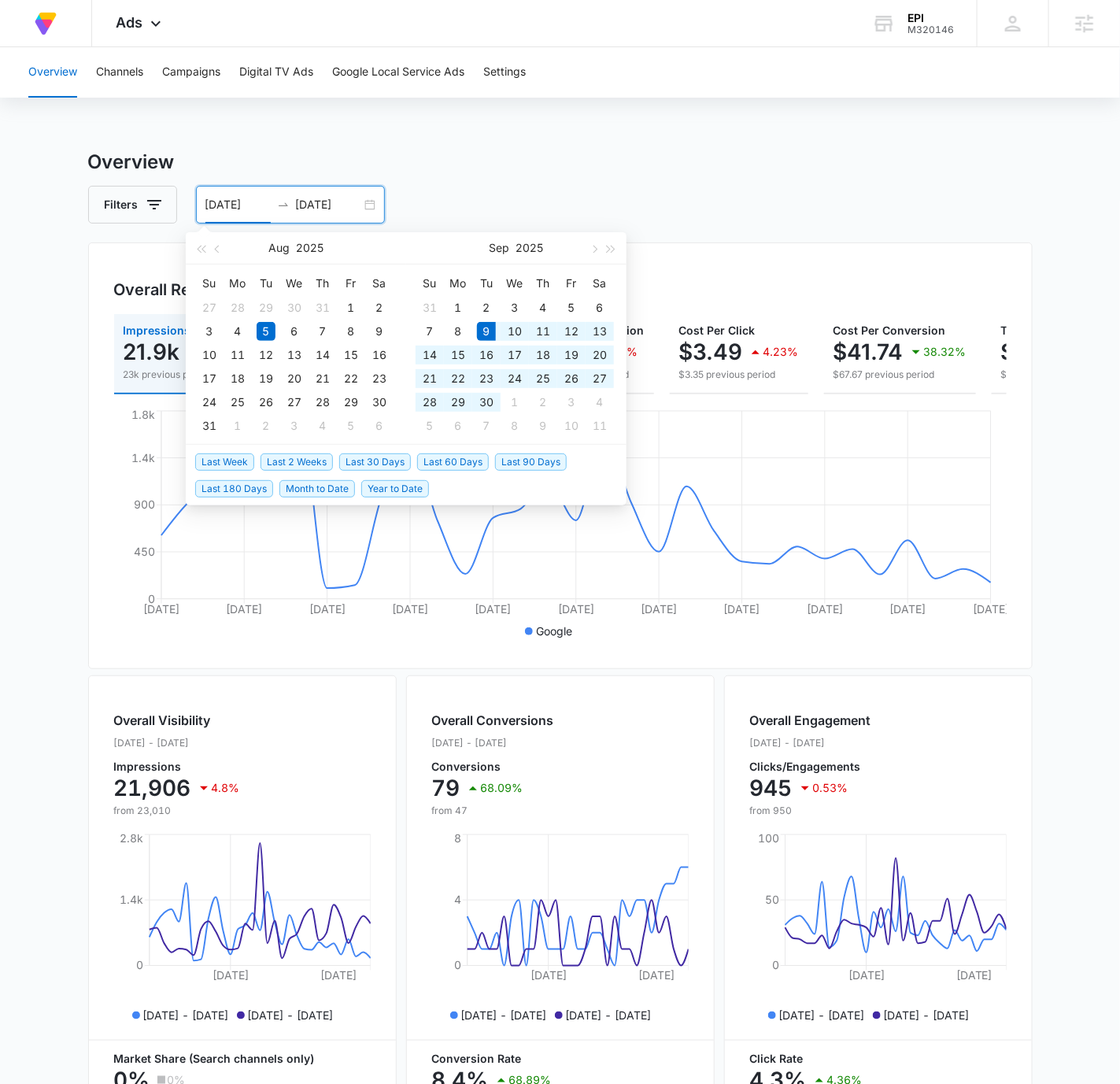
type input "[DATE]"
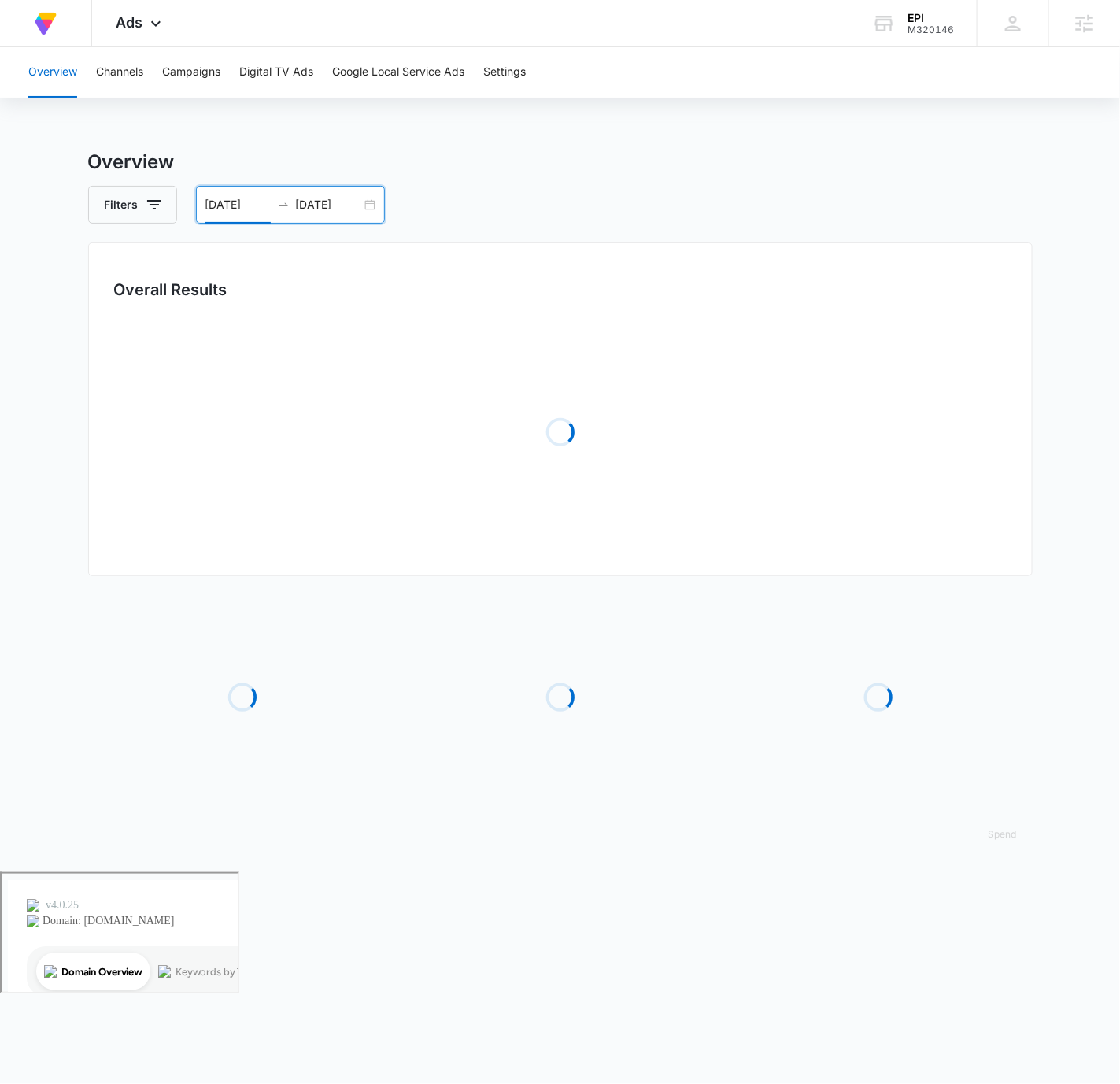
click at [687, 151] on h3 "Overview" at bounding box center [560, 162] width 944 height 28
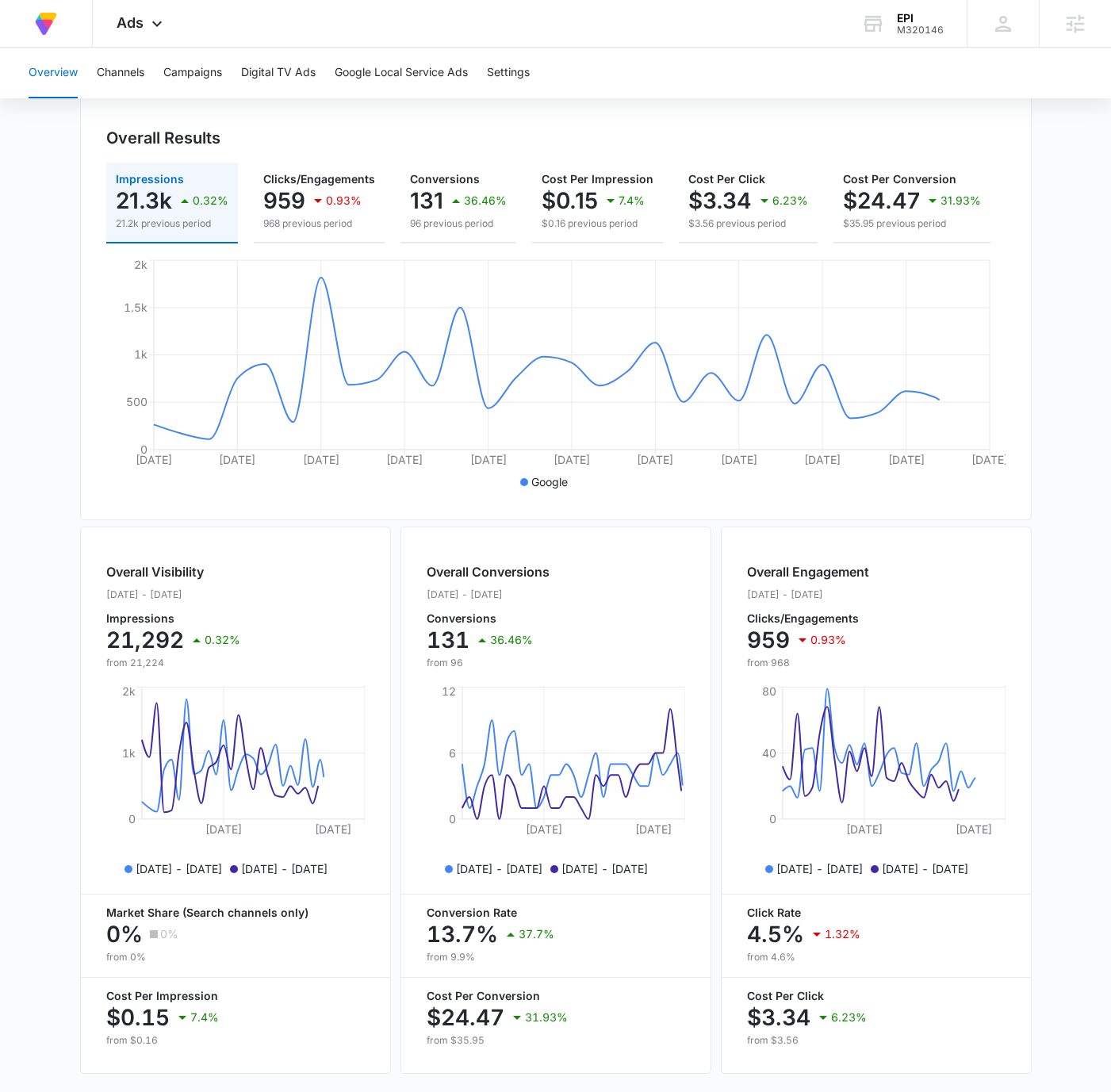
scroll to position [212, 0]
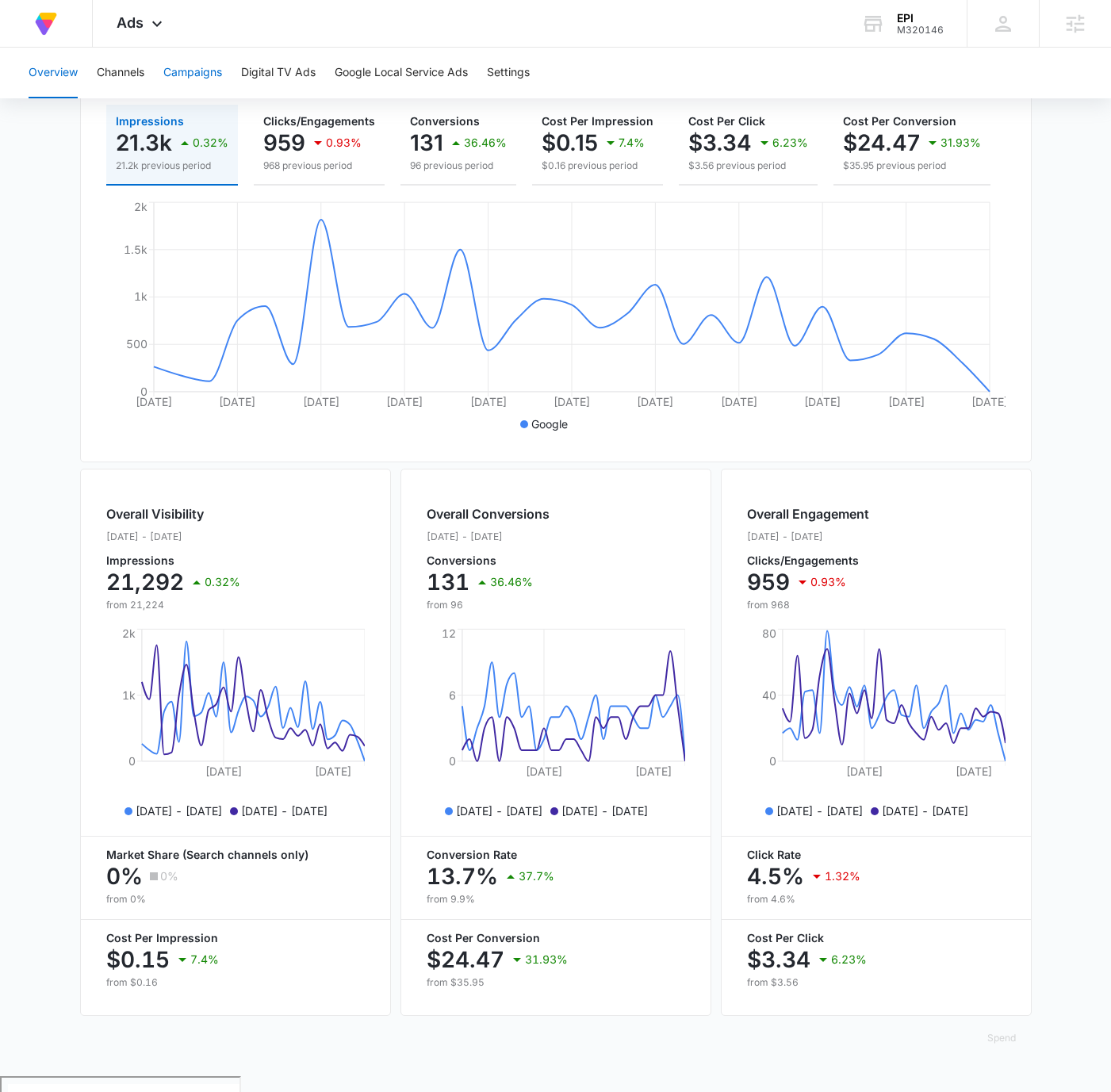
click at [184, 65] on button "Campaigns" at bounding box center [192, 73] width 58 height 51
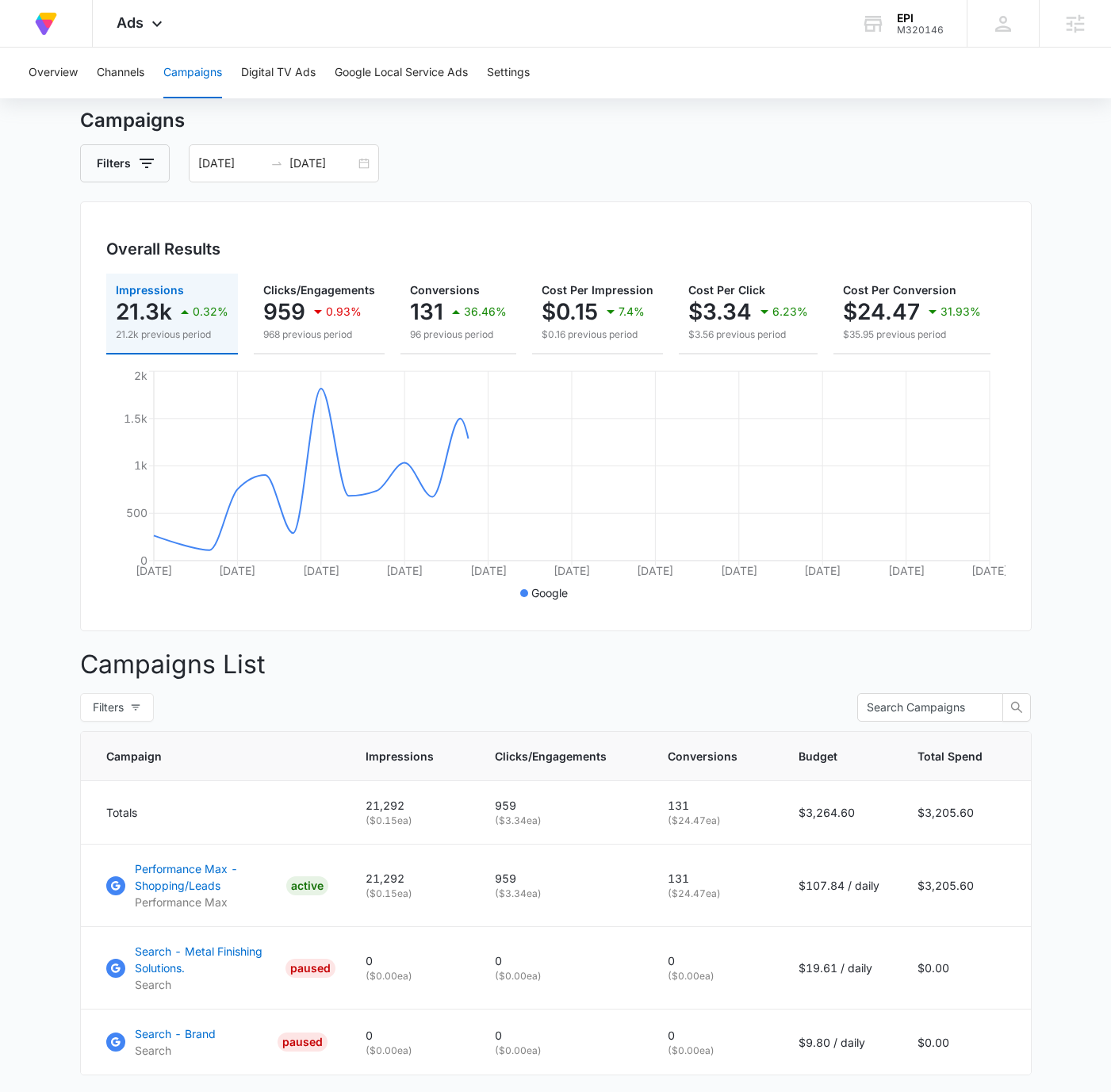
scroll to position [153, 0]
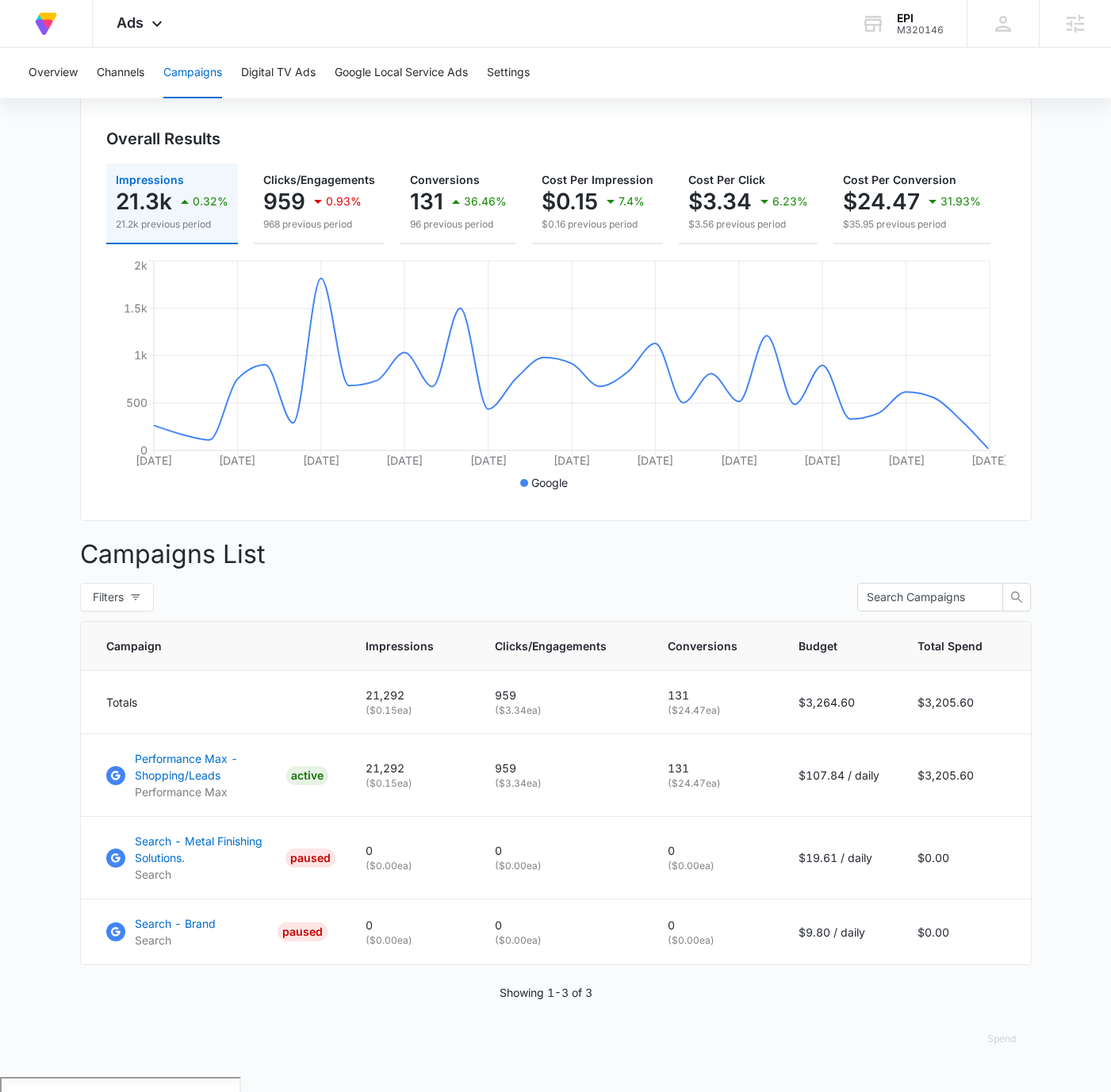
click at [1046, 308] on main "Campaigns Filters [DATE] [DATE] Overall Results Impressions 21.3k 0.32% 21.2k p…" at bounding box center [555, 536] width 1111 height 1081
click at [694, 42] on div "At Volusion, we work hard to [PERSON_NAME] a great work environment where every…" at bounding box center [555, 24] width 1111 height 48
click at [894, 35] on div "EPI M320146 Your Accounts View All" at bounding box center [902, 24] width 129 height 47
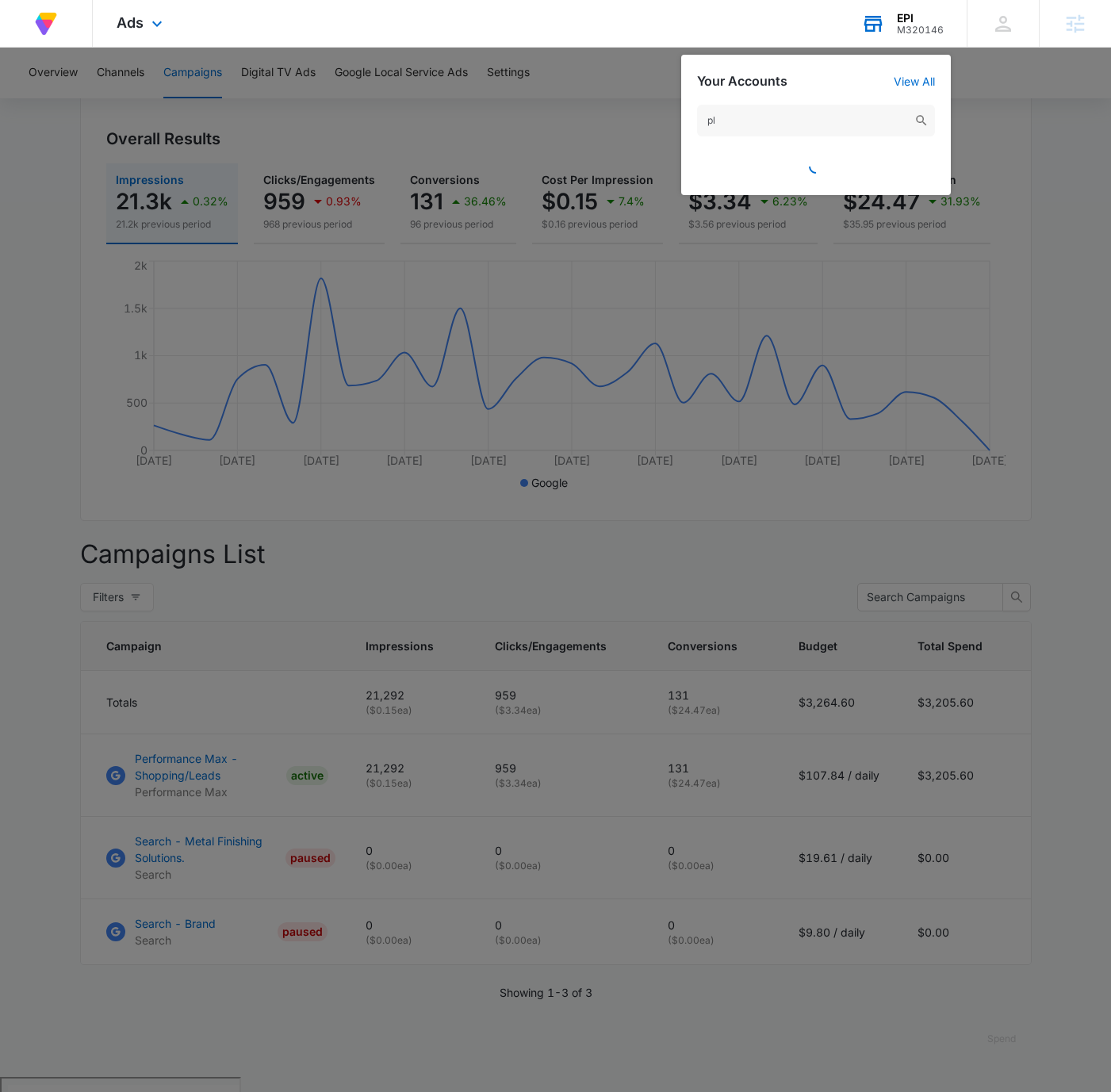
type input "p"
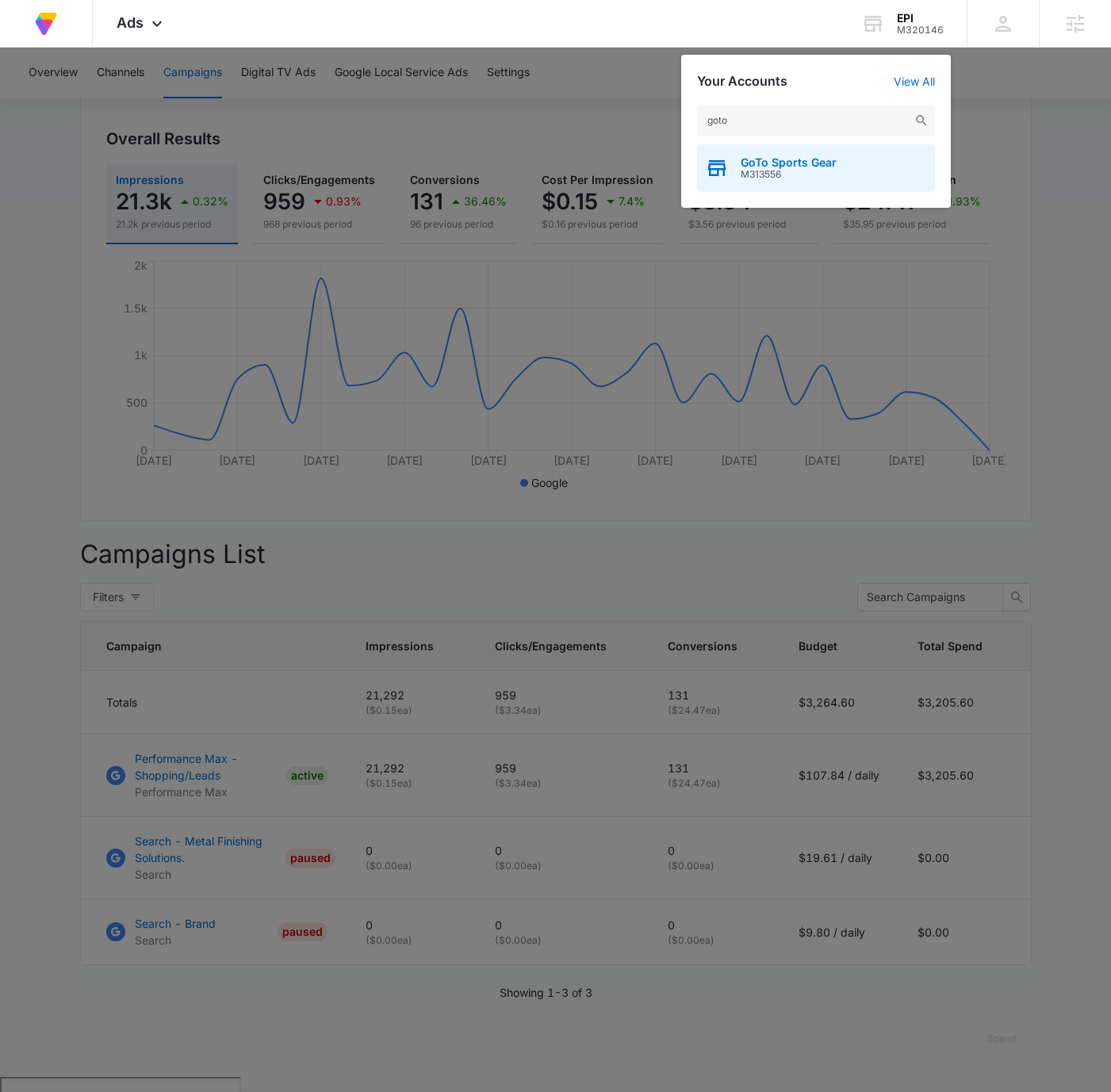
type input "goto"
click at [880, 175] on div "GoTo Sports Gear M313556" at bounding box center [816, 168] width 238 height 48
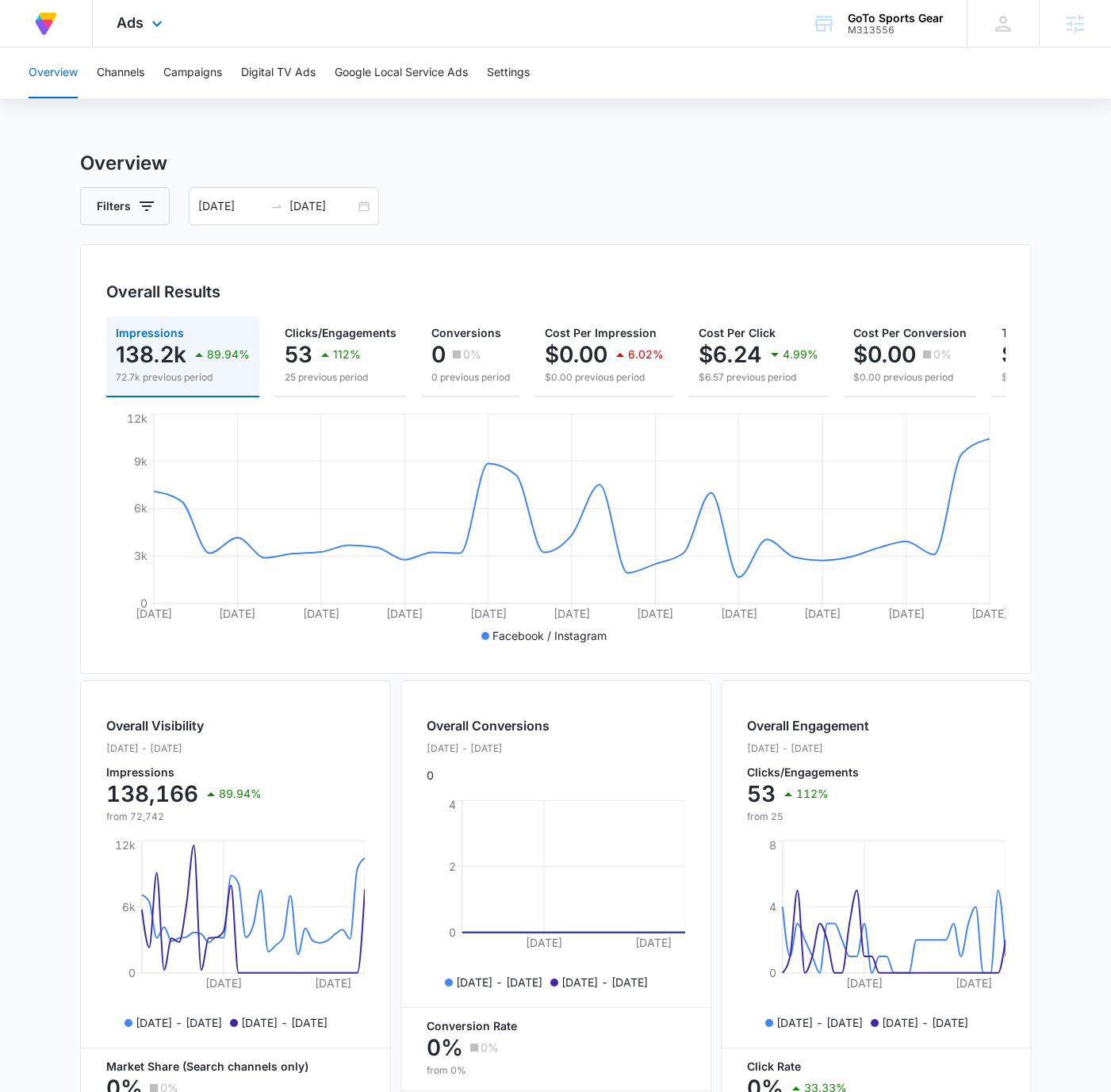
click at [150, 13] on div "Ads Apps Reputation Forms CRM Email Social Content Ads Intelligence Files Brand…" at bounding box center [141, 24] width 98 height 47
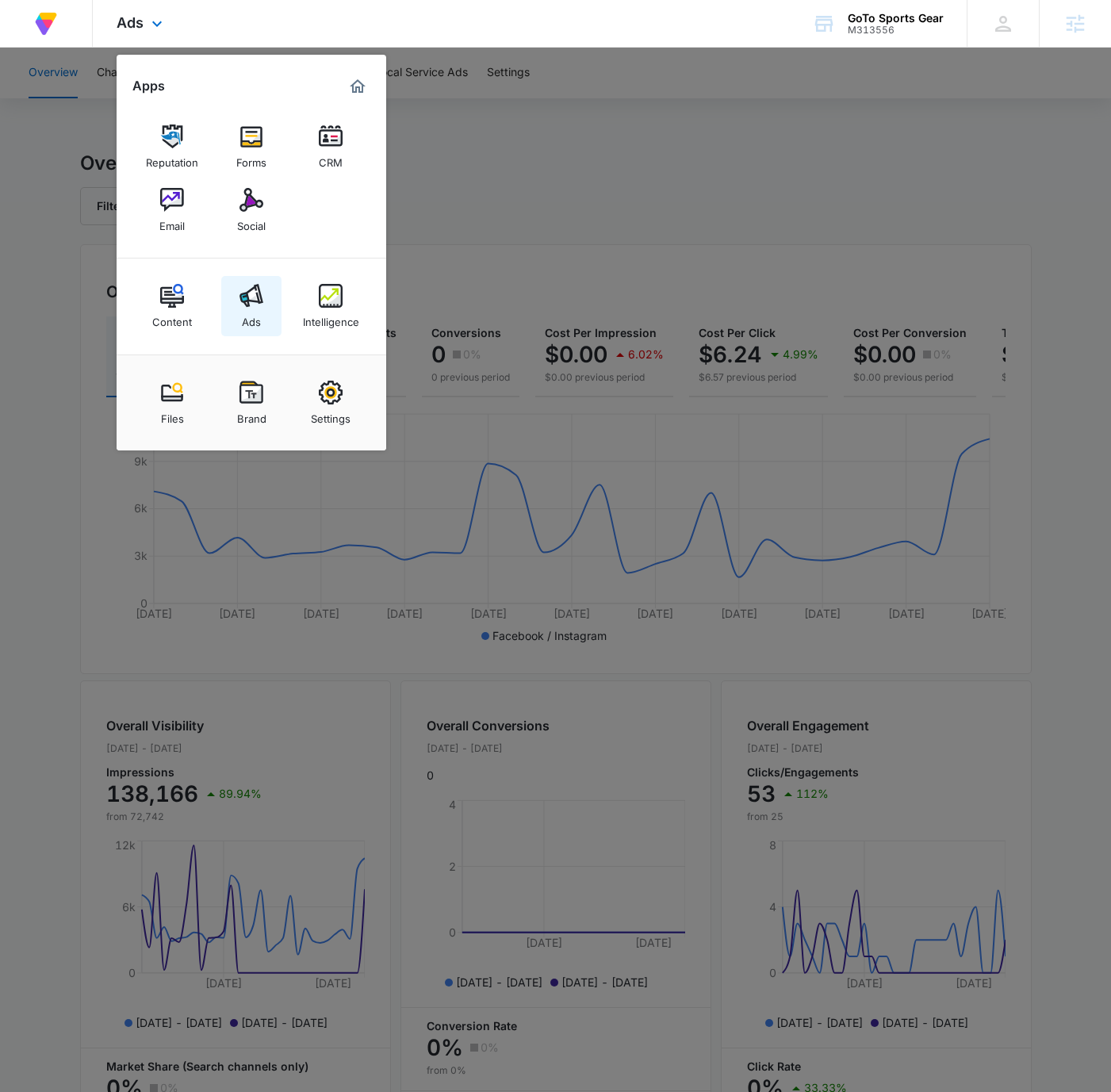
click at [264, 314] on link "Ads" at bounding box center [252, 306] width 60 height 60
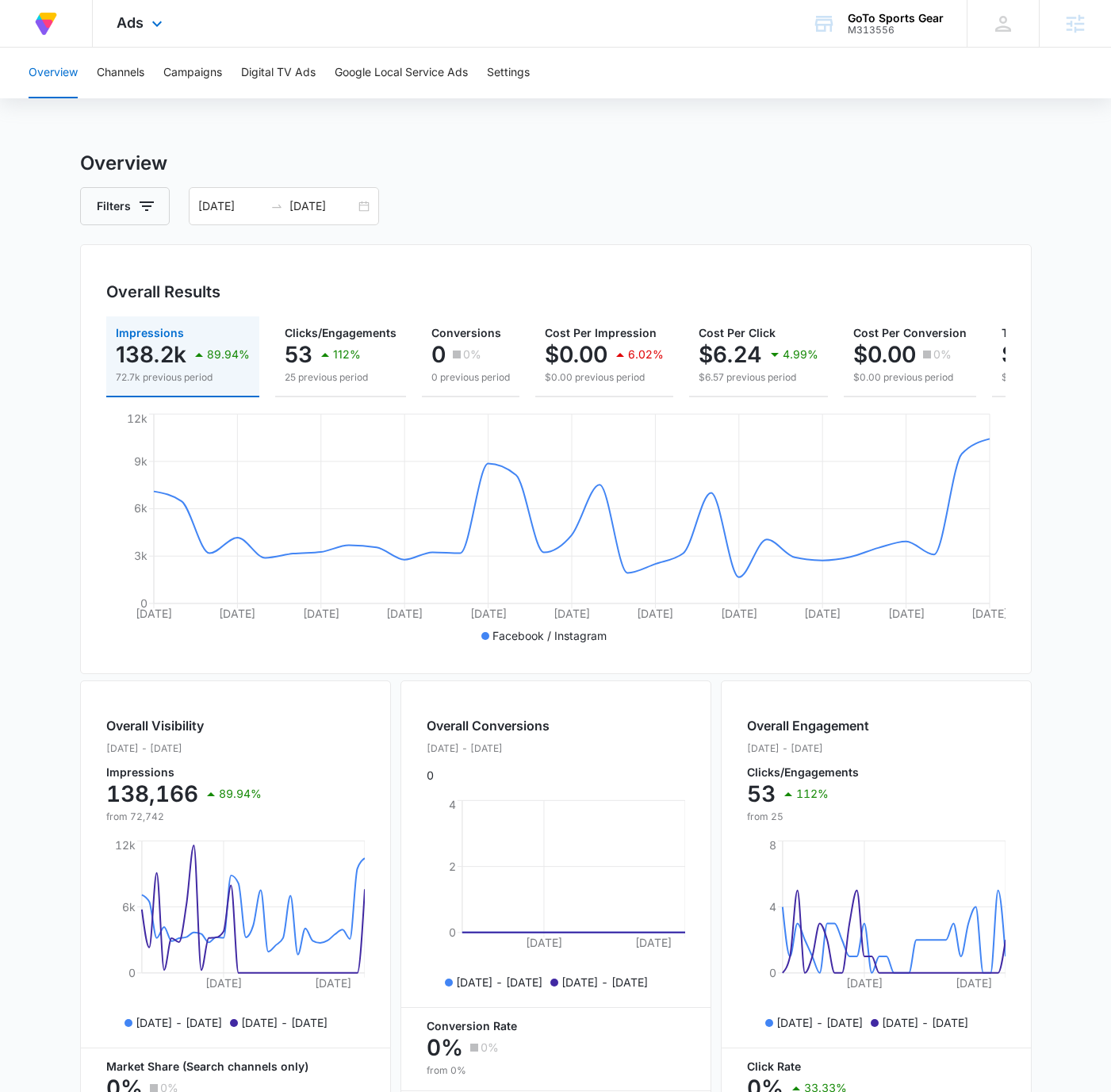
drag, startPoint x: 143, startPoint y: 27, endPoint x: 204, endPoint y: 56, distance: 67.5
click at [143, 26] on div "Ads Apps Reputation Forms CRM Email Social Content Ads Intelligence Files Brand…" at bounding box center [141, 24] width 98 height 47
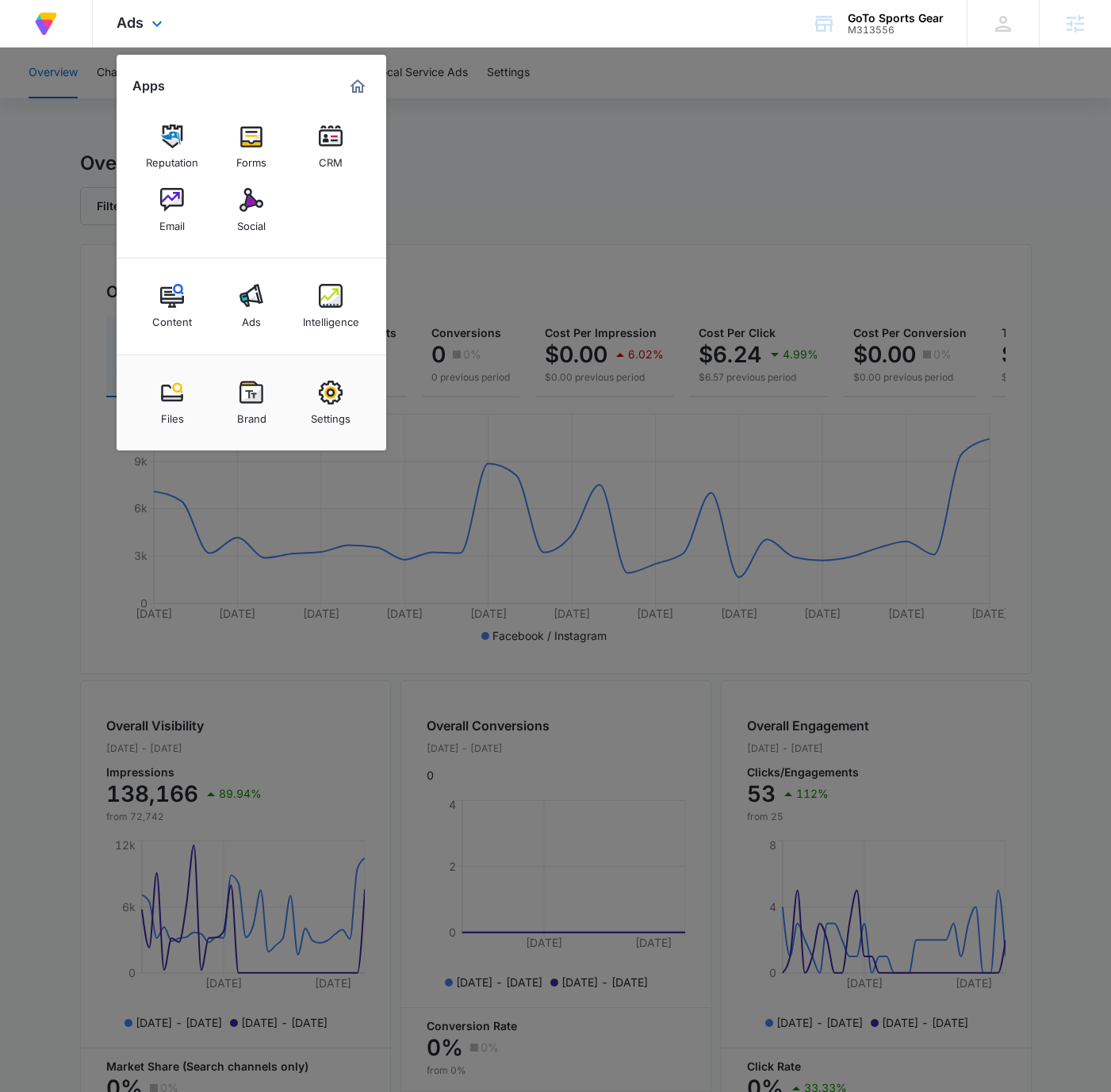
click at [221, 181] on div "Reputation Forms CRM Email Social" at bounding box center [252, 178] width 270 height 159
click at [254, 208] on img at bounding box center [251, 200] width 24 height 24
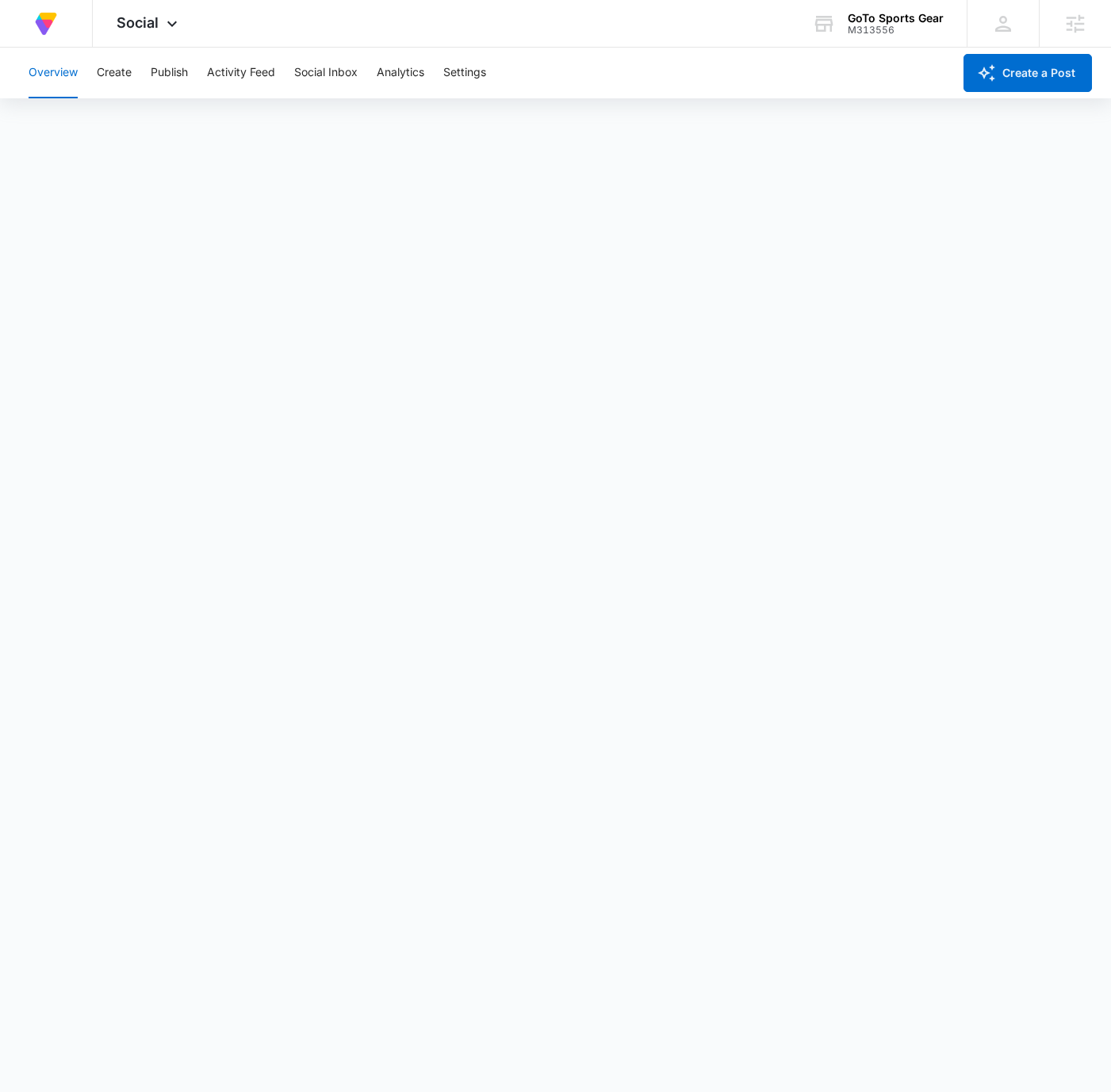
click at [134, 69] on div "Overview Create Publish Activity Feed Social Inbox Analytics Settings" at bounding box center [485, 73] width 934 height 51
click at [111, 73] on button "Create" at bounding box center [114, 73] width 35 height 51
click at [870, 22] on div "GoTo Sports Gear" at bounding box center [896, 18] width 96 height 12
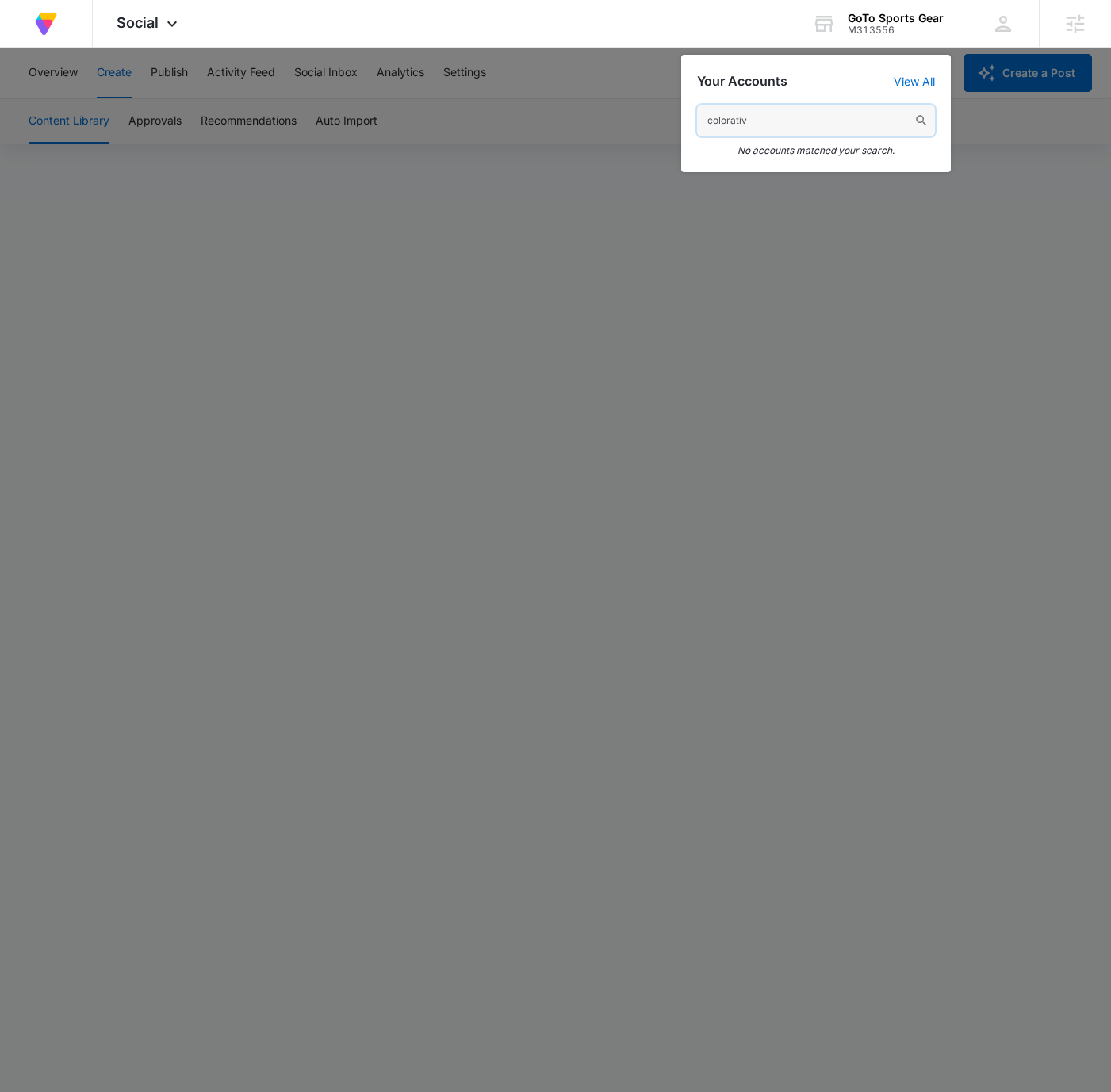
click at [741, 119] on input "colorativ" at bounding box center [816, 121] width 238 height 32
paste input "M338510"
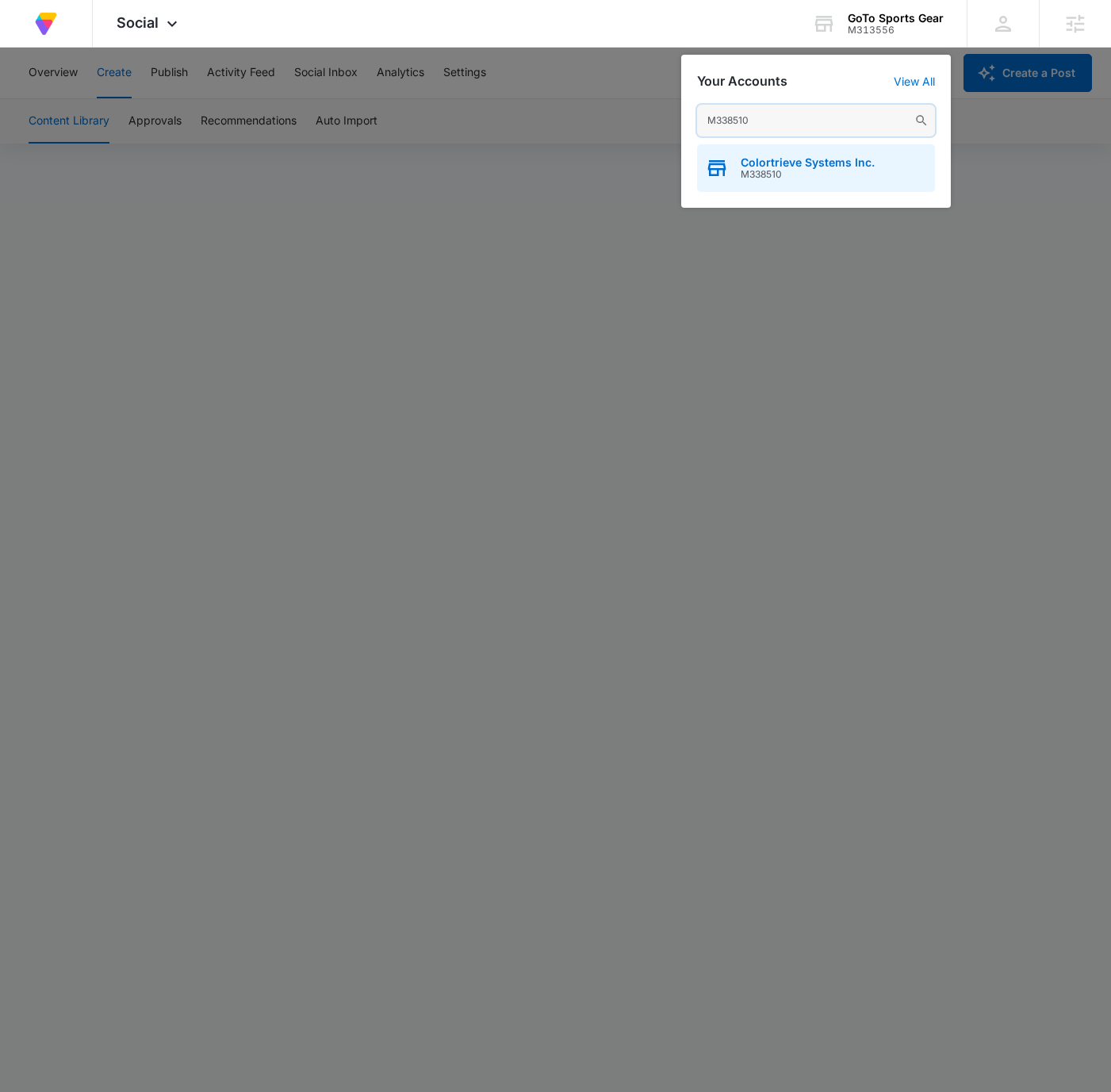
type input "M338510"
click at [796, 150] on div "Colortrieve Systems Inc. M338510" at bounding box center [816, 168] width 238 height 48
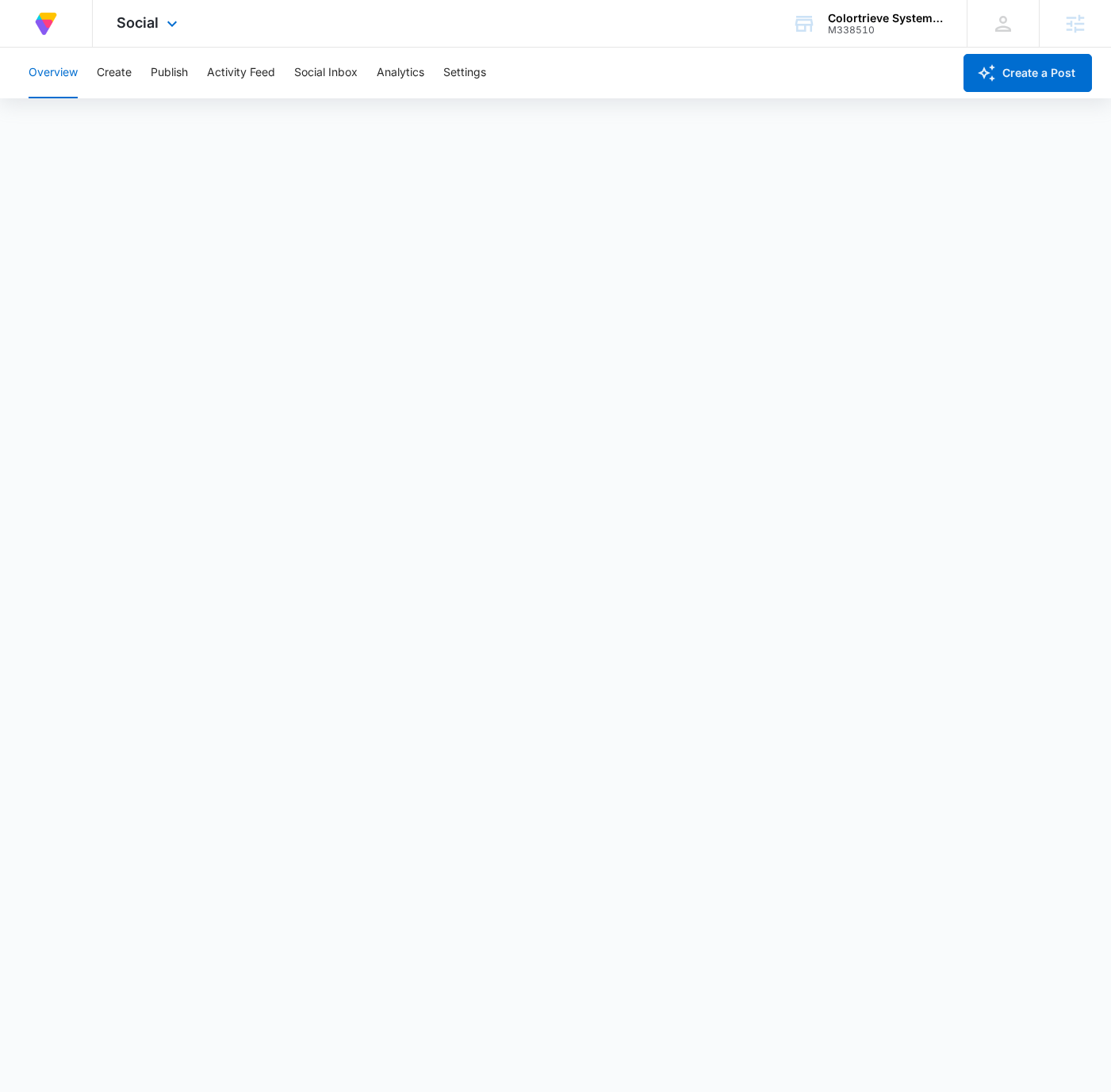
click at [625, 40] on div "At Volusion, we work hard to [PERSON_NAME] a great work environment where every…" at bounding box center [555, 24] width 1111 height 48
click at [185, 21] on div "Social Apps Reputation Forms CRM Email Social POS Content Ads Intelligence File…" at bounding box center [149, 24] width 113 height 47
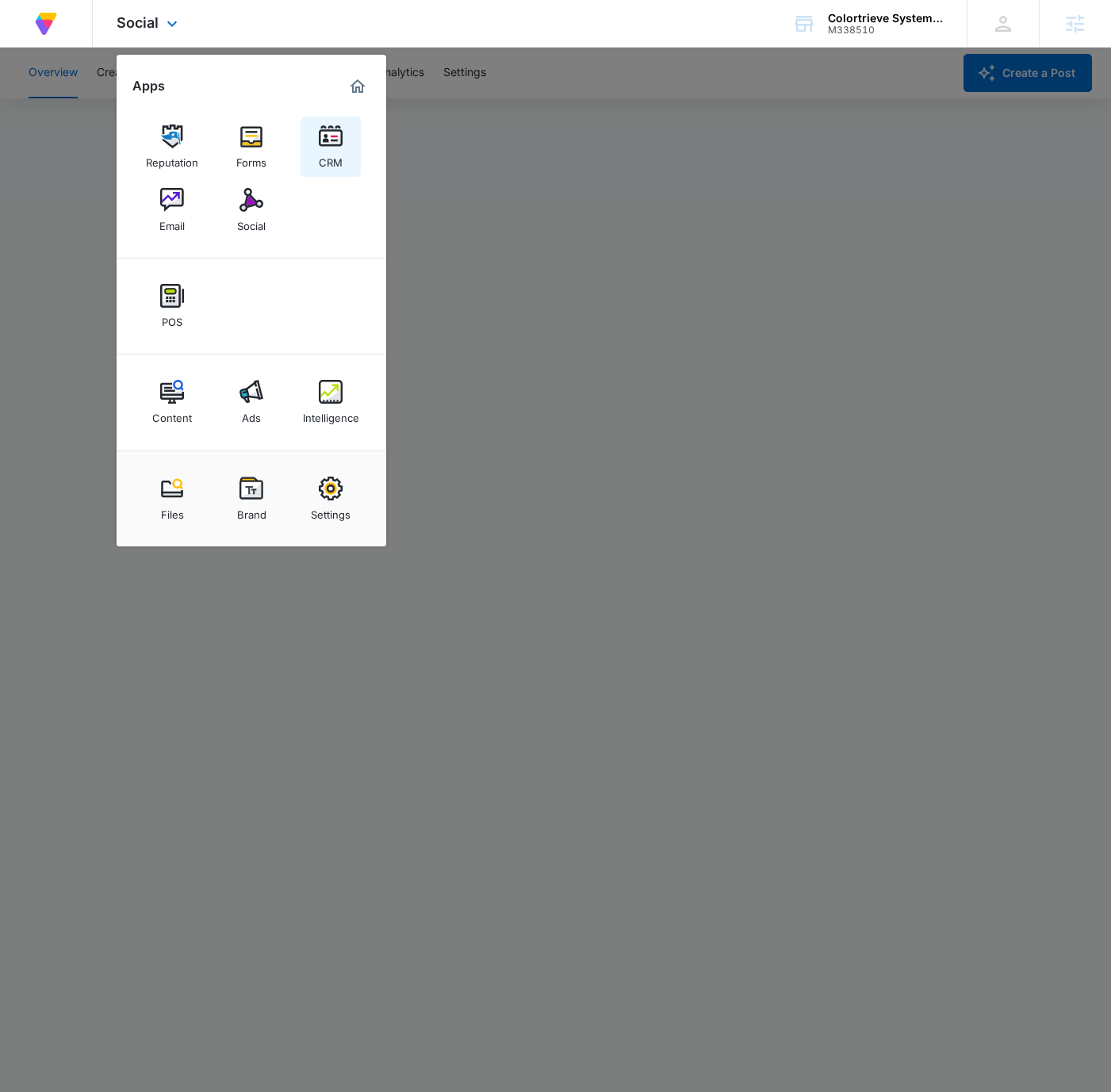
click at [353, 159] on link "CRM" at bounding box center [331, 147] width 60 height 60
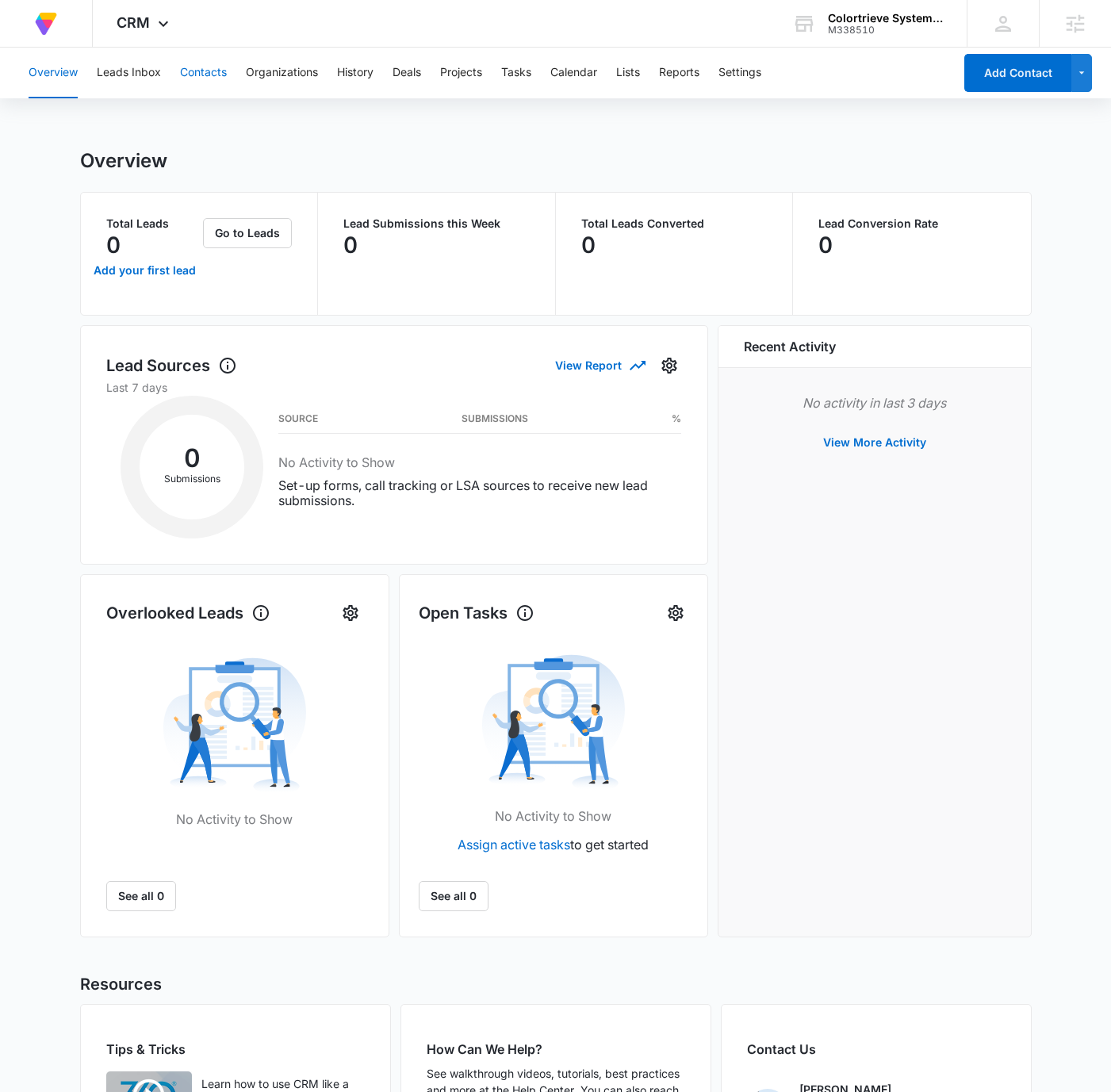
click at [188, 70] on button "Contacts" at bounding box center [204, 73] width 47 height 51
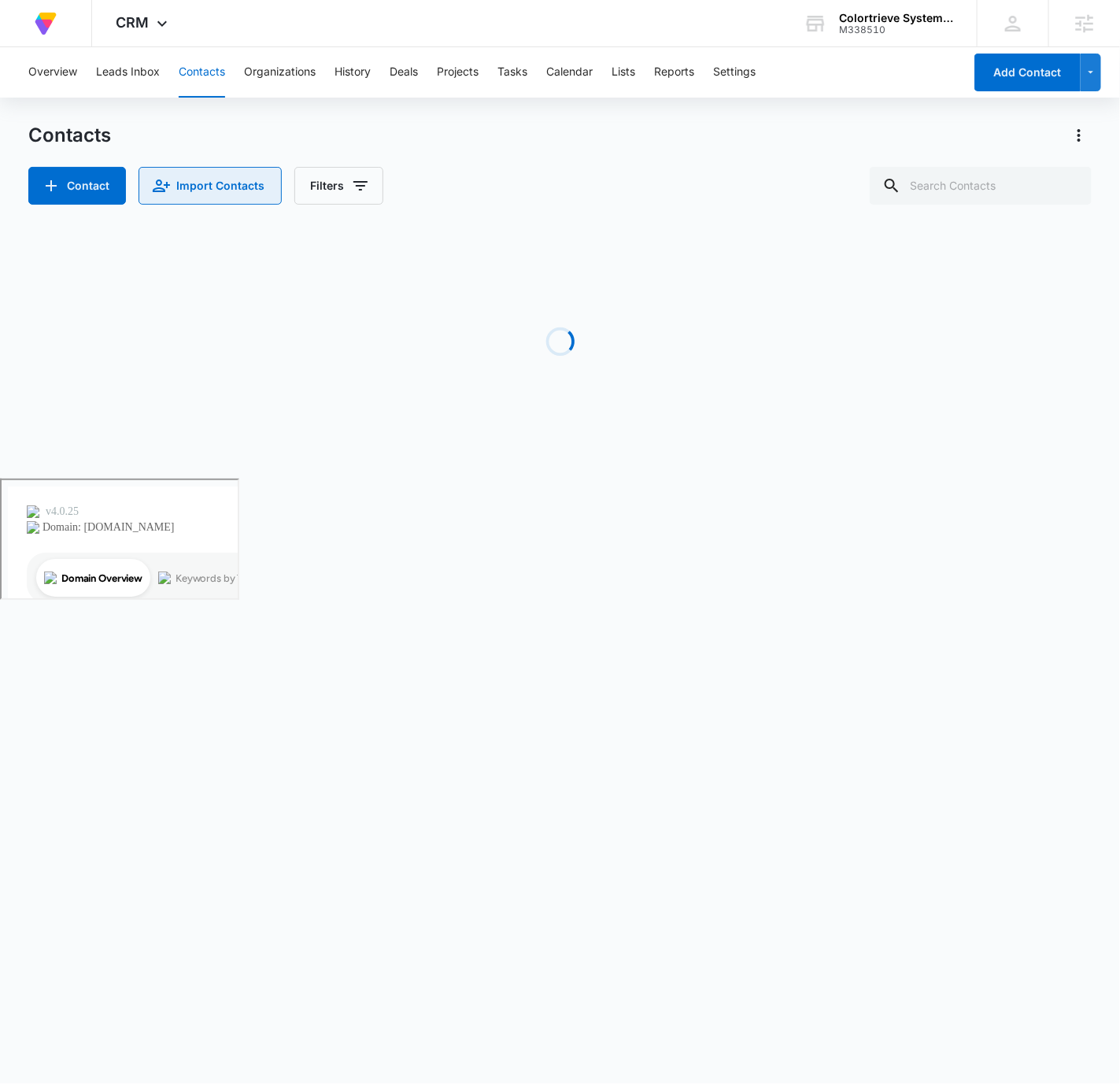
click at [154, 182] on icon "Import Contacts" at bounding box center [161, 186] width 19 height 19
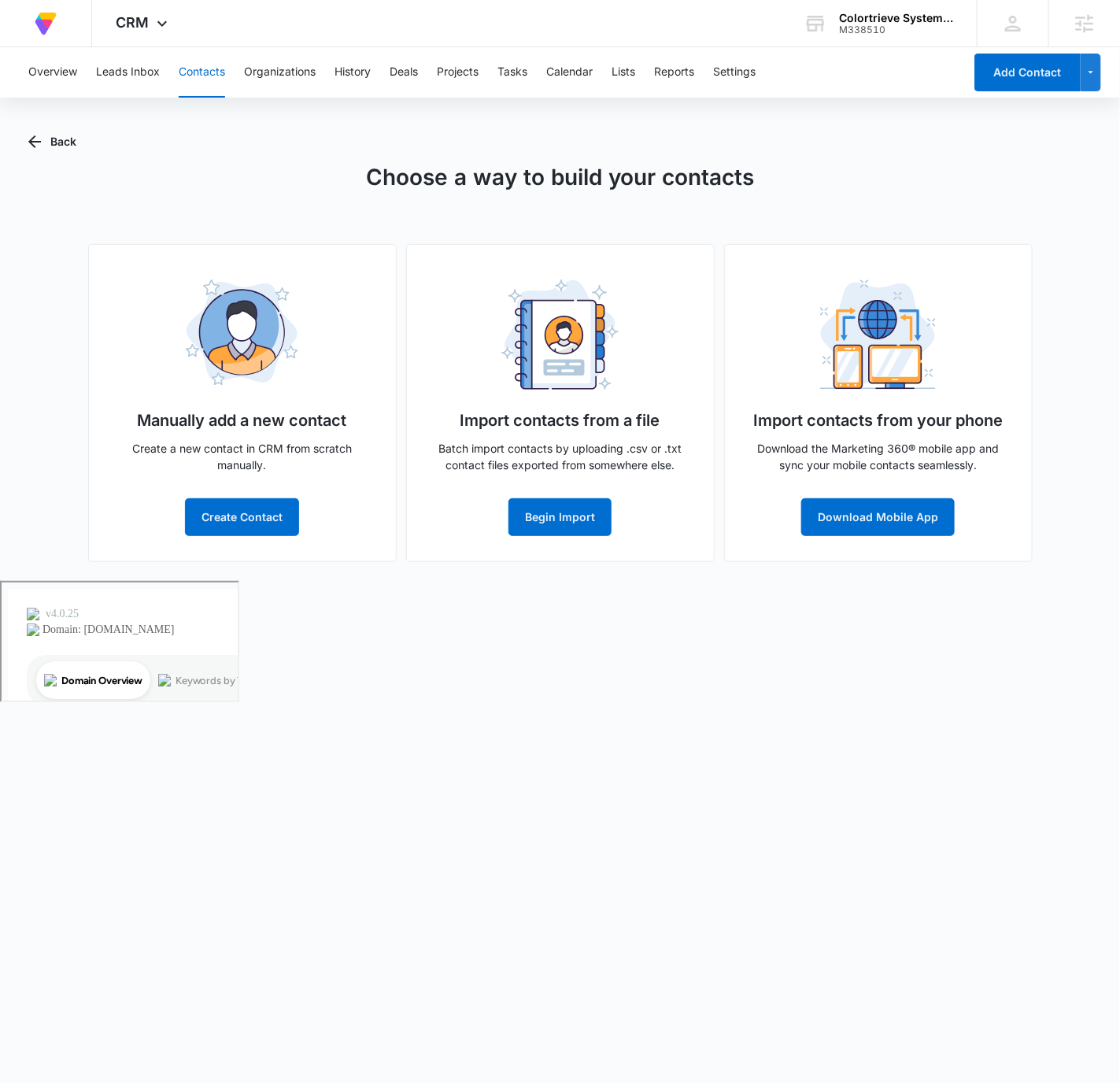
click at [560, 340] on img at bounding box center [560, 335] width 118 height 110
click at [587, 520] on button "Begin Import" at bounding box center [560, 517] width 103 height 37
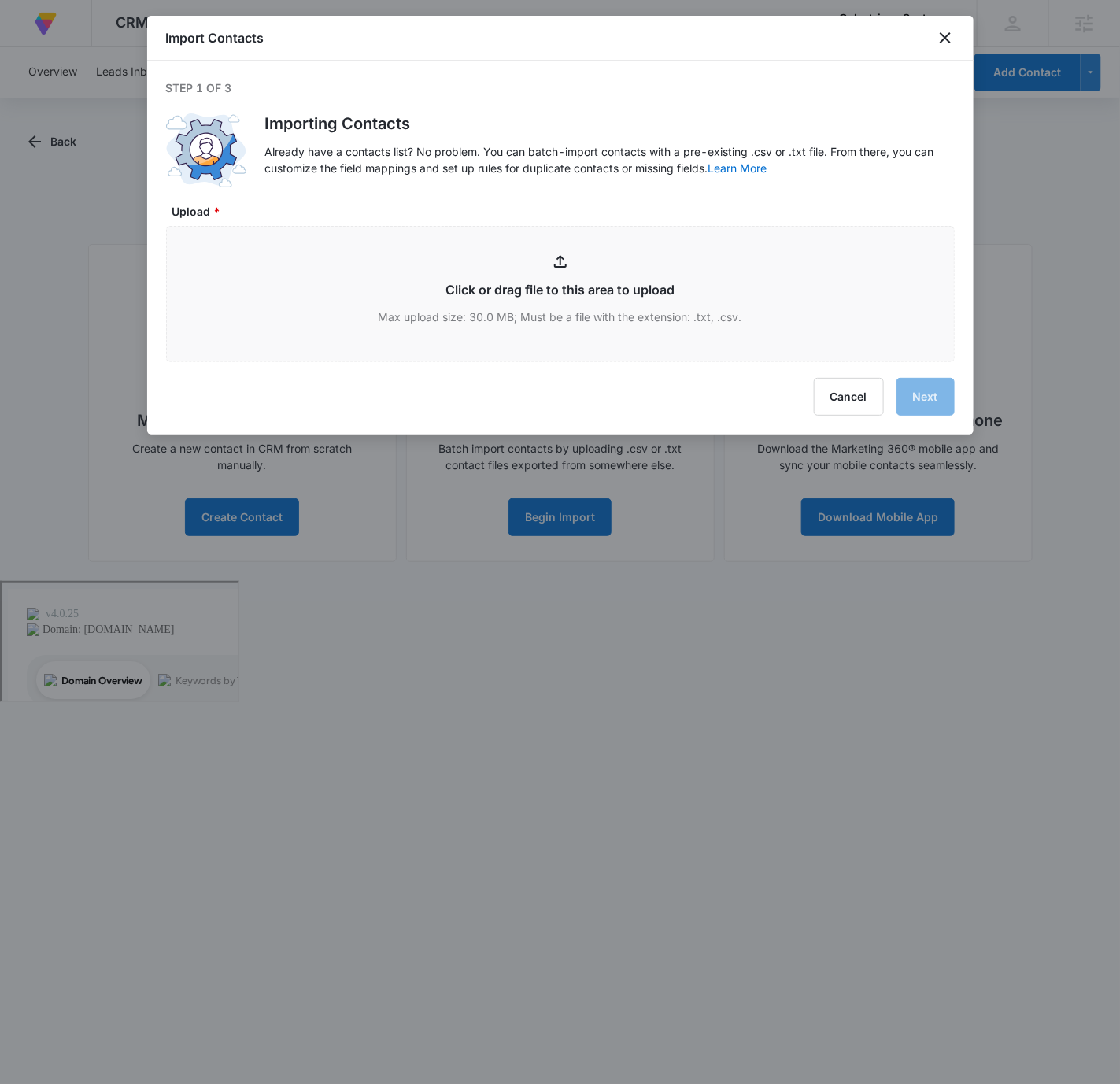
type input "C:\fakepath\holiday marker email list.xlsx - Sheet1.csv"
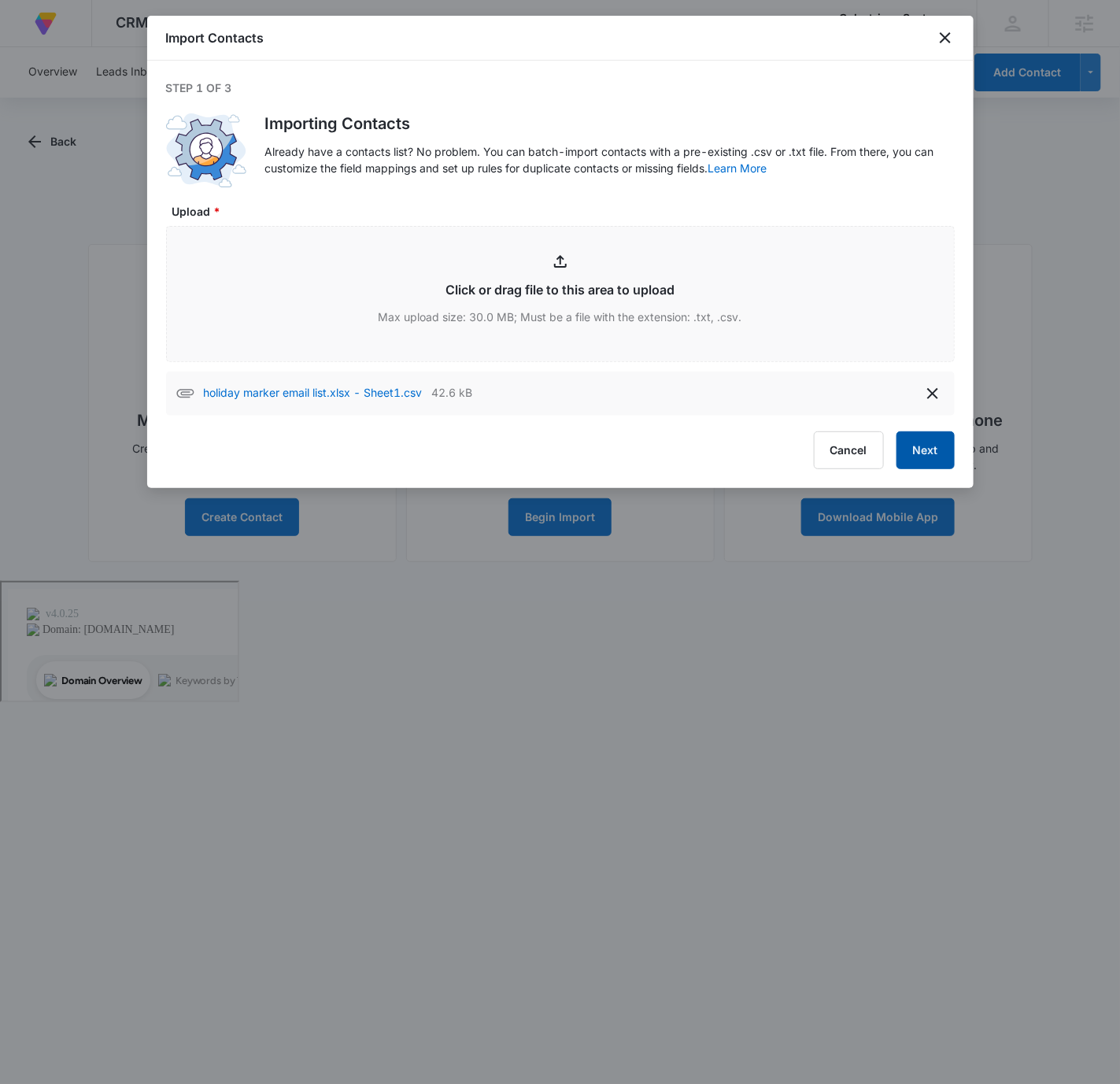
click at [931, 452] on button "Next" at bounding box center [926, 450] width 58 height 37
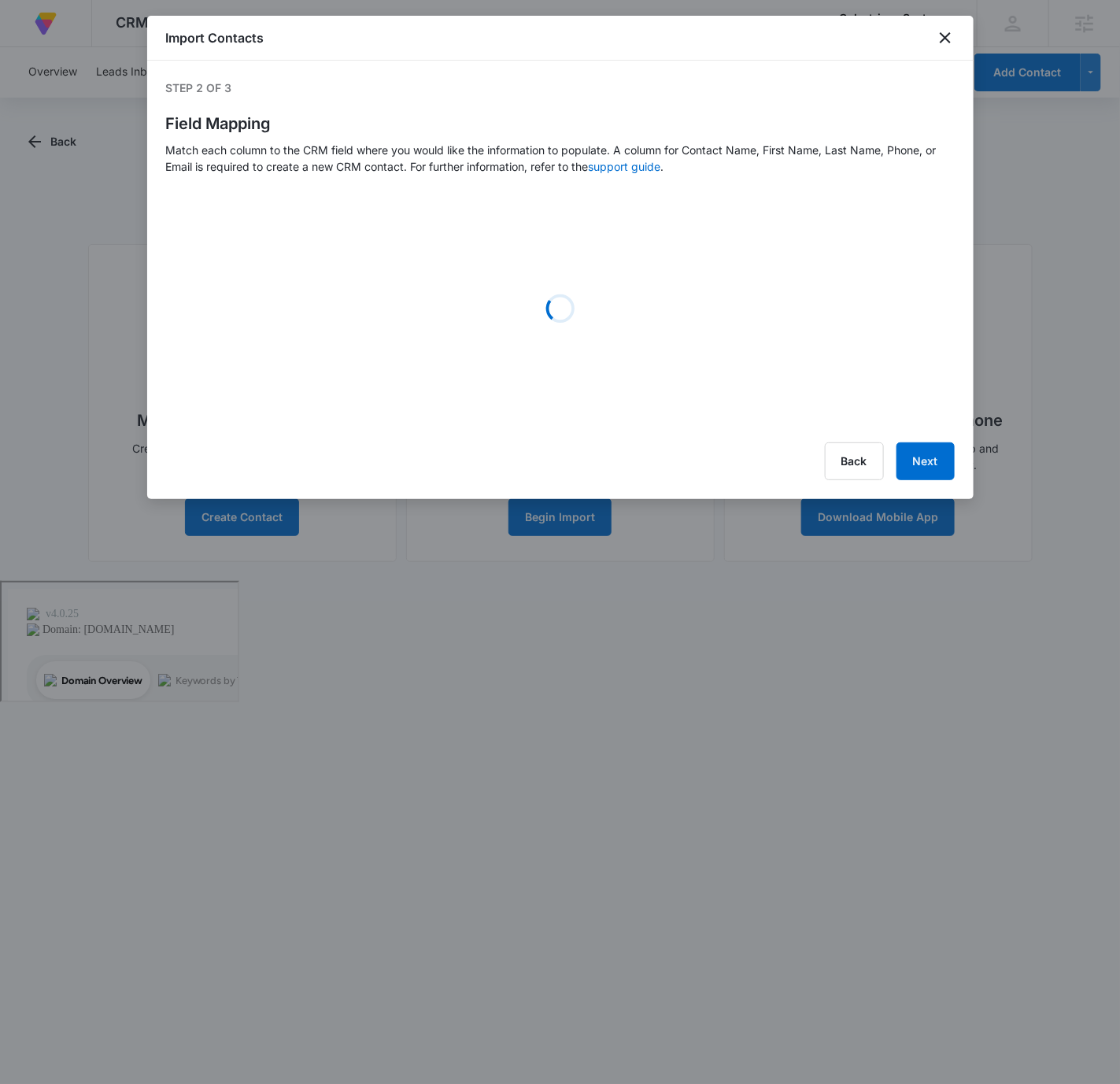
select select "78"
select select "79"
select select "185"
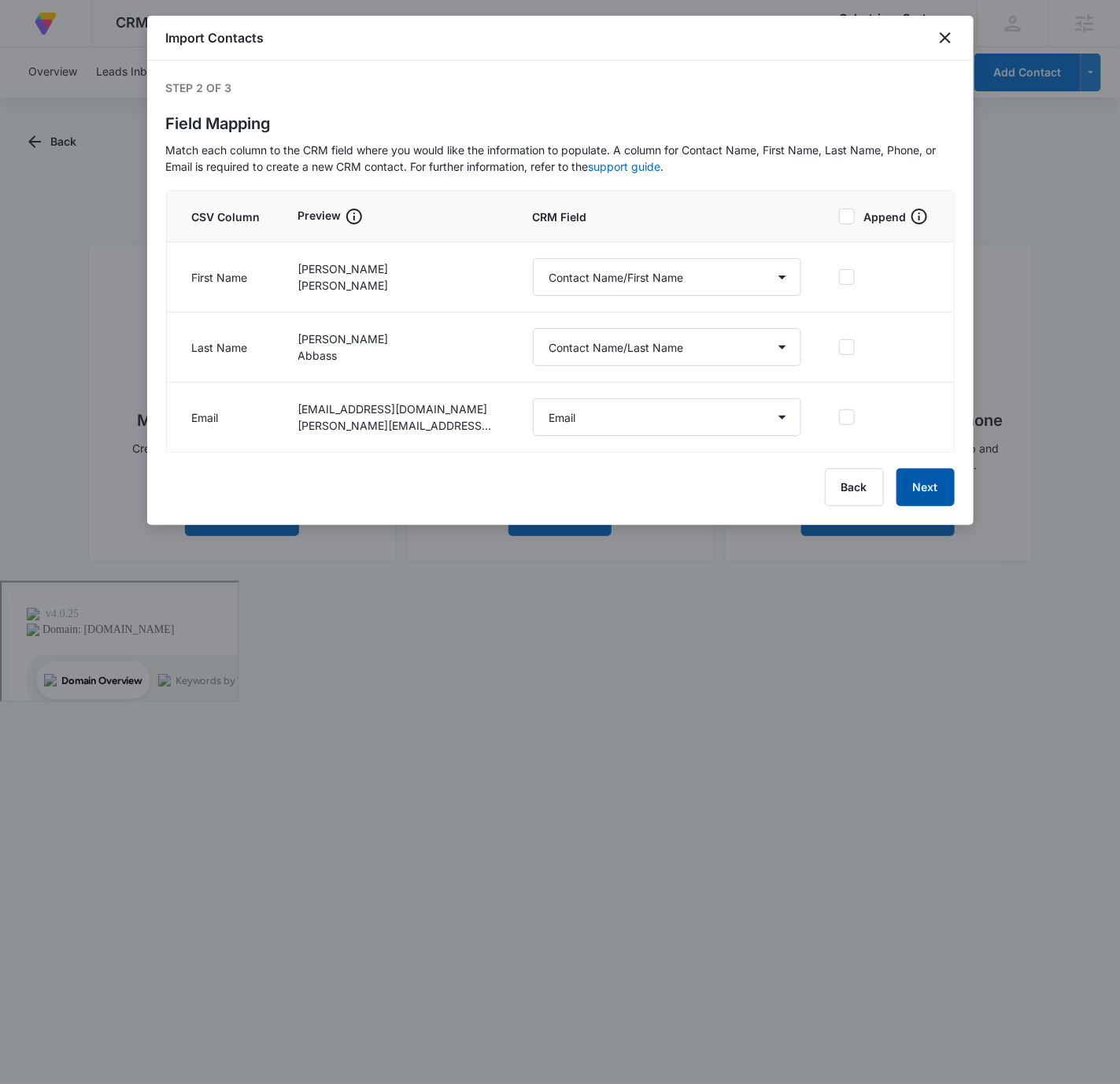
click at [929, 481] on button "Next" at bounding box center [926, 487] width 58 height 37
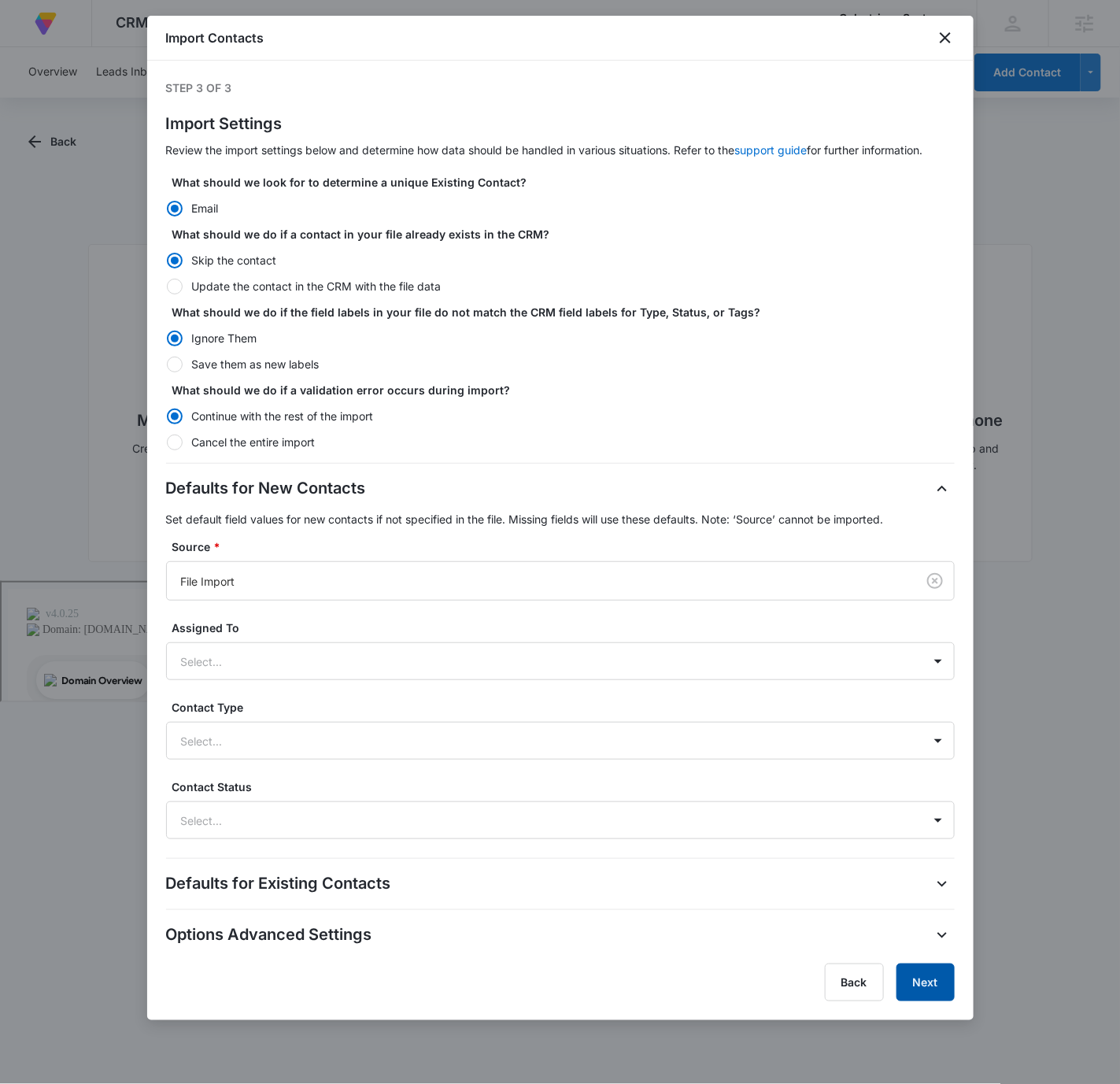
click at [947, 983] on button "Next" at bounding box center [926, 982] width 58 height 37
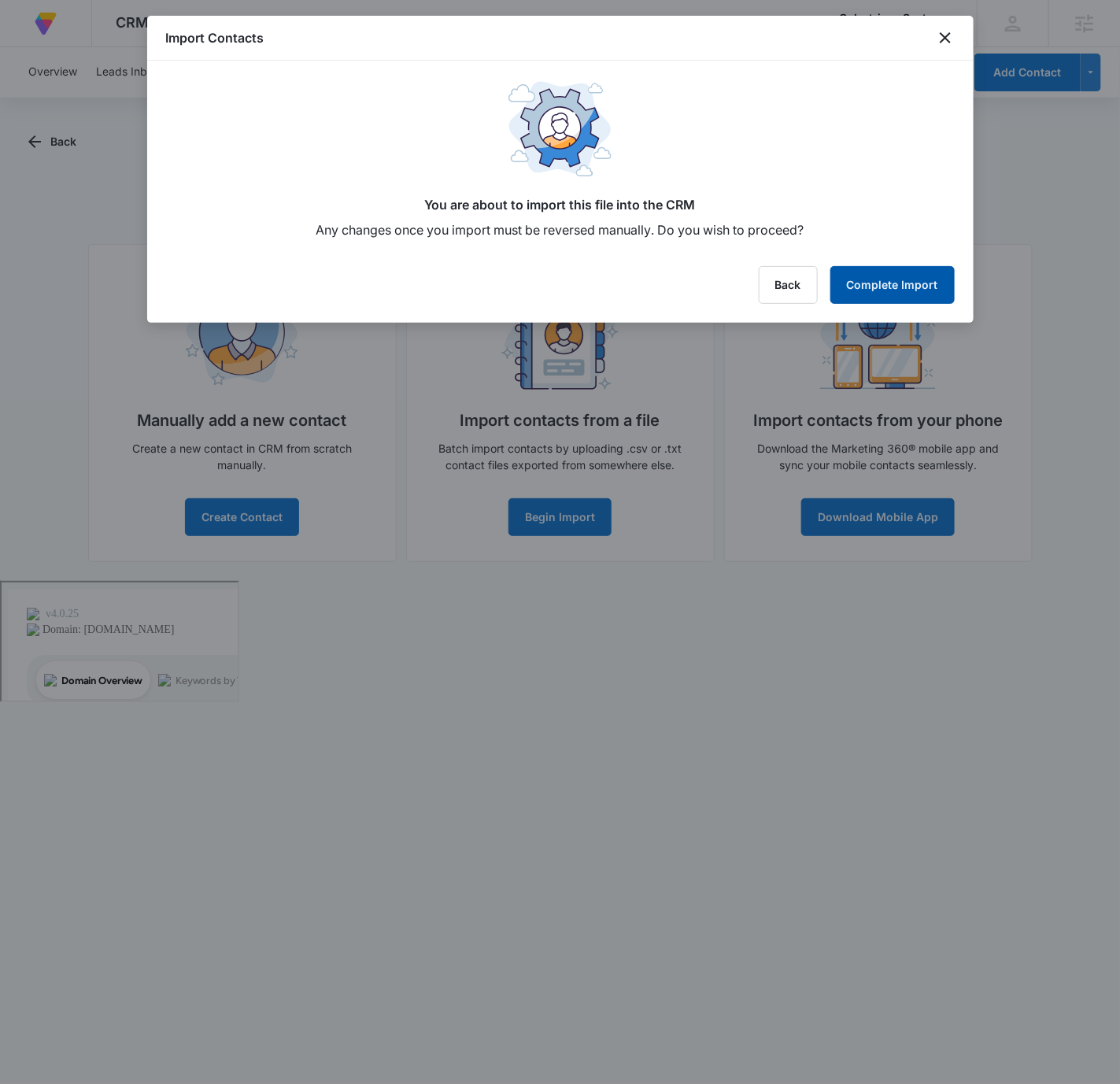
click at [869, 282] on button "Complete Import" at bounding box center [892, 285] width 124 height 37
